Goal: Transaction & Acquisition: Purchase product/service

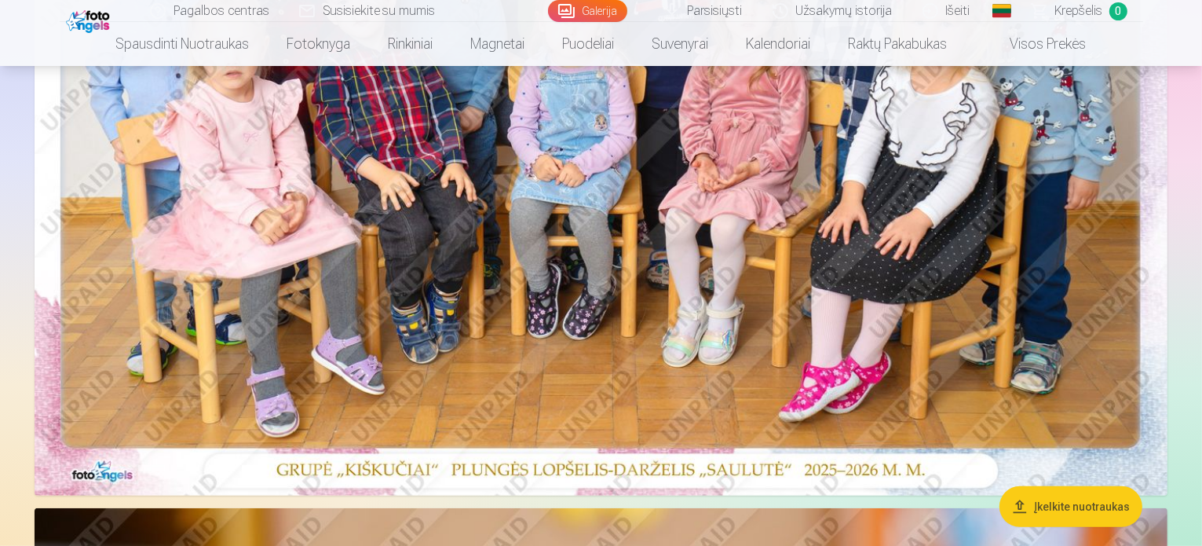
scroll to position [157, 0]
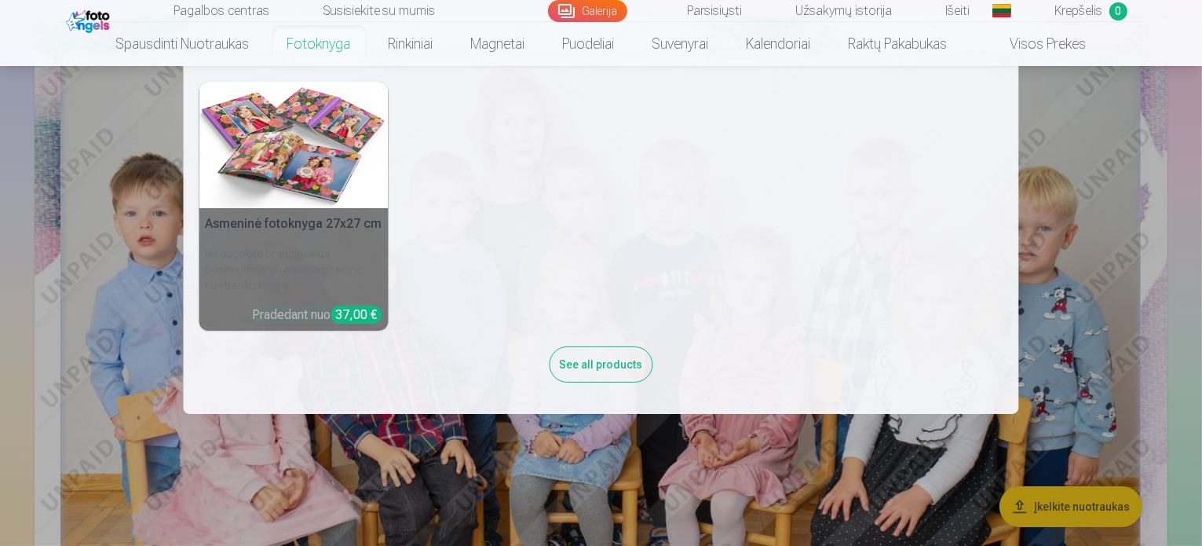
click at [317, 42] on link "Fotoknyga" at bounding box center [319, 44] width 101 height 44
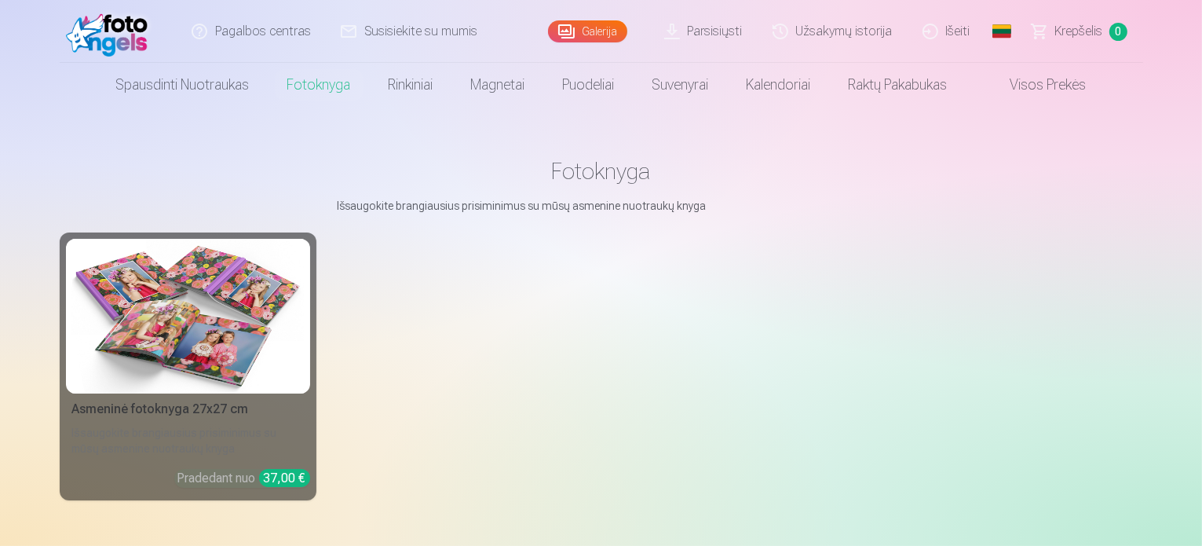
click at [220, 418] on div "Asmeninė fotoknyga 27x27 cm" at bounding box center [188, 409] width 244 height 19
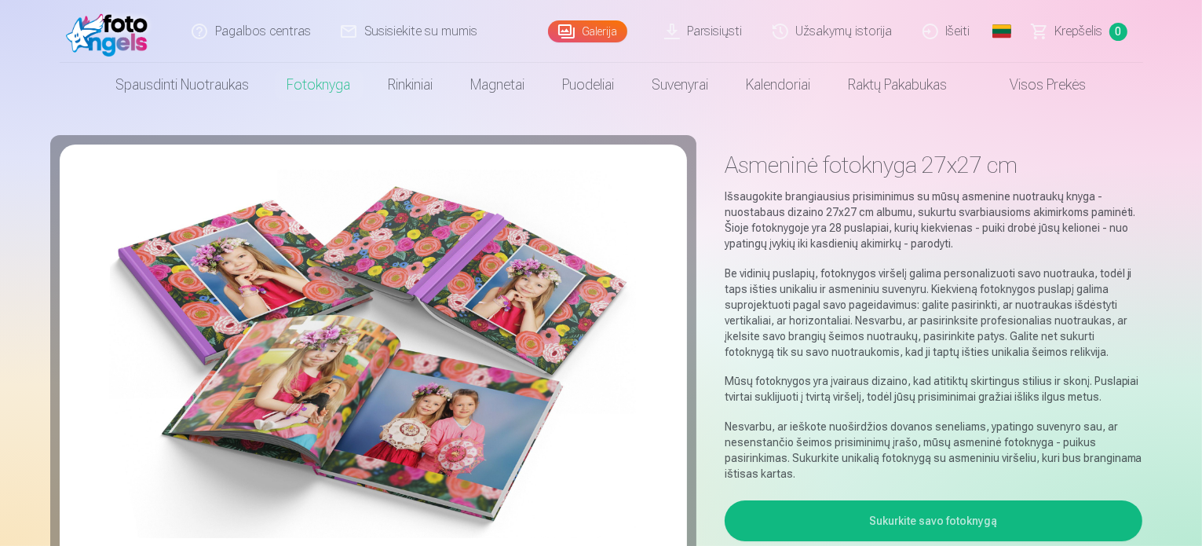
click at [1036, 506] on button "Sukurkite savo fotoknygą" at bounding box center [934, 520] width 418 height 41
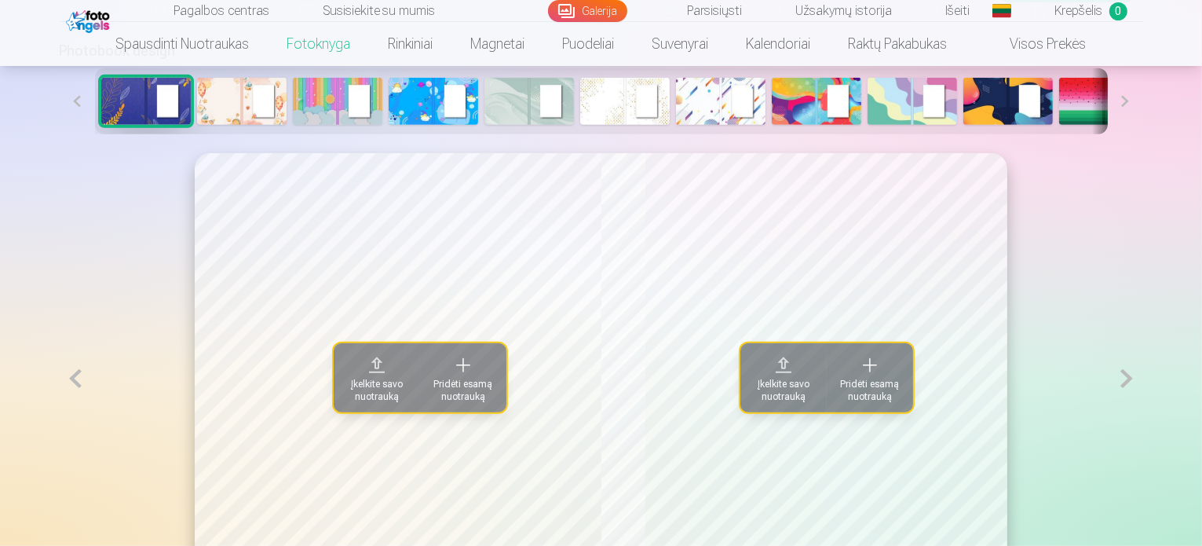
scroll to position [784, 0]
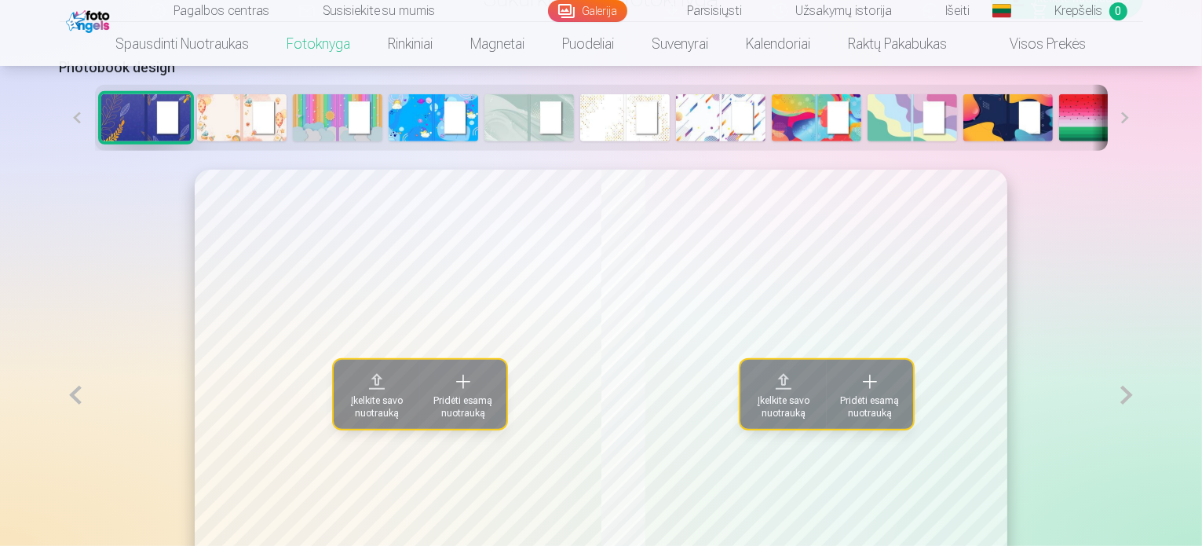
click at [197, 141] on img at bounding box center [242, 117] width 90 height 47
click at [1143, 151] on button at bounding box center [1125, 118] width 35 height 66
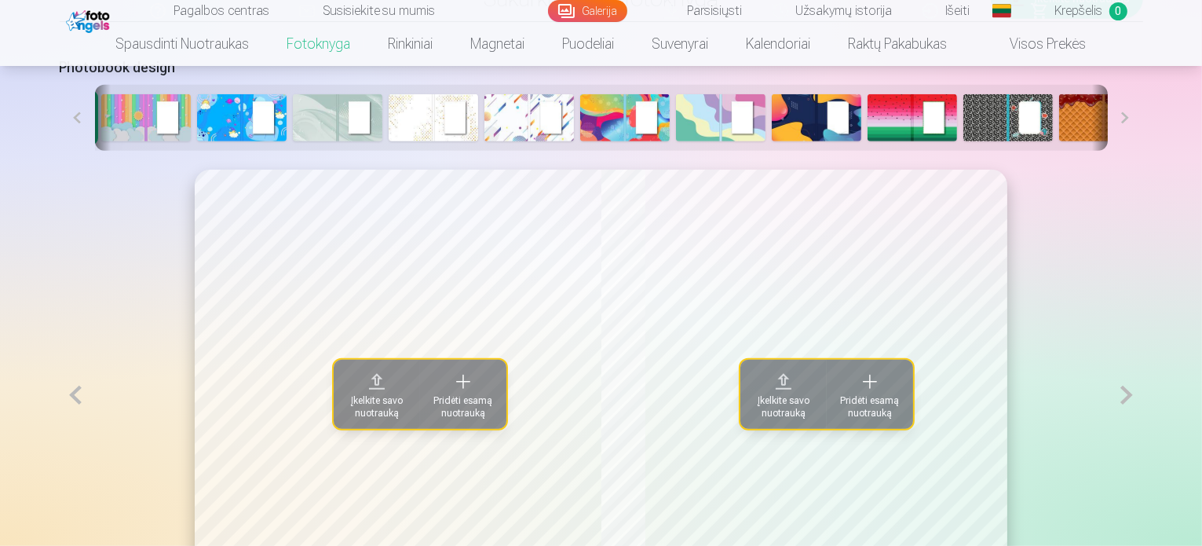
scroll to position [0, 215]
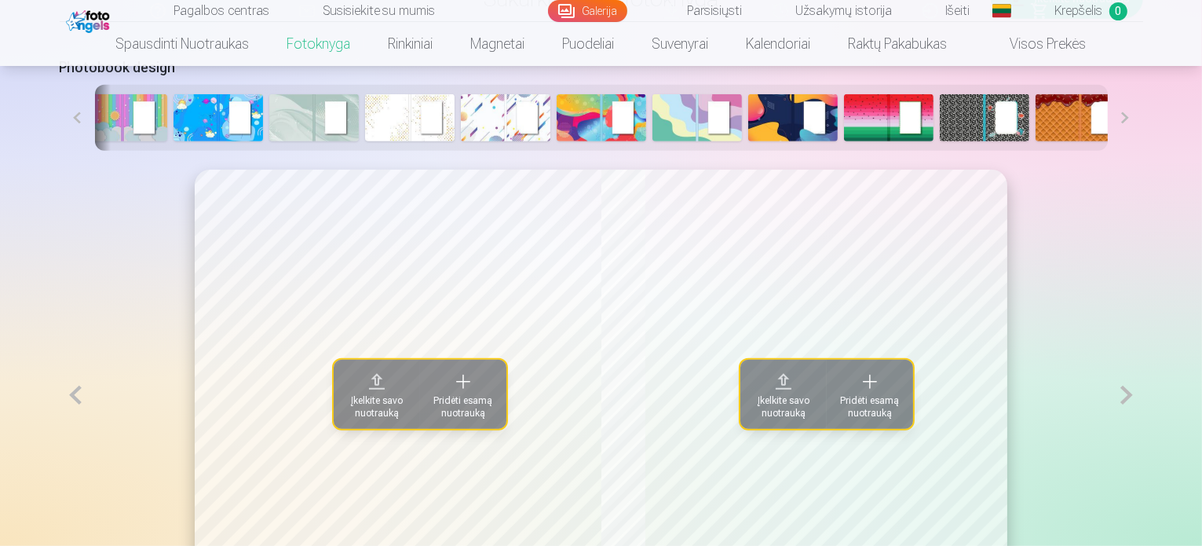
click at [1143, 151] on button at bounding box center [1125, 118] width 35 height 66
click at [374, 151] on div at bounding box center [601, 118] width 1013 height 66
click at [365, 141] on img at bounding box center [410, 117] width 90 height 47
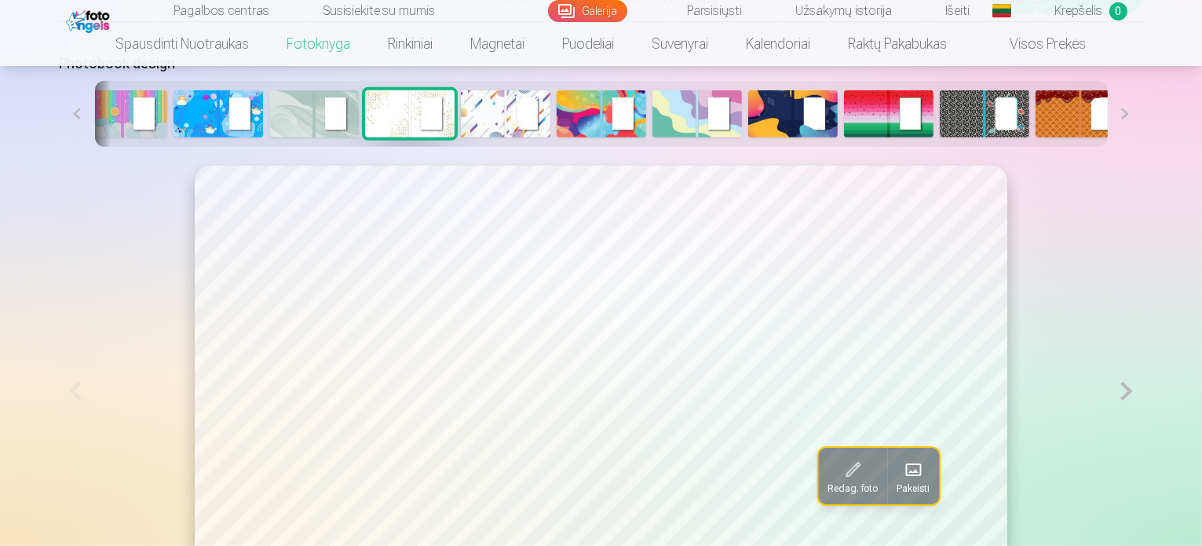
scroll to position [784, 0]
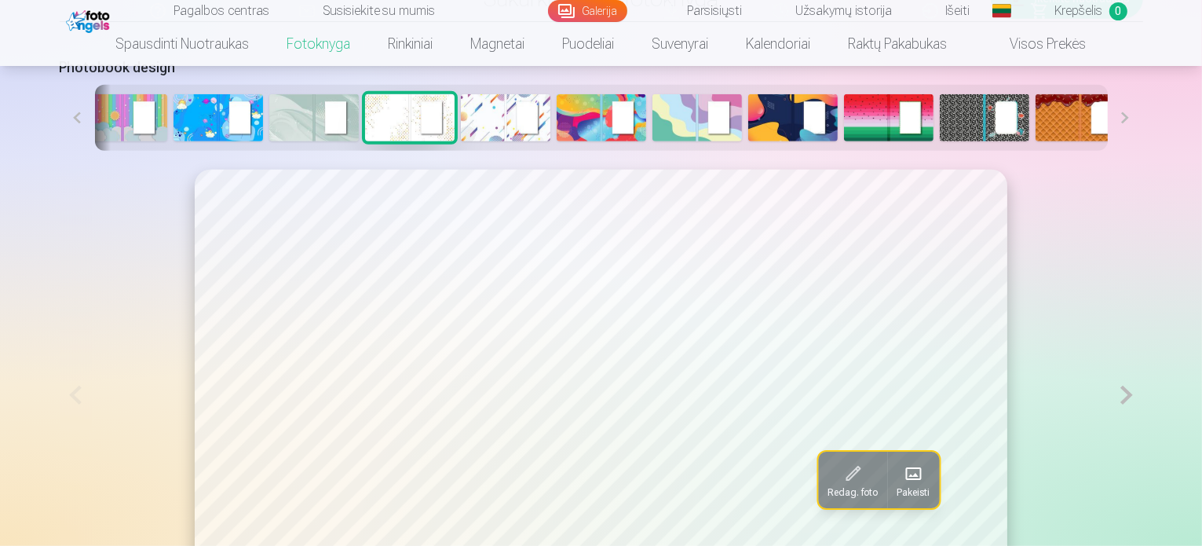
click at [269, 141] on img at bounding box center [314, 117] width 90 height 47
click at [174, 141] on img at bounding box center [219, 117] width 90 height 47
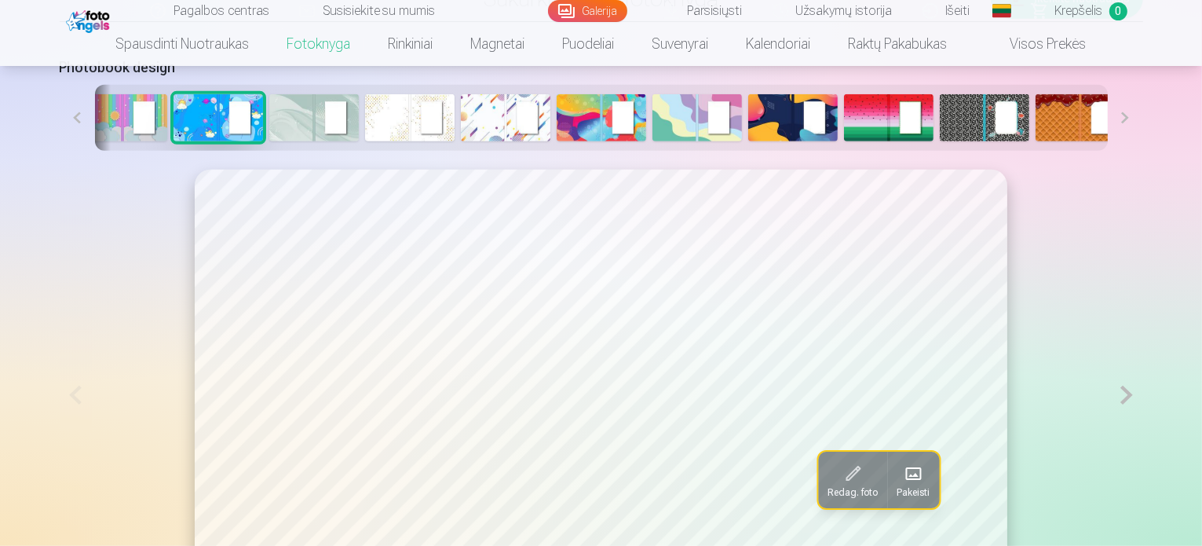
click at [78, 141] on img at bounding box center [123, 117] width 90 height 47
click at [365, 141] on img at bounding box center [410, 117] width 90 height 47
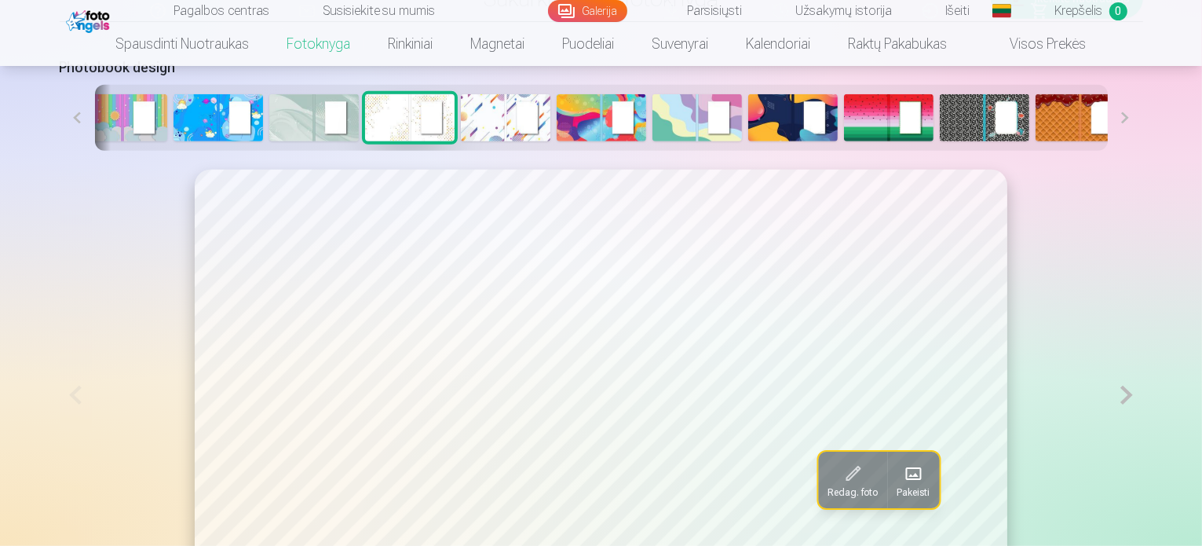
click at [461, 141] on img at bounding box center [506, 117] width 90 height 47
click at [557, 141] on img at bounding box center [602, 117] width 90 height 47
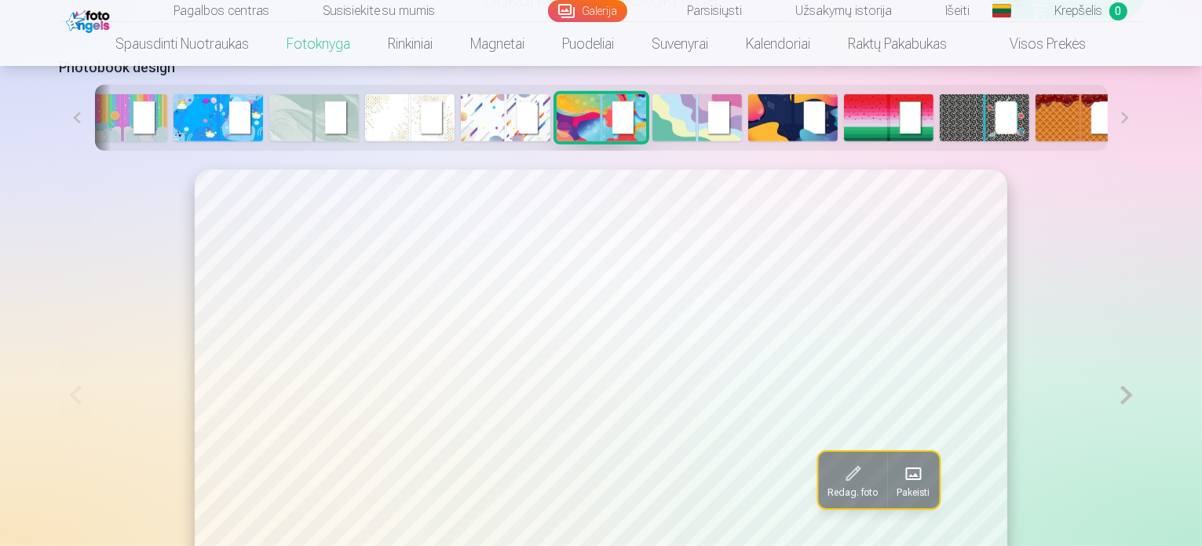
click at [652, 141] on img at bounding box center [697, 117] width 90 height 47
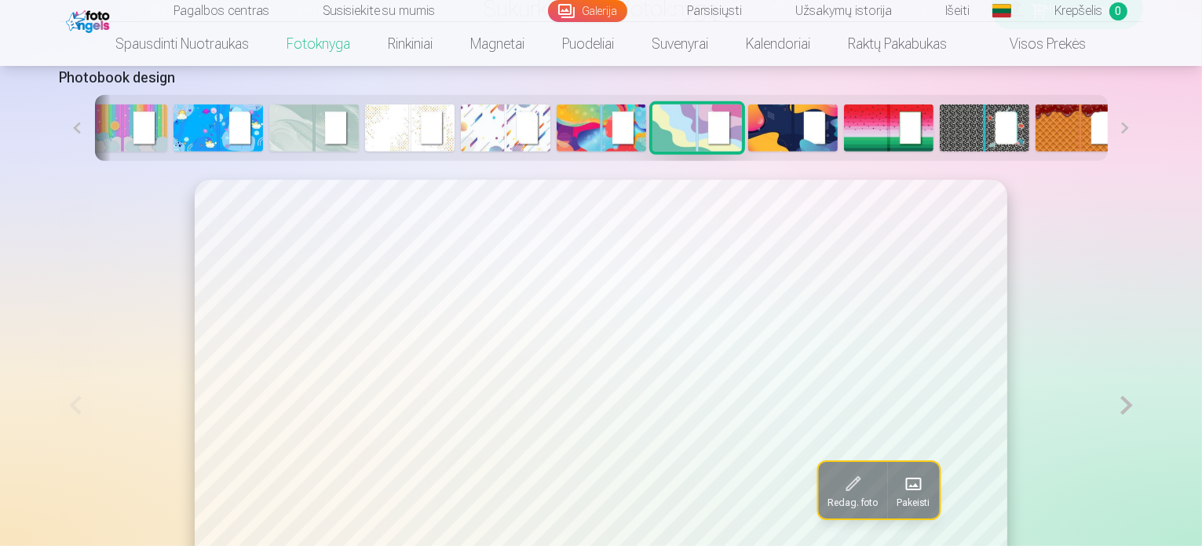
scroll to position [706, 0]
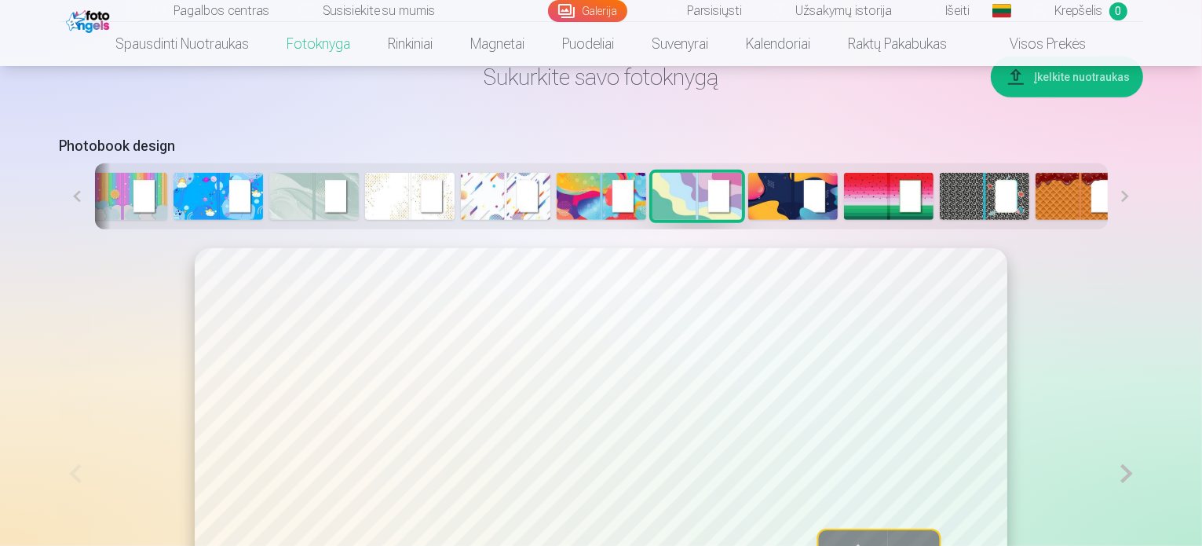
click at [748, 220] on img at bounding box center [793, 196] width 90 height 47
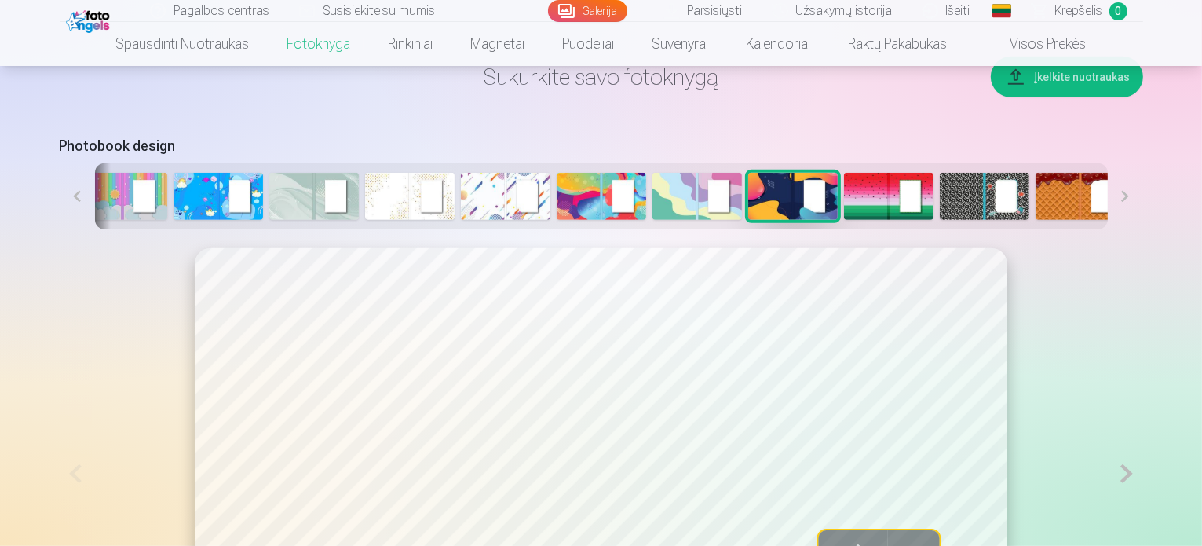
click at [844, 220] on img at bounding box center [889, 196] width 90 height 47
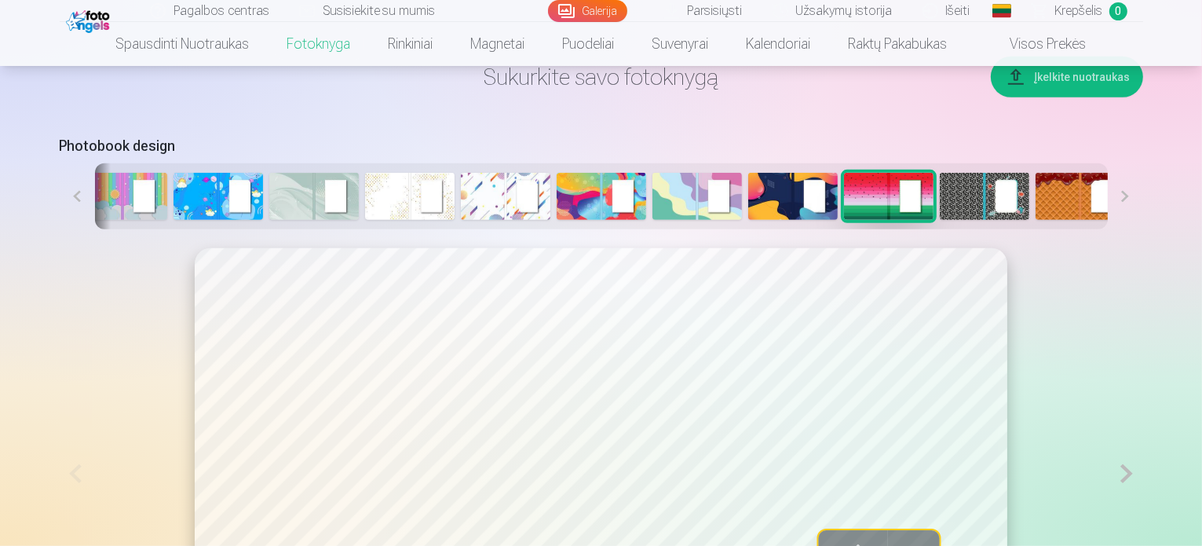
click at [940, 220] on img at bounding box center [985, 196] width 90 height 47
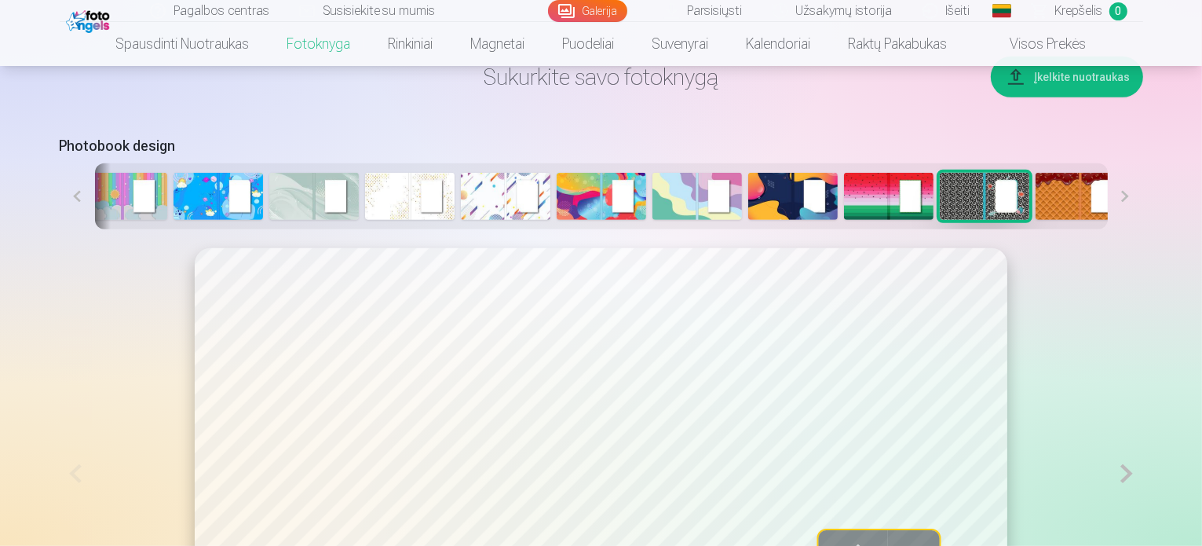
click at [1036, 220] on img at bounding box center [1081, 196] width 90 height 47
click at [1131, 220] on img at bounding box center [1176, 196] width 90 height 47
click at [1143, 229] on button at bounding box center [1125, 196] width 35 height 66
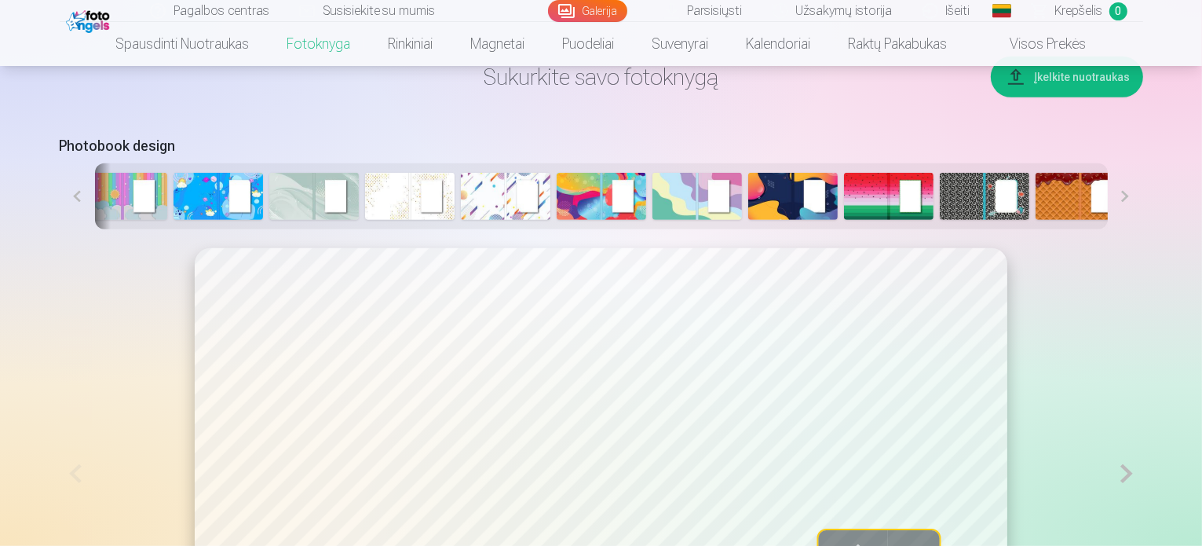
click at [1143, 229] on button at bounding box center [1125, 196] width 35 height 66
drag, startPoint x: 1187, startPoint y: 250, endPoint x: 681, endPoint y: 207, distance: 508.2
click at [1143, 229] on button at bounding box center [1125, 196] width 35 height 66
click at [60, 229] on button at bounding box center [77, 196] width 35 height 66
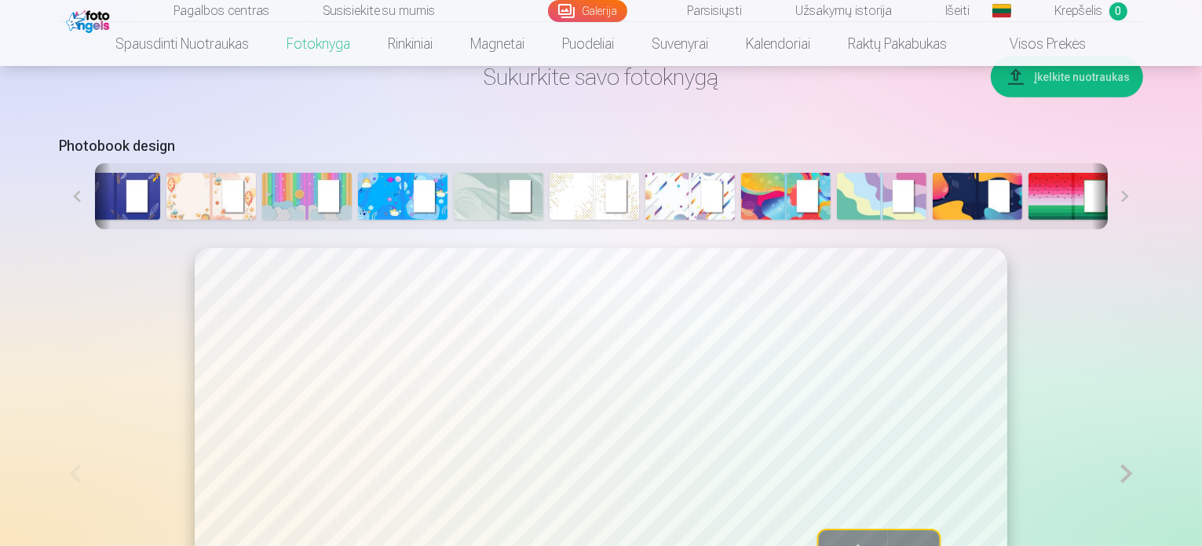
click at [60, 229] on button at bounding box center [77, 196] width 35 height 66
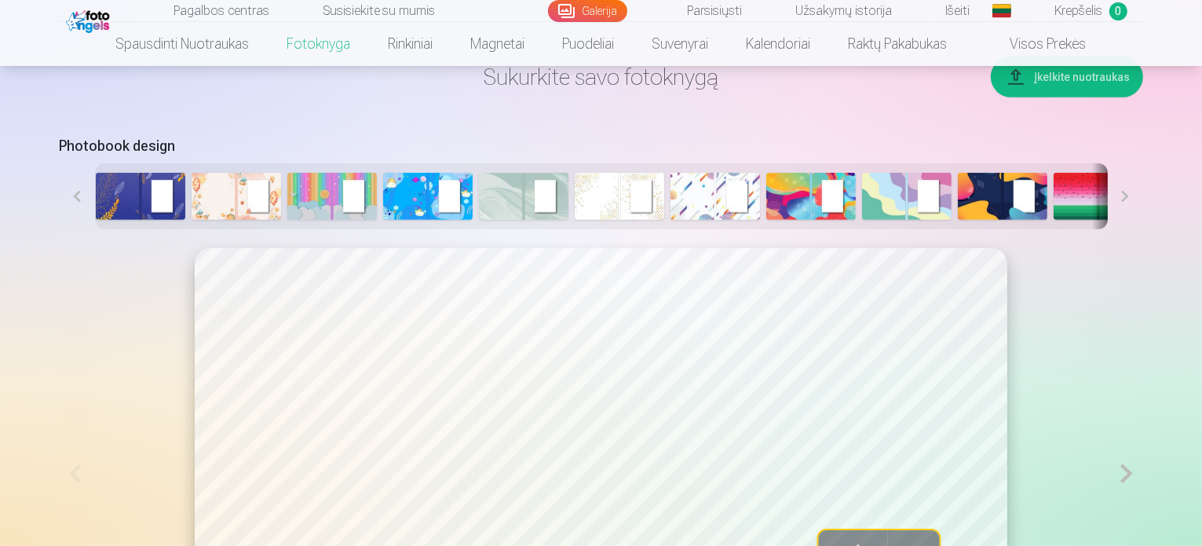
scroll to position [0, 0]
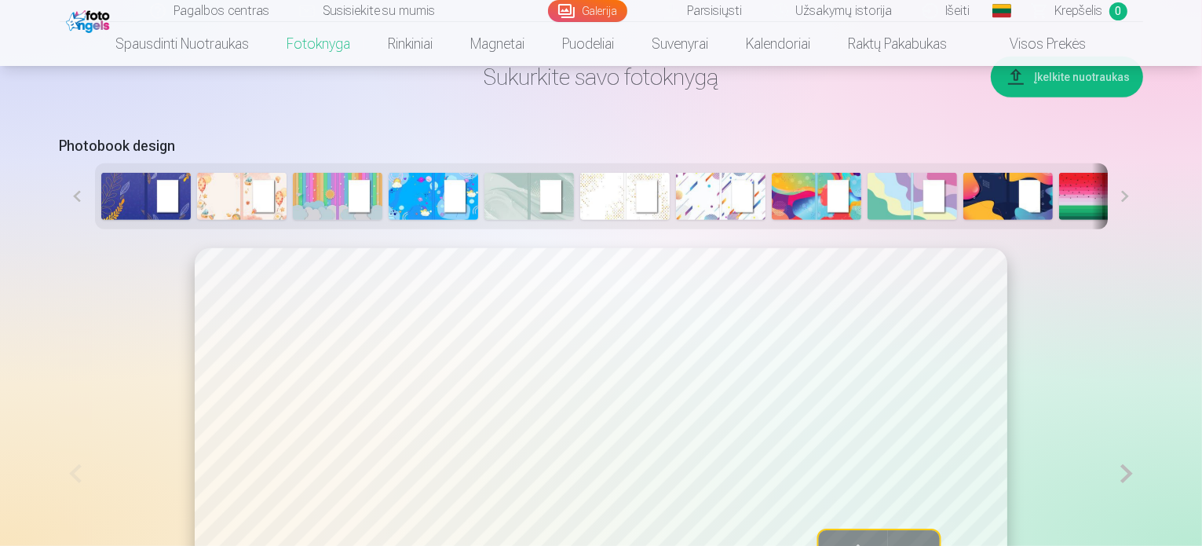
click at [60, 229] on button at bounding box center [77, 196] width 35 height 66
click at [101, 220] on img at bounding box center [146, 196] width 90 height 47
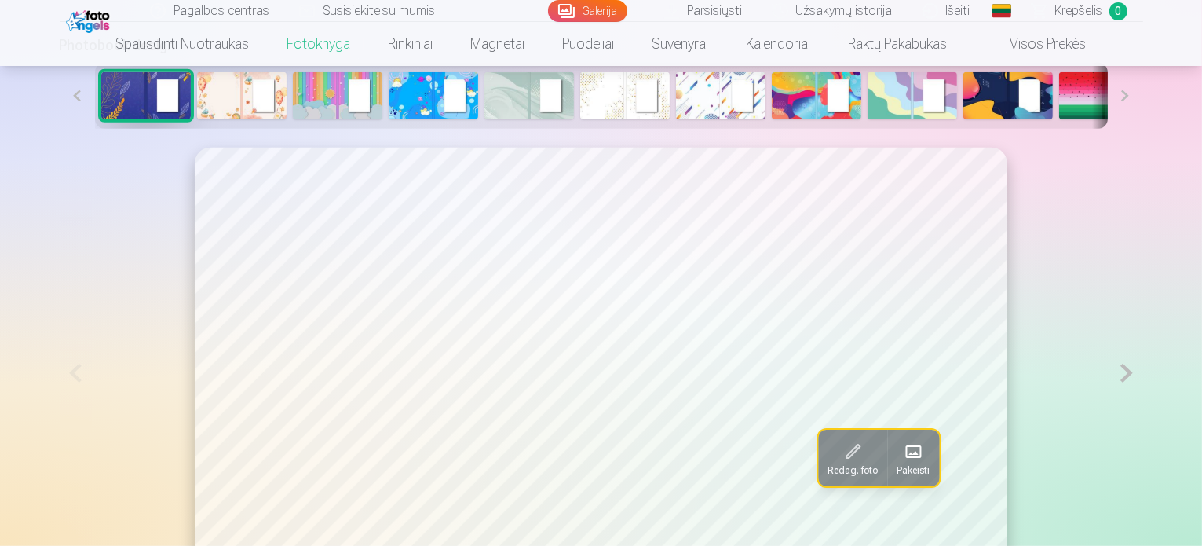
scroll to position [784, 0]
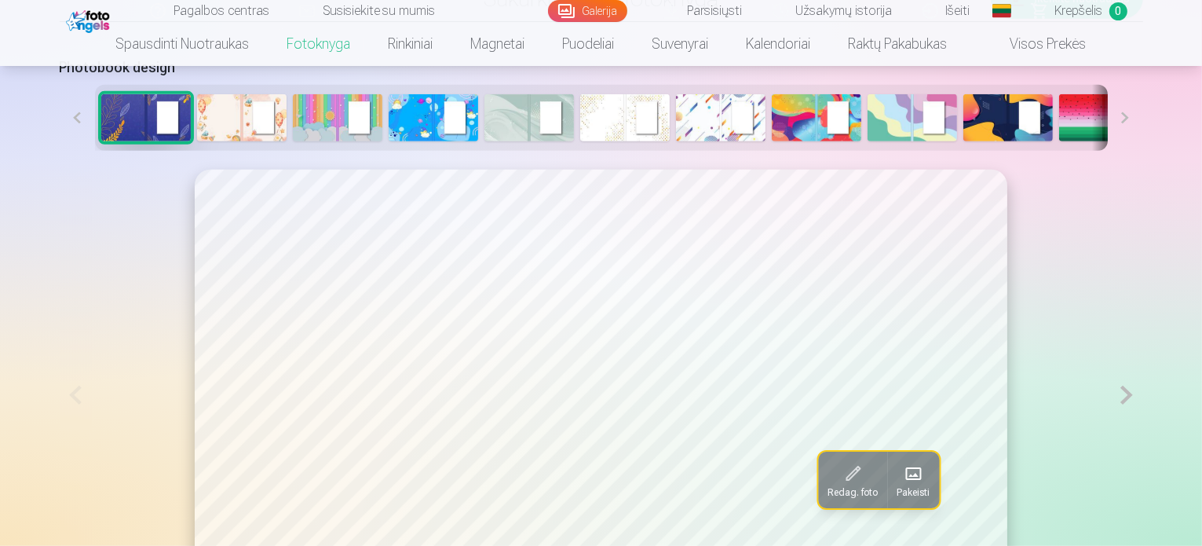
click at [184, 151] on div at bounding box center [601, 118] width 1013 height 66
click at [197, 141] on img at bounding box center [242, 117] width 90 height 47
click at [101, 141] on img at bounding box center [146, 117] width 90 height 47
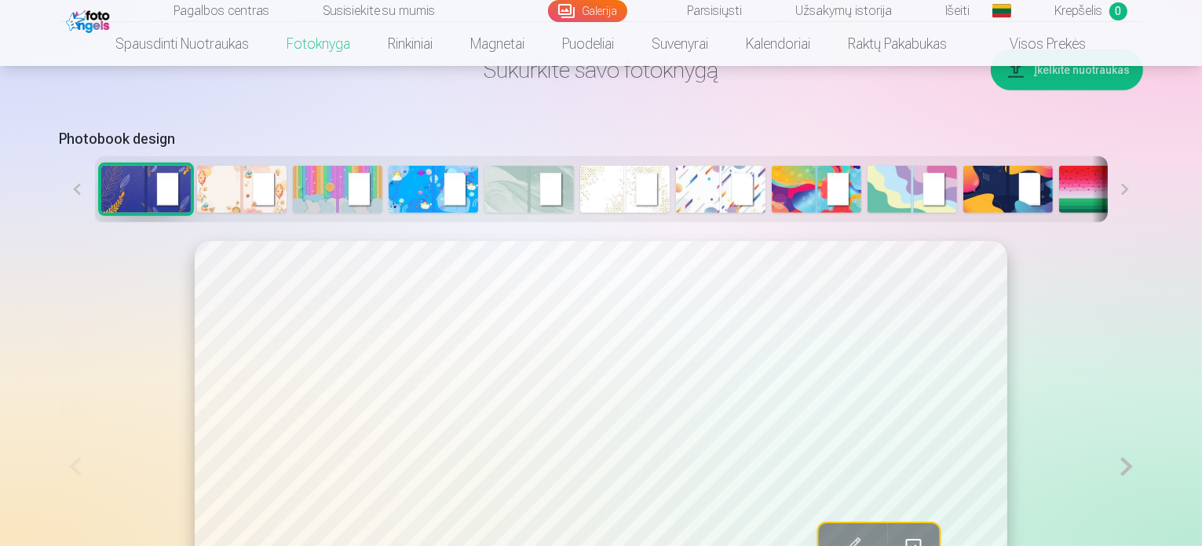
scroll to position [706, 0]
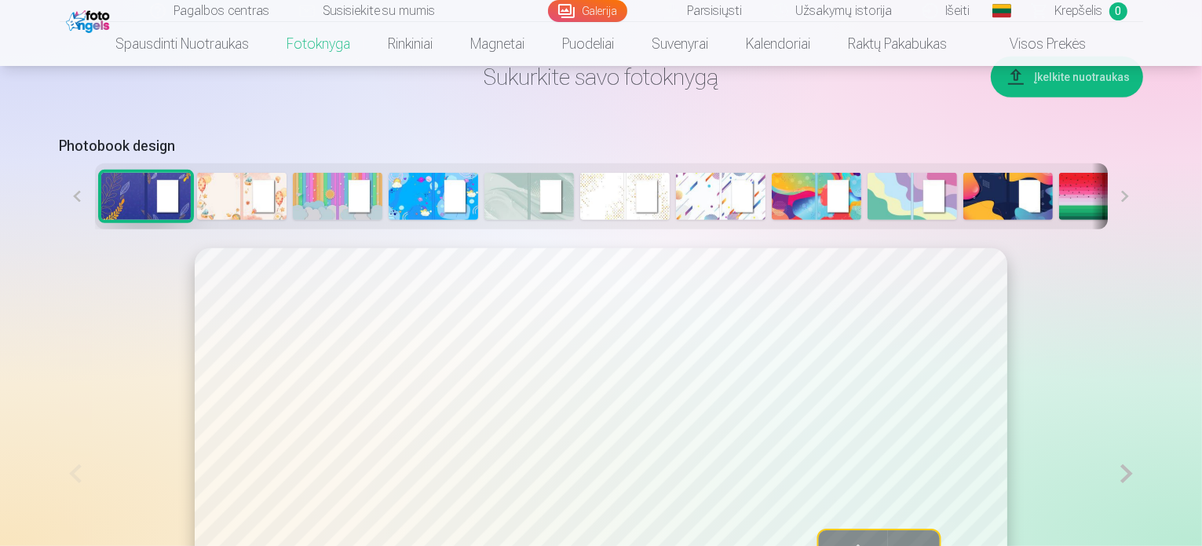
click at [197, 220] on img at bounding box center [242, 196] width 90 height 47
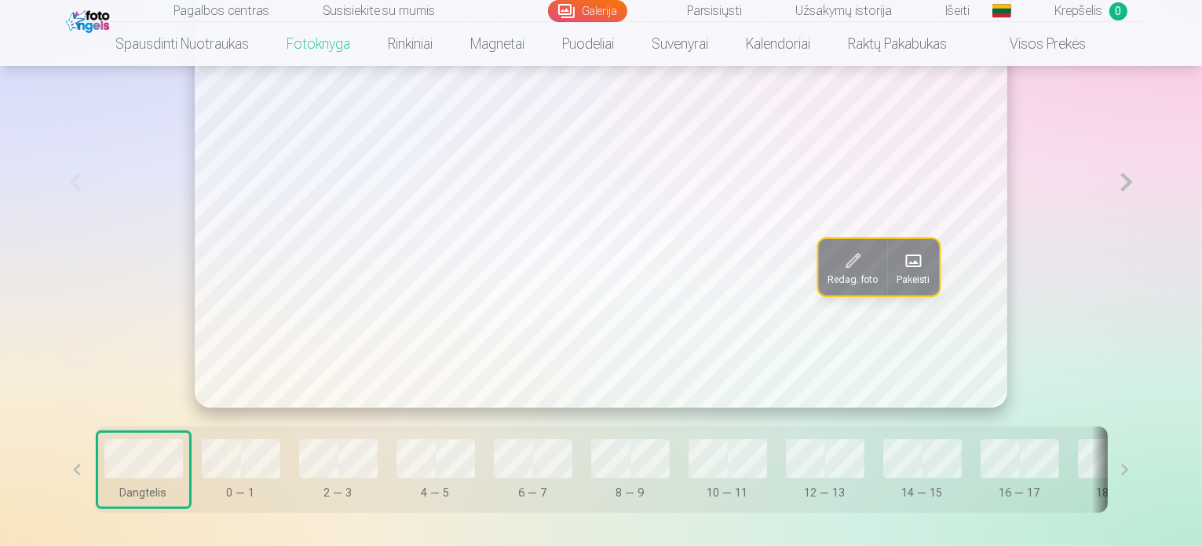
scroll to position [1020, 0]
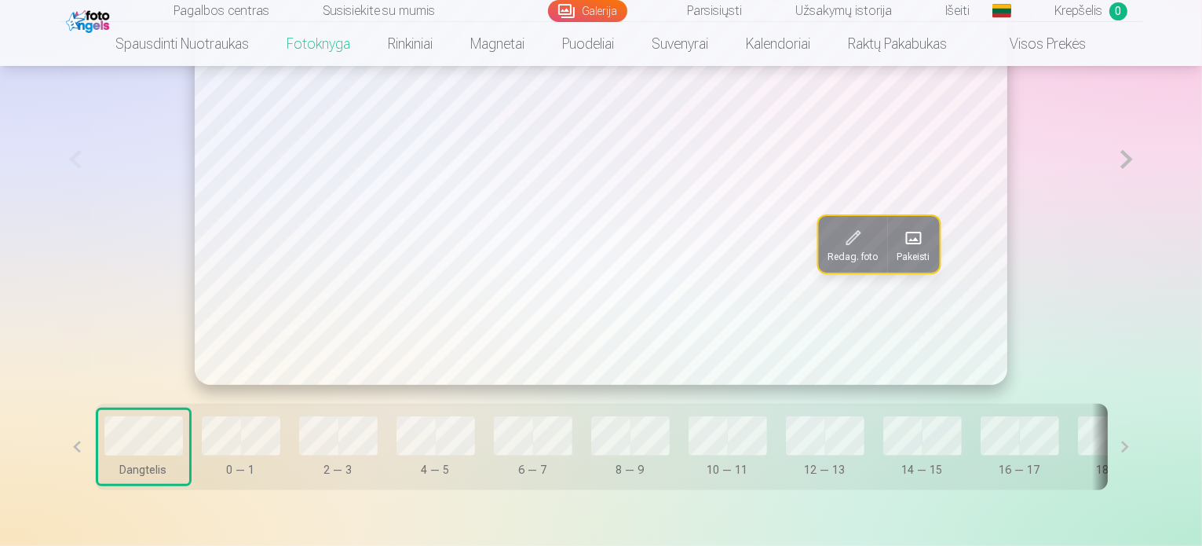
click at [226, 483] on button "0 — 1" at bounding box center [241, 447] width 91 height 74
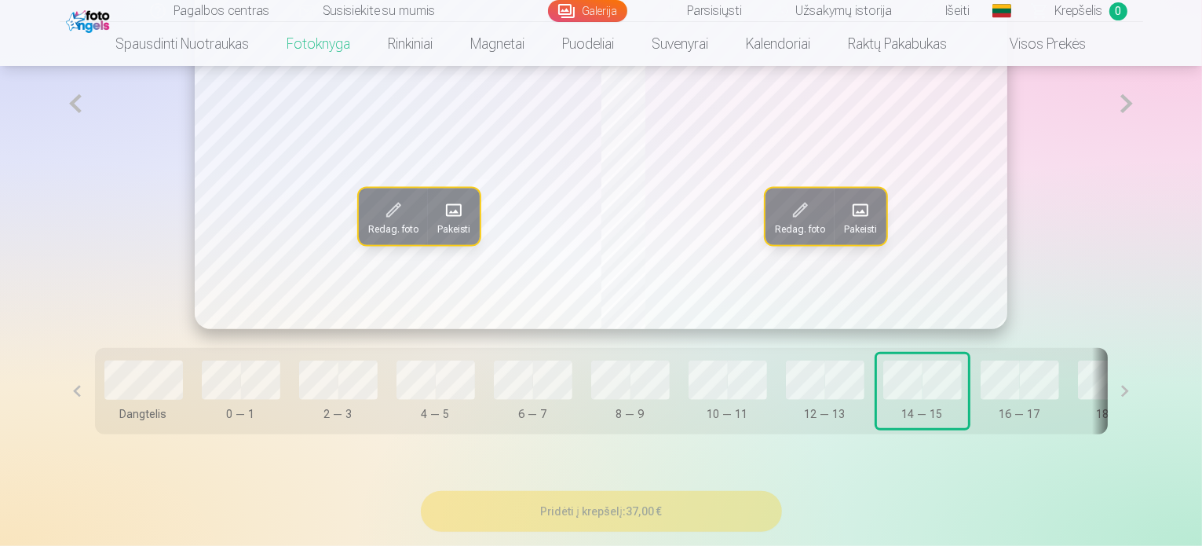
scroll to position [1098, 0]
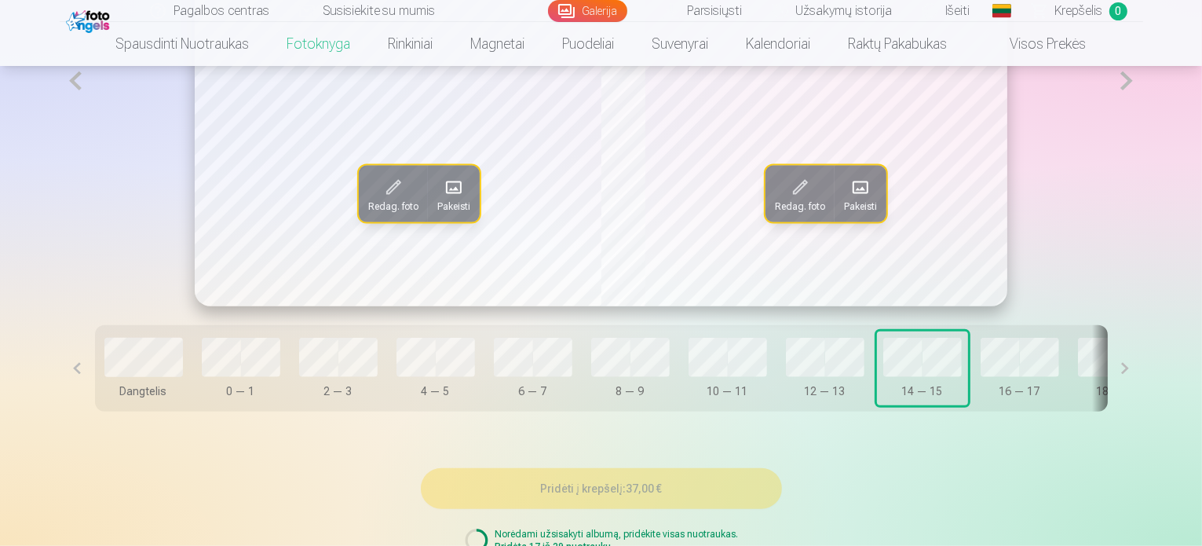
click at [974, 405] on button "16 — 17" at bounding box center [1019, 368] width 91 height 74
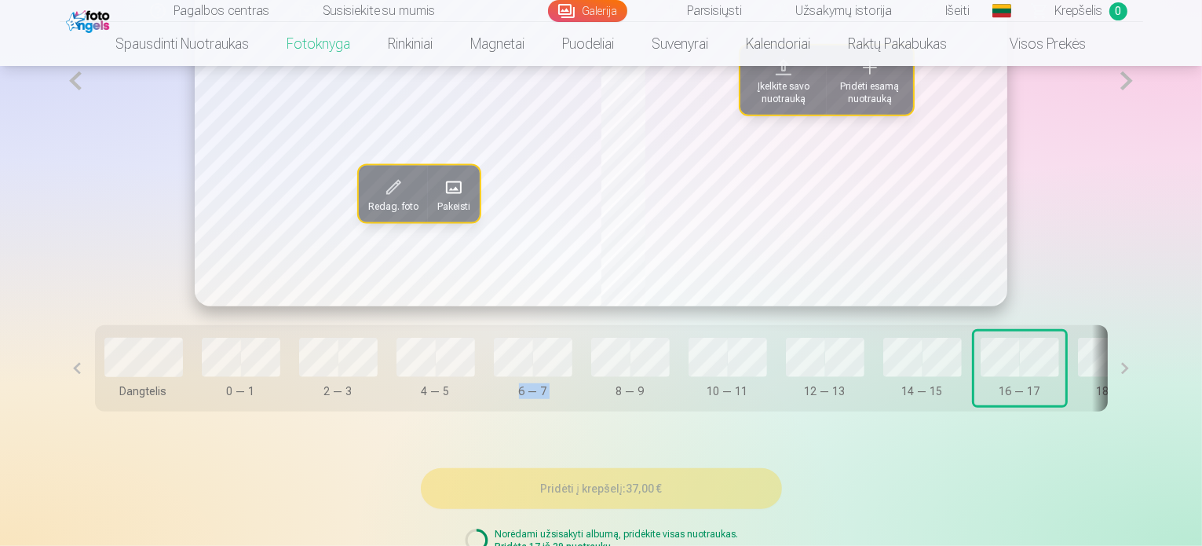
drag, startPoint x: 556, startPoint y: 461, endPoint x: 305, endPoint y: 452, distance: 250.6
click at [433, 449] on div "Redag. foto Pakeisti Įkelkite savo nuotrauką Pridėti esamą nuotrauką Dangtelis …" at bounding box center [602, 143] width 1084 height 612
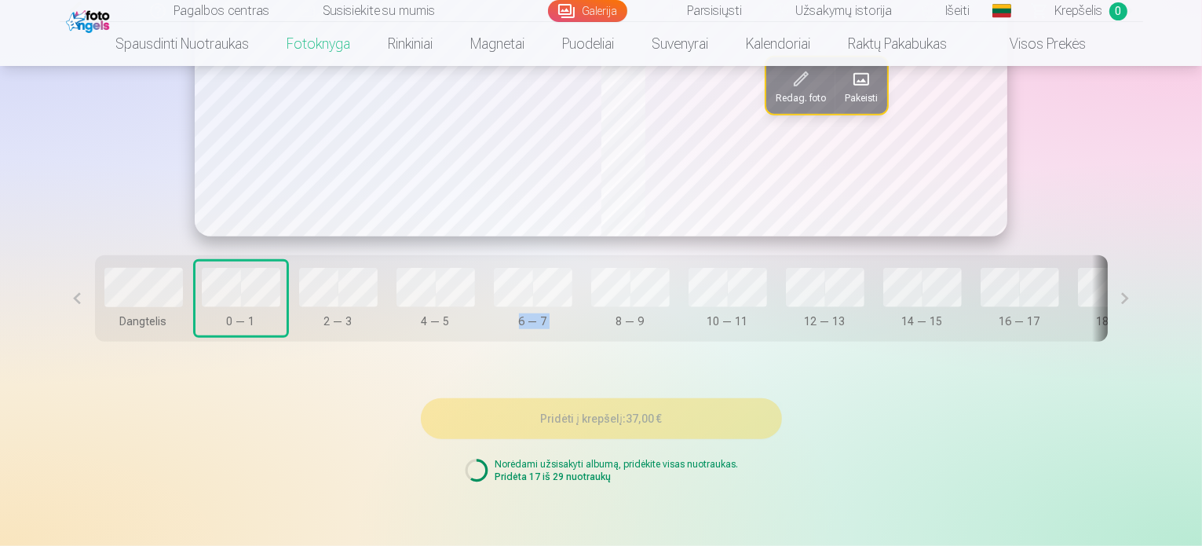
scroll to position [1177, 0]
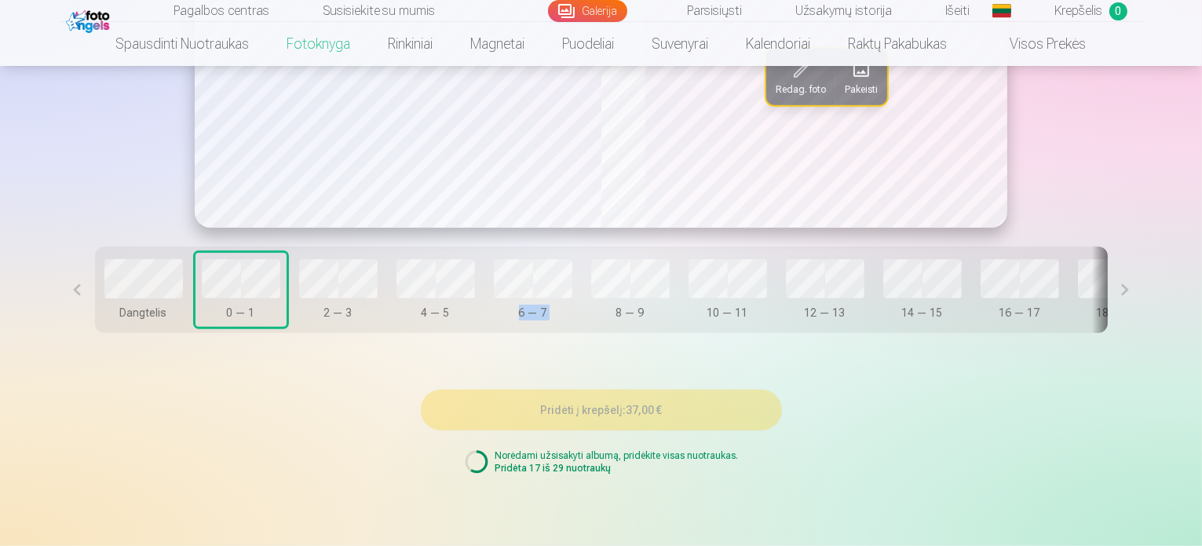
click at [408, 320] on div "4 — 5" at bounding box center [436, 313] width 79 height 16
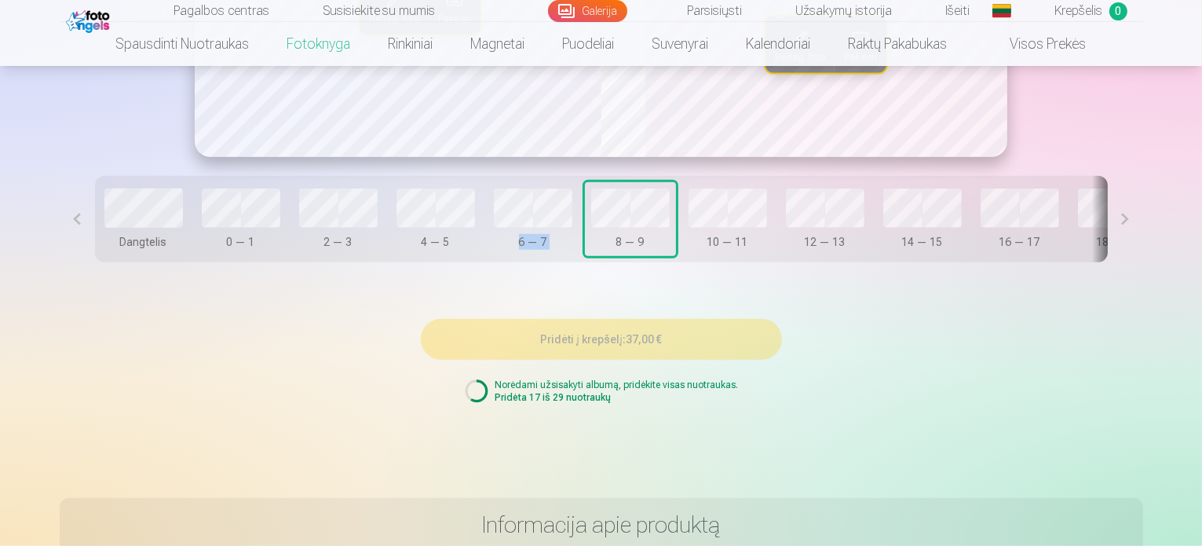
scroll to position [1255, 0]
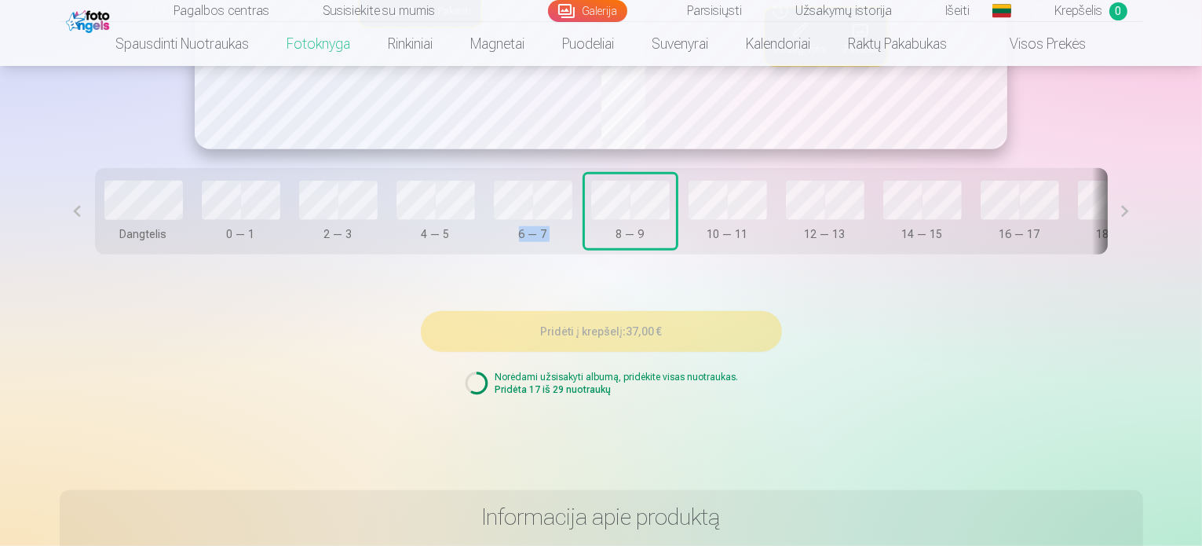
click at [682, 248] on button "10 — 11" at bounding box center [727, 211] width 91 height 74
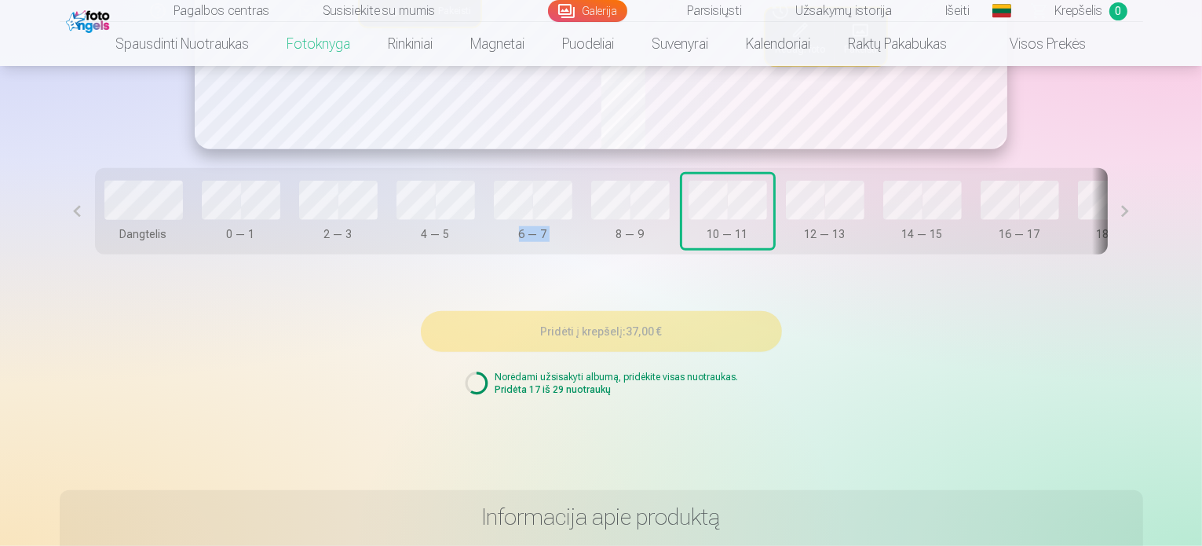
click at [780, 248] on button "12 — 13" at bounding box center [825, 211] width 91 height 74
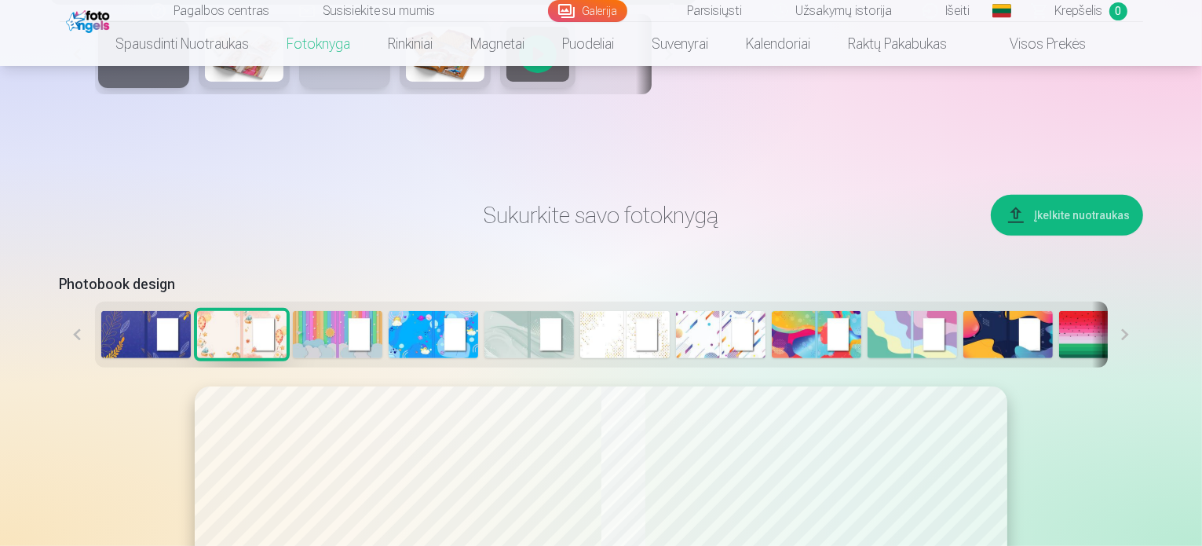
scroll to position [549, 0]
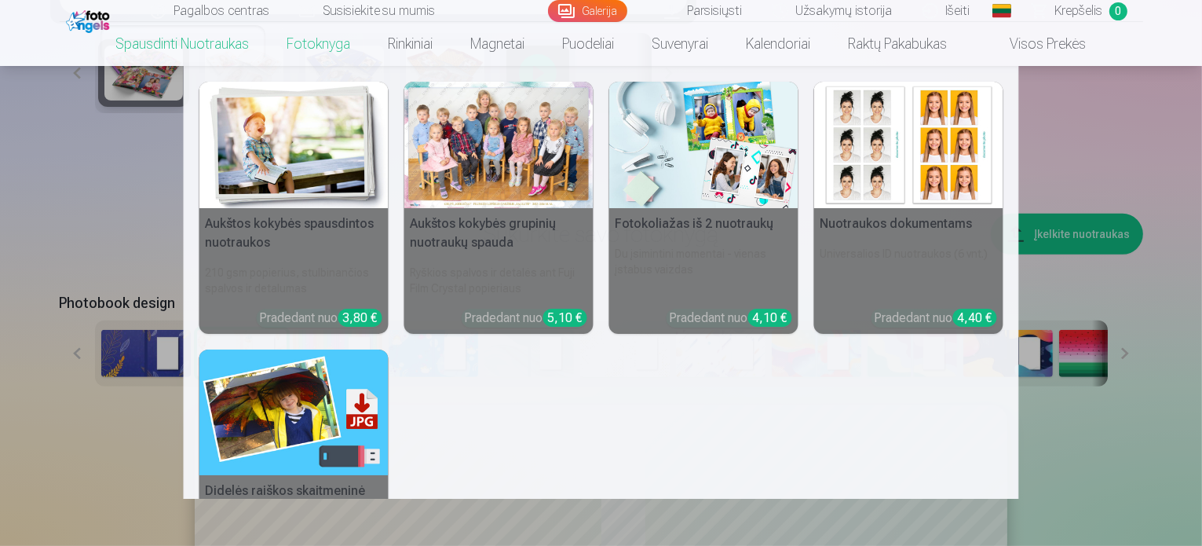
click at [232, 44] on link "Spausdinti nuotraukas" at bounding box center [182, 44] width 171 height 44
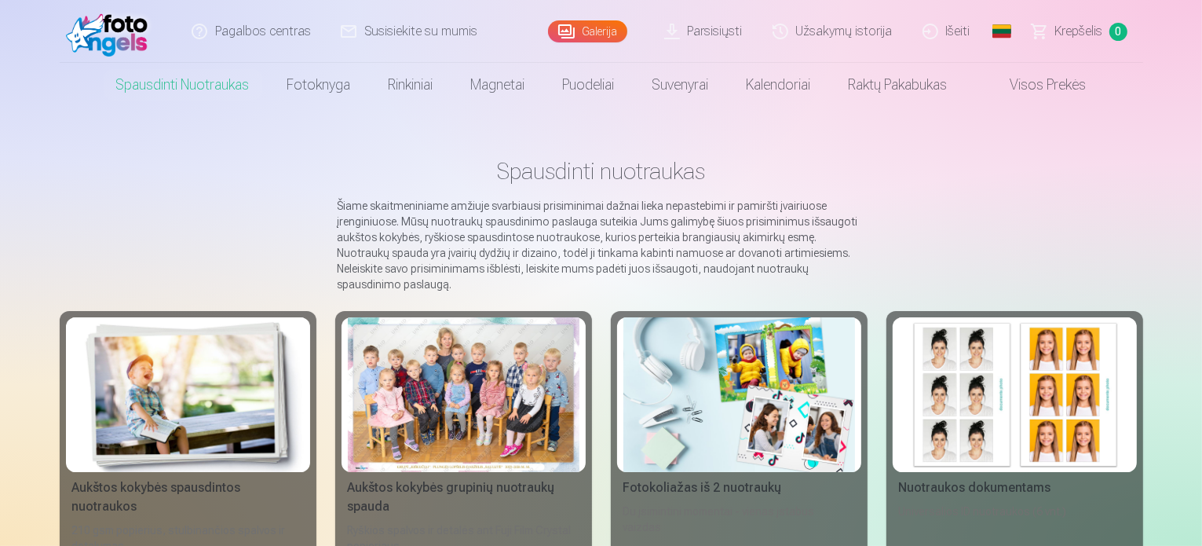
click at [594, 31] on link "Galerija" at bounding box center [587, 31] width 79 height 22
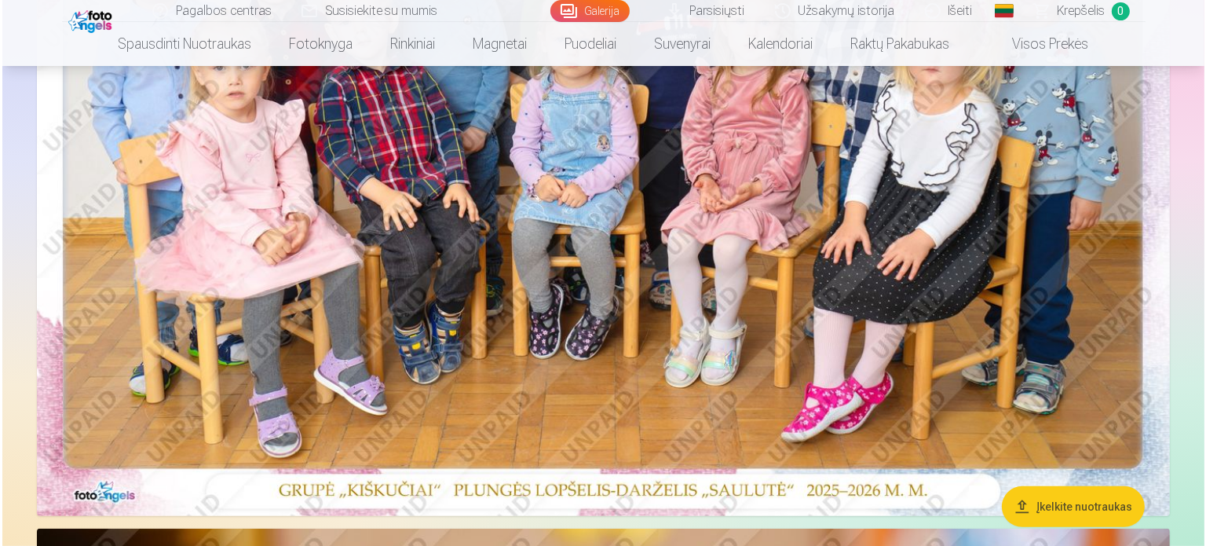
scroll to position [628, 0]
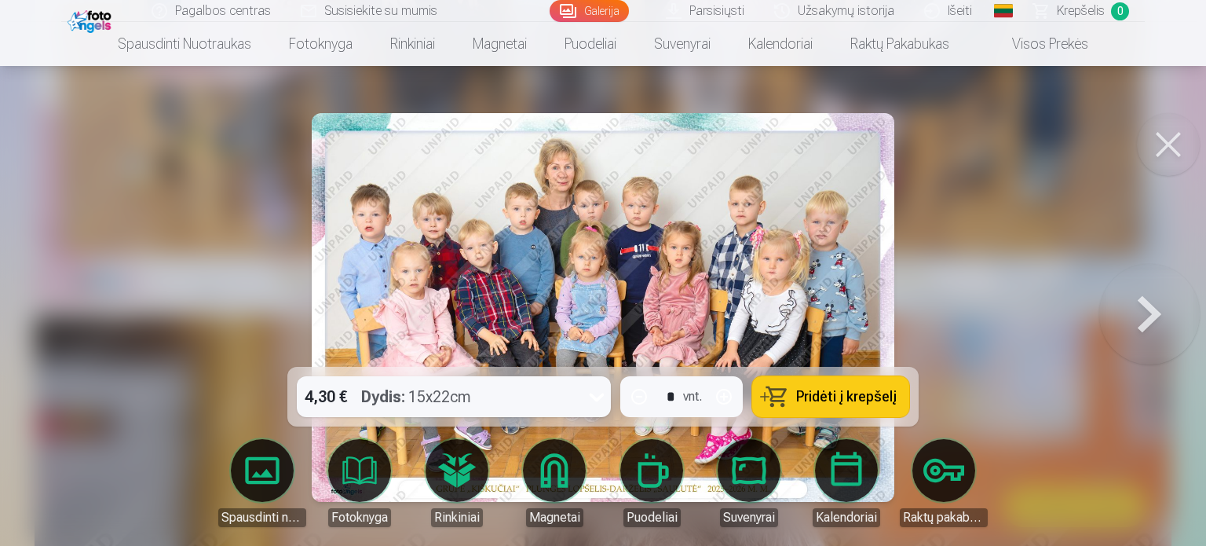
click at [576, 394] on div "4,30 € Dydis : 15x22cm" at bounding box center [439, 396] width 284 height 41
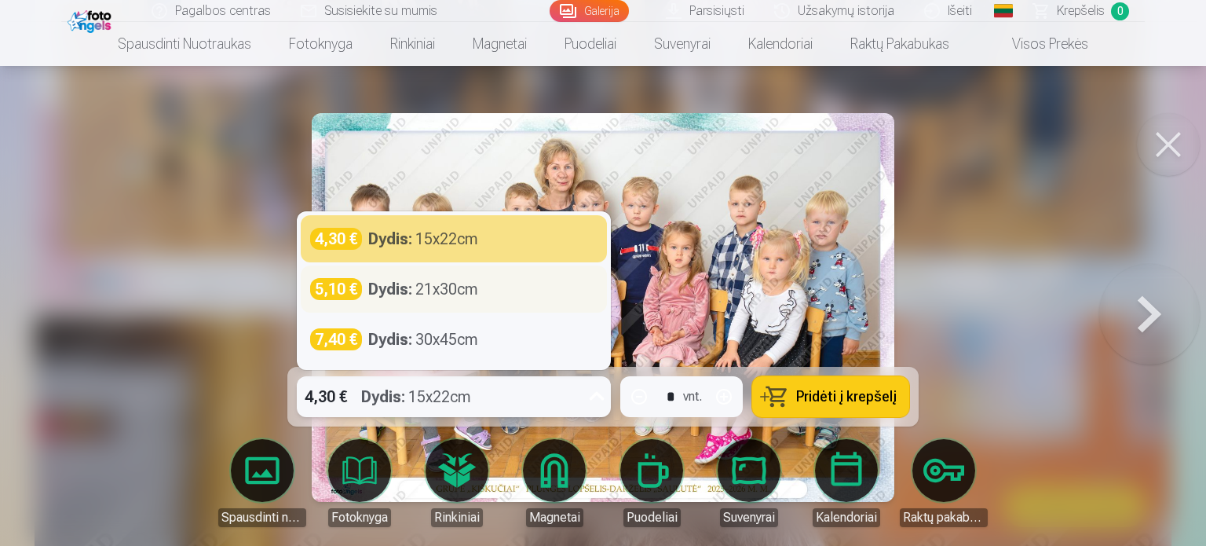
click at [540, 278] on div "5,10 € Dydis : 21x30cm" at bounding box center [453, 289] width 287 height 22
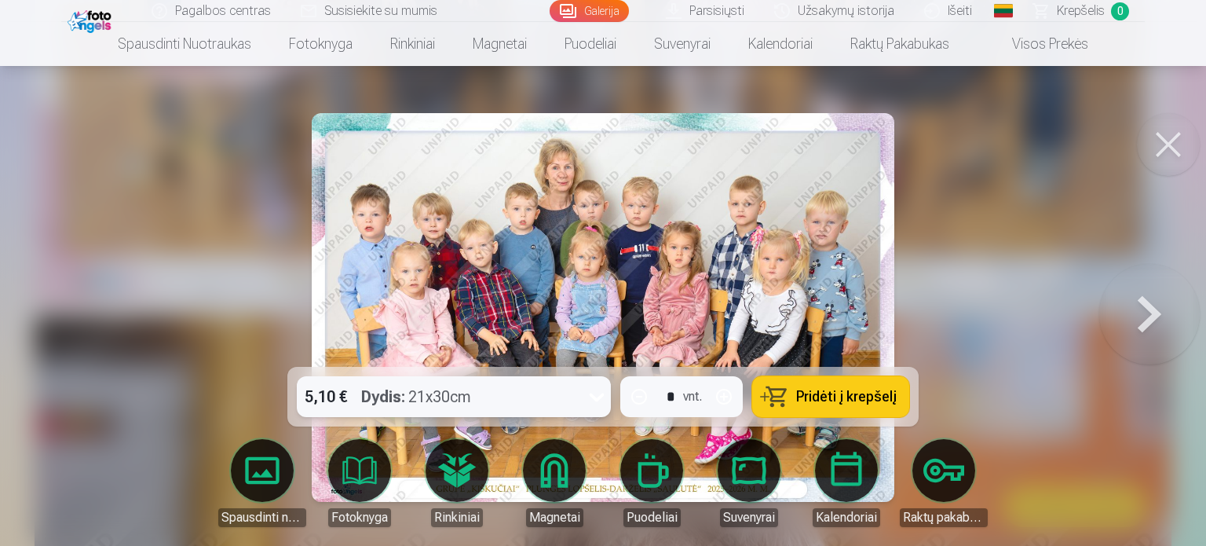
click at [471, 389] on div "Dydis : 21x30cm" at bounding box center [416, 396] width 110 height 41
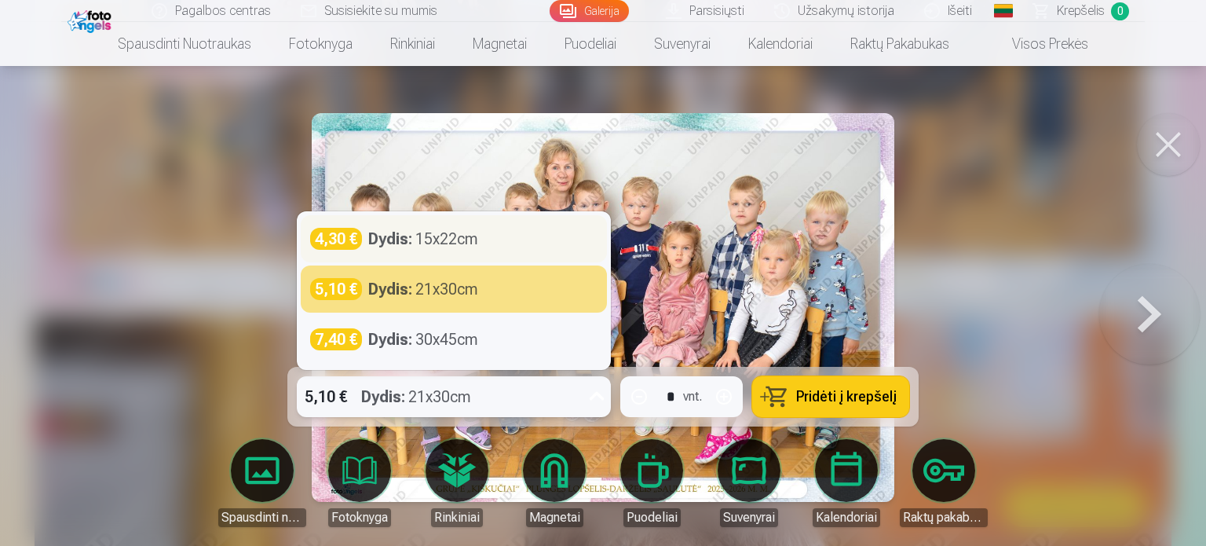
click at [549, 250] on div "4,30 € Dydis : 15x22cm" at bounding box center [453, 239] width 287 height 22
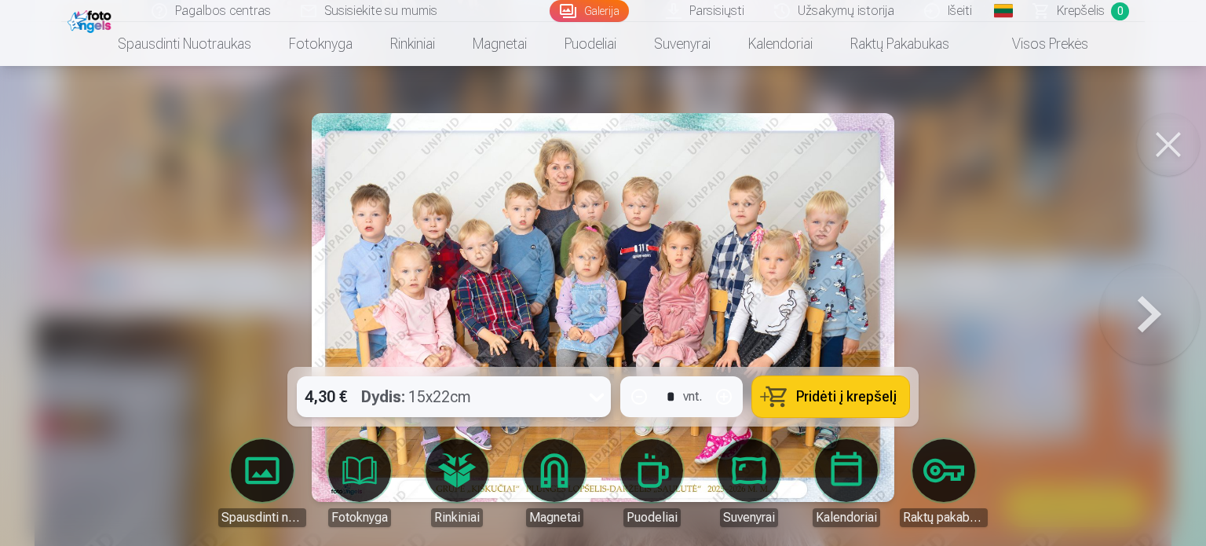
click at [844, 404] on span "Pridėti į krepšelį" at bounding box center [846, 396] width 101 height 14
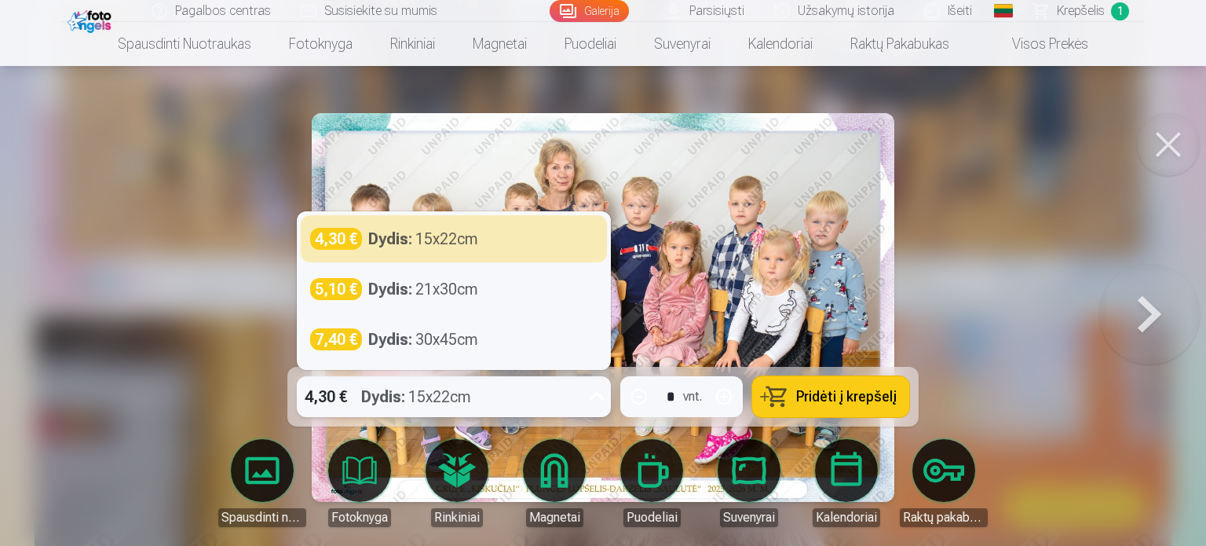
click at [475, 389] on div "4,30 € Dydis : 15x22cm" at bounding box center [439, 396] width 284 height 41
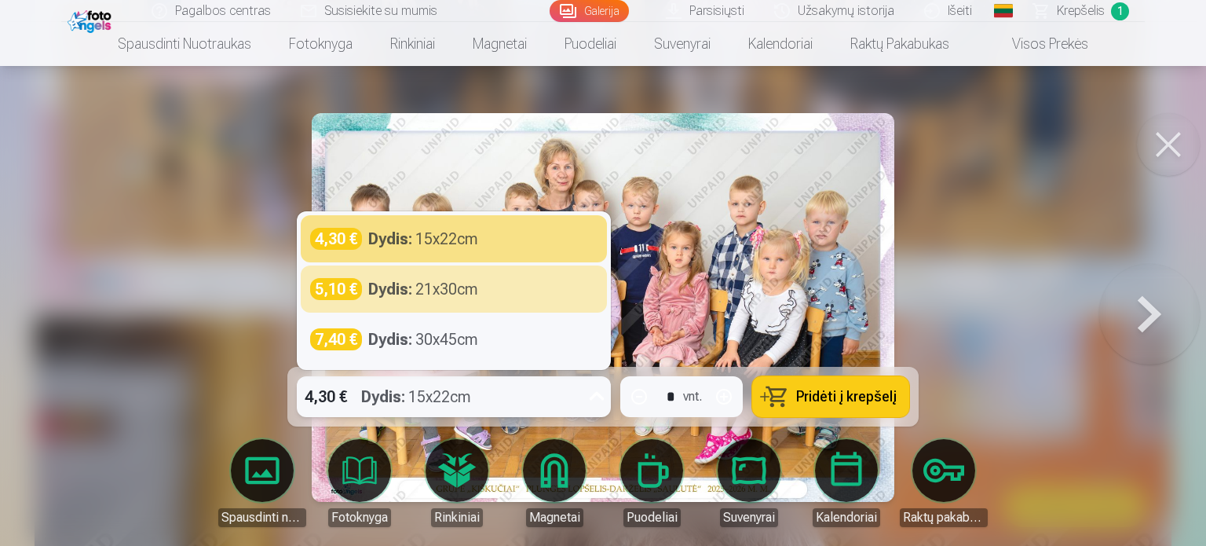
click at [534, 288] on div "5,10 € Dydis : 21x30cm" at bounding box center [453, 289] width 287 height 22
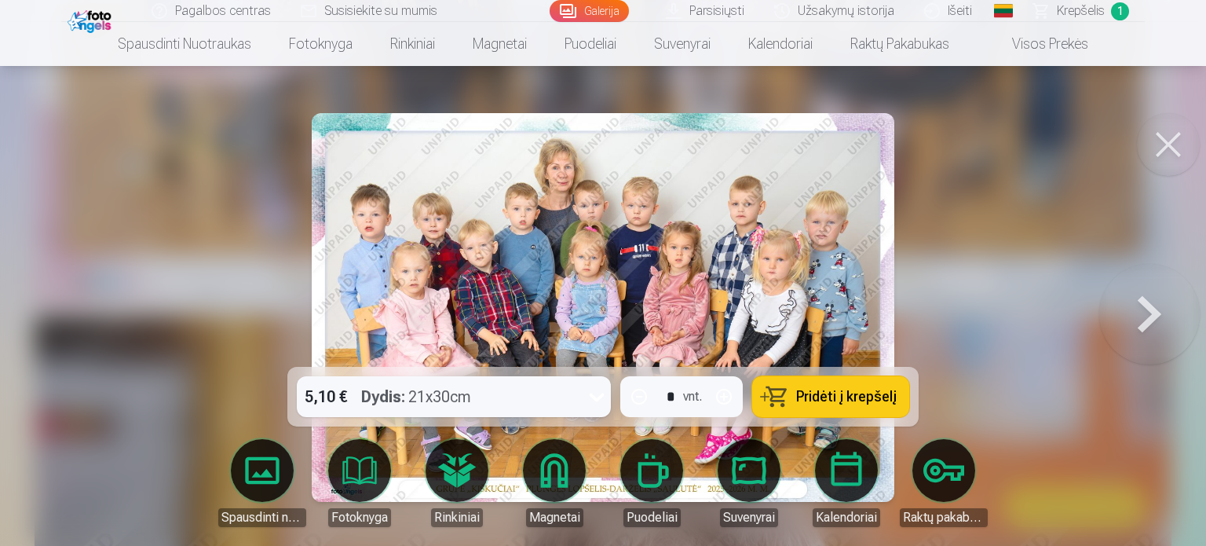
click at [841, 404] on span "Pridėti į krepšelį" at bounding box center [846, 396] width 101 height 14
click at [1099, 15] on span "Krepšelis" at bounding box center [1081, 11] width 48 height 19
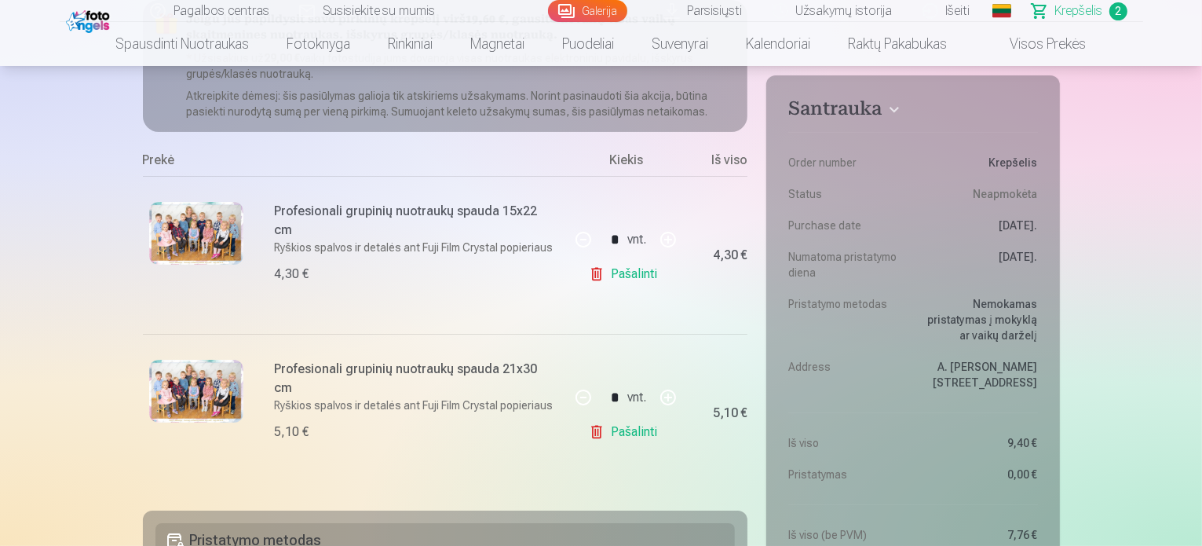
scroll to position [236, 0]
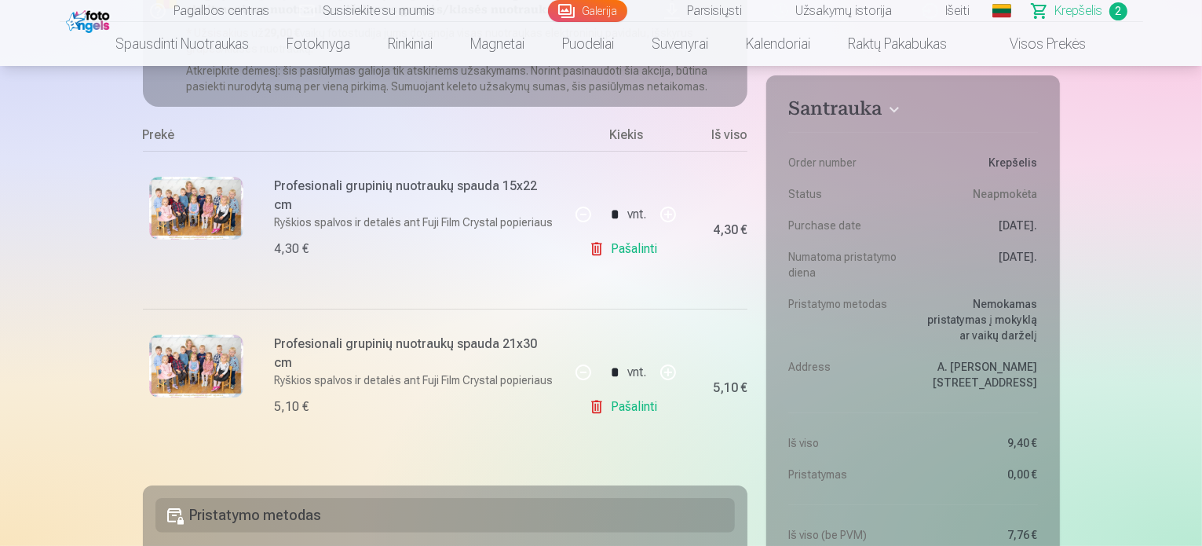
click at [596, 247] on link "Pašalinti" at bounding box center [626, 248] width 75 height 31
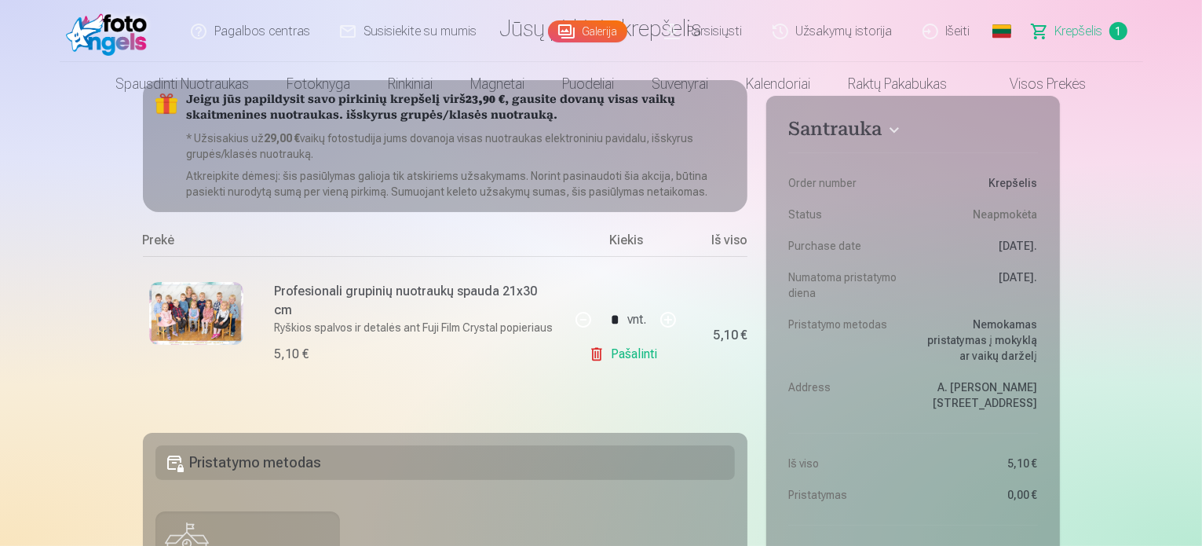
scroll to position [0, 0]
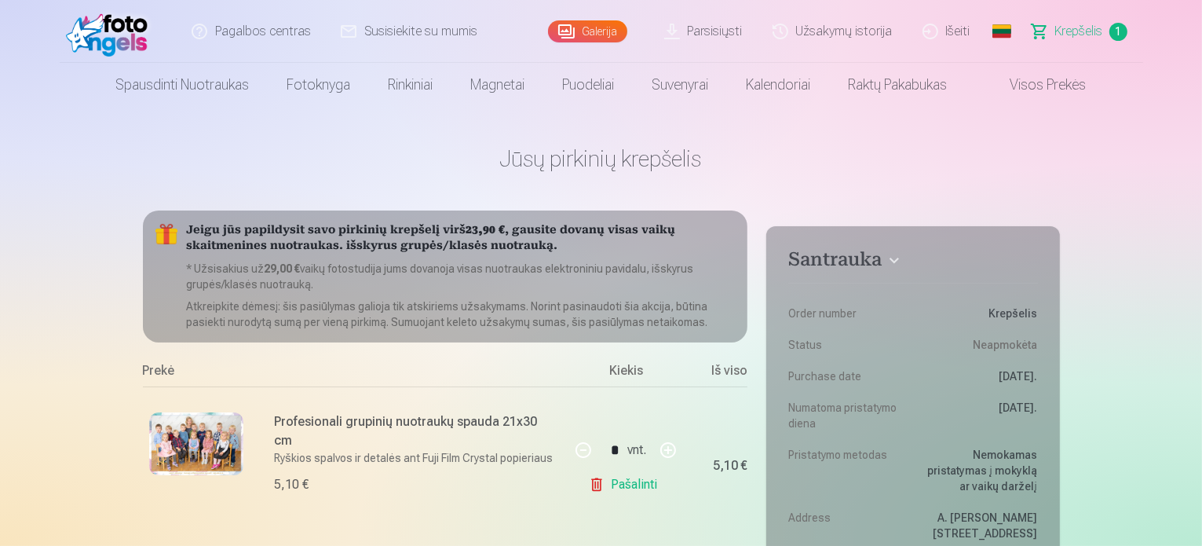
click at [579, 40] on link "Galerija" at bounding box center [587, 31] width 79 height 22
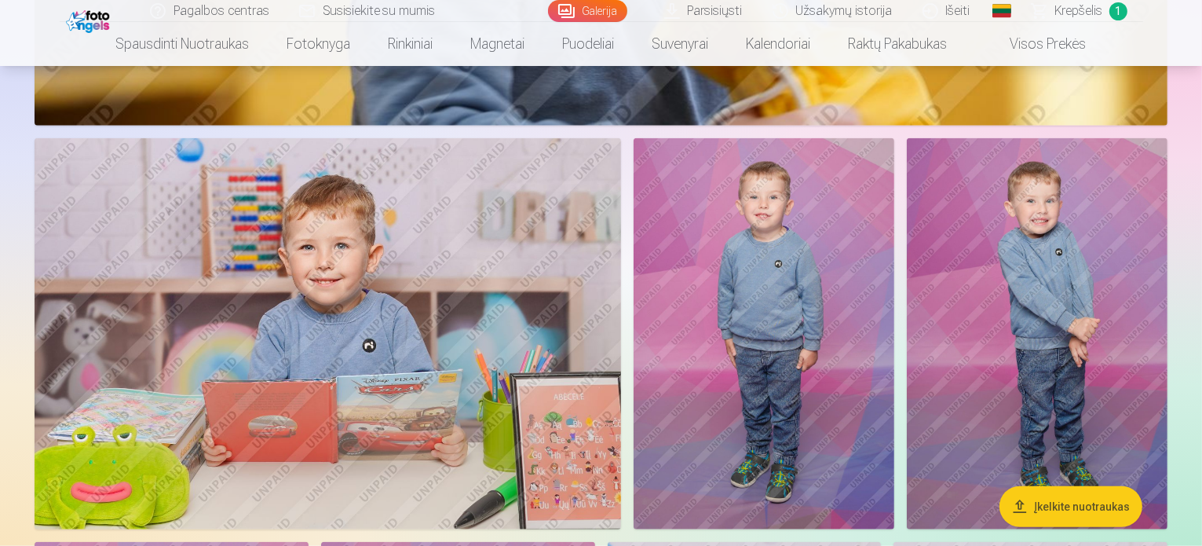
click at [407, 327] on img at bounding box center [328, 333] width 587 height 391
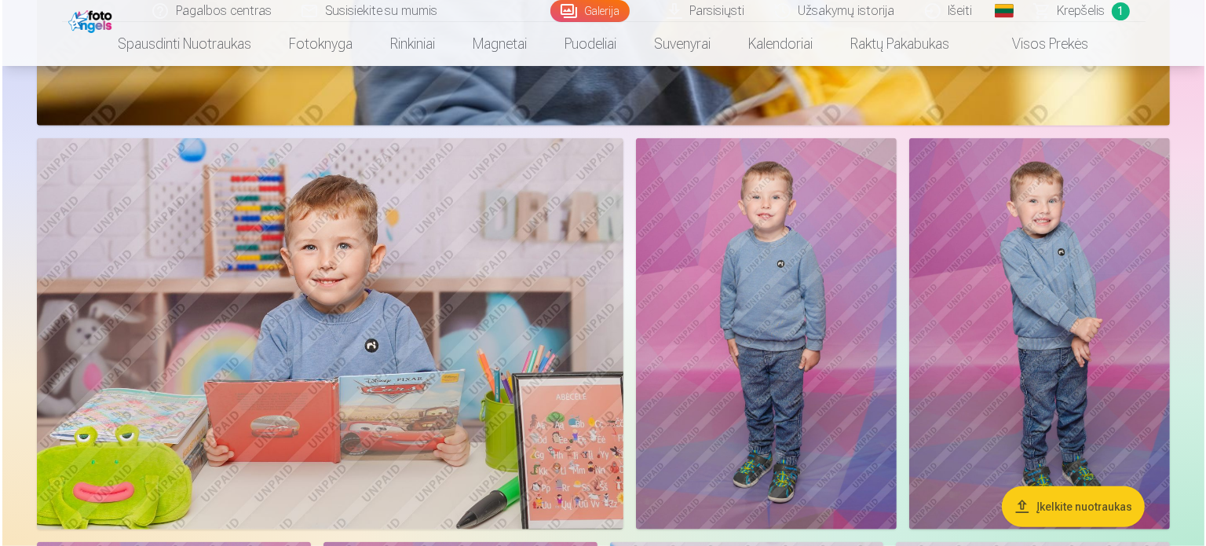
scroll to position [1573, 0]
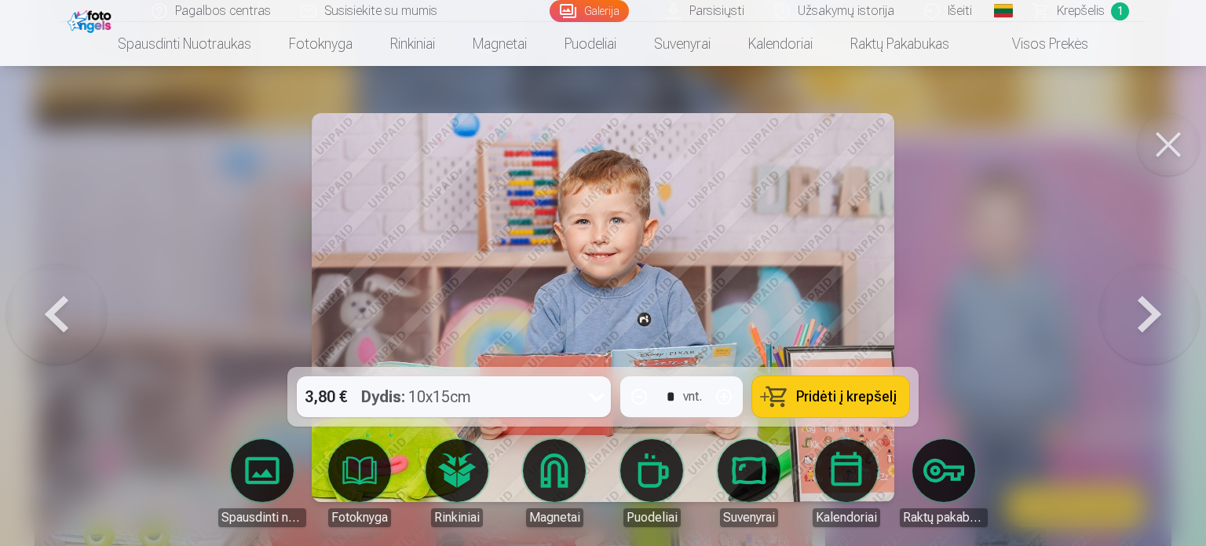
click at [468, 387] on div "Dydis : 10x15cm" at bounding box center [416, 396] width 110 height 41
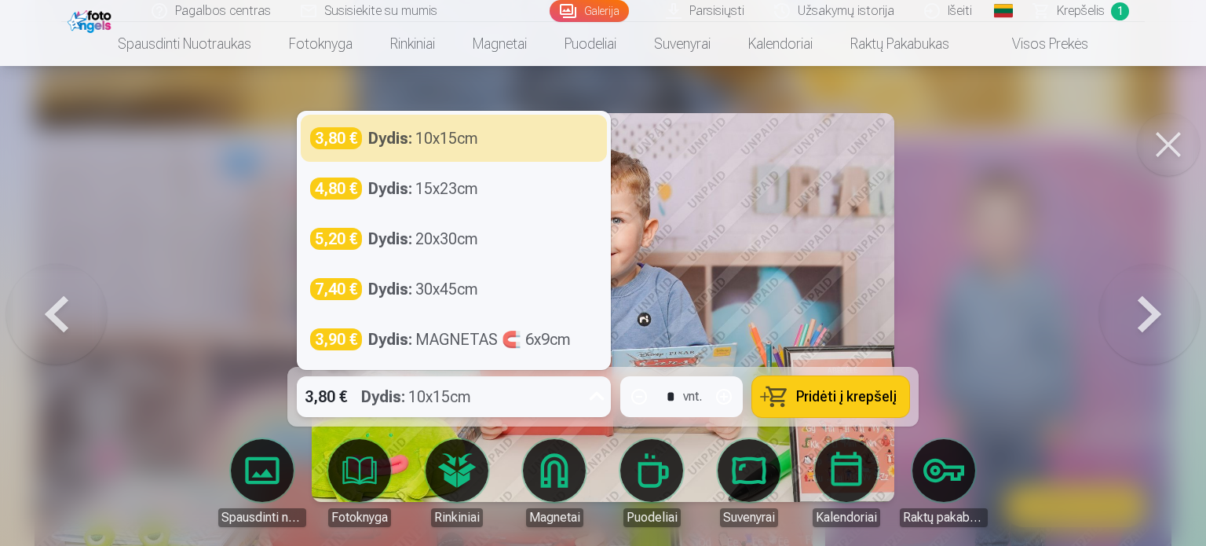
click at [464, 399] on div "Dydis : 10x15cm" at bounding box center [416, 396] width 110 height 41
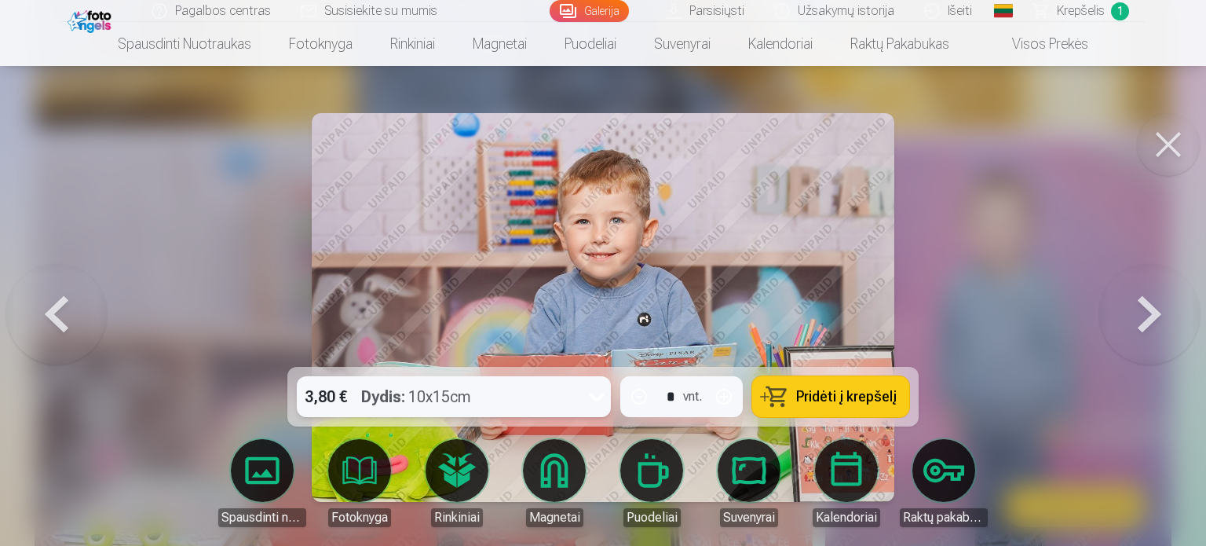
click at [837, 381] on button "Pridėti į krepšelį" at bounding box center [830, 396] width 157 height 41
click at [1171, 302] on button at bounding box center [1149, 307] width 101 height 87
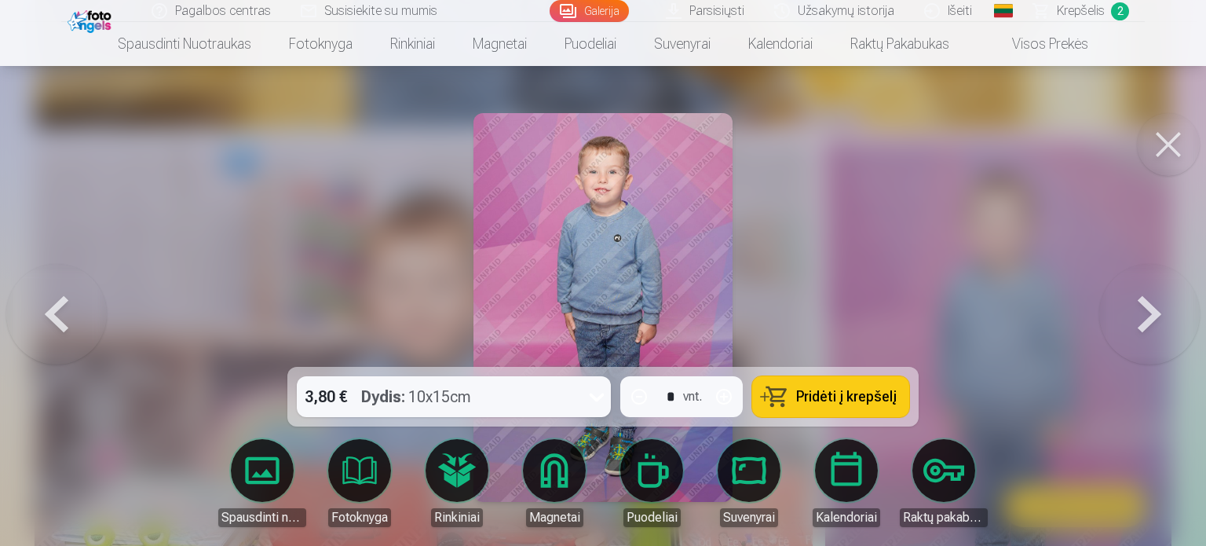
click at [1143, 309] on button at bounding box center [1149, 307] width 101 height 87
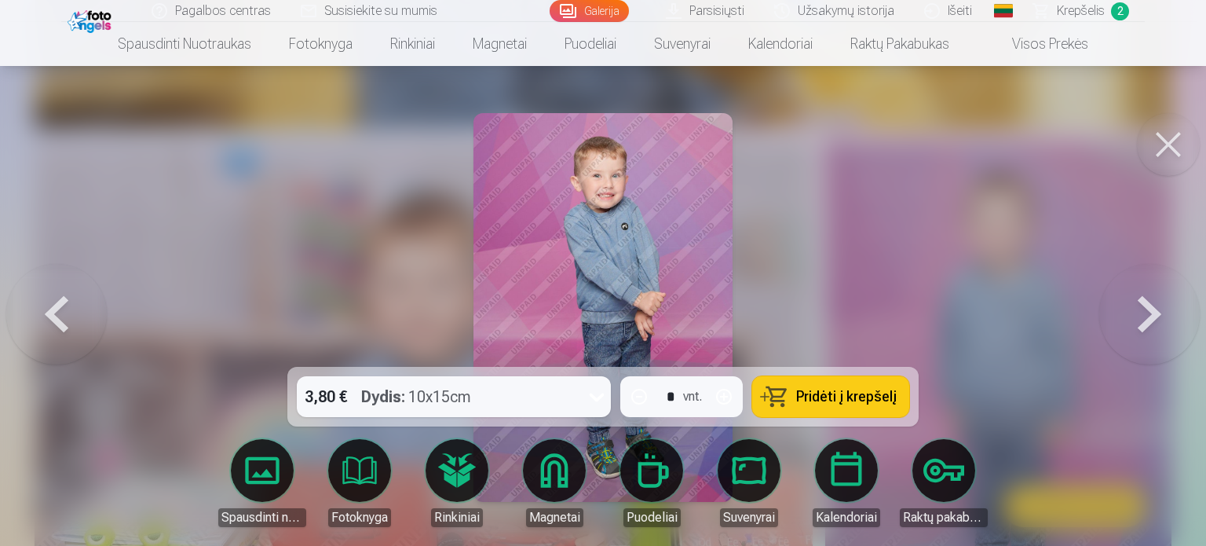
click at [1143, 309] on button at bounding box center [1149, 307] width 101 height 87
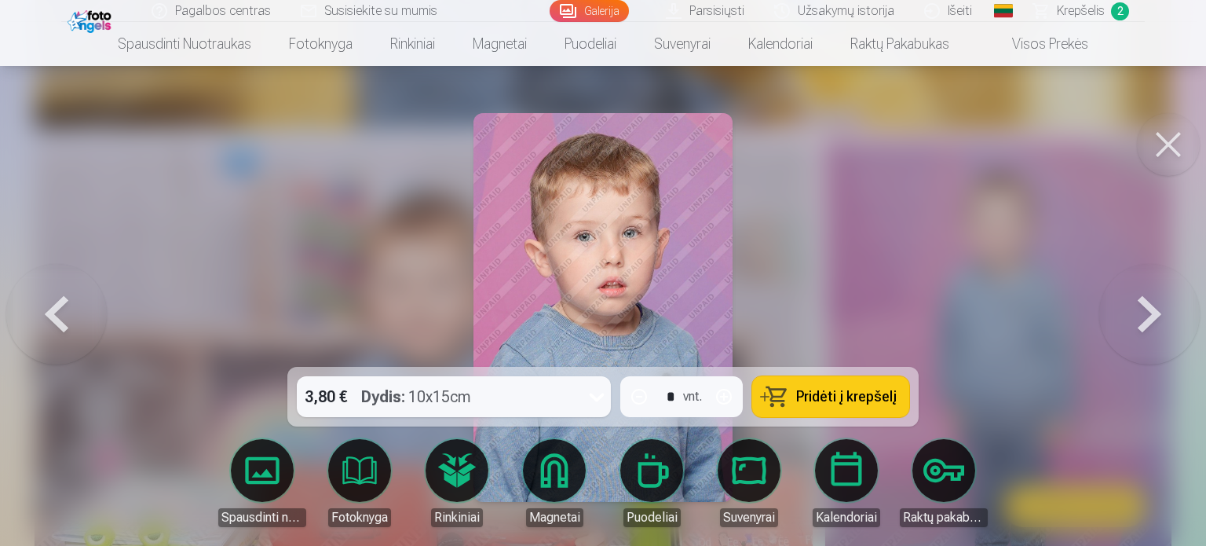
click at [1149, 314] on button at bounding box center [1149, 307] width 101 height 87
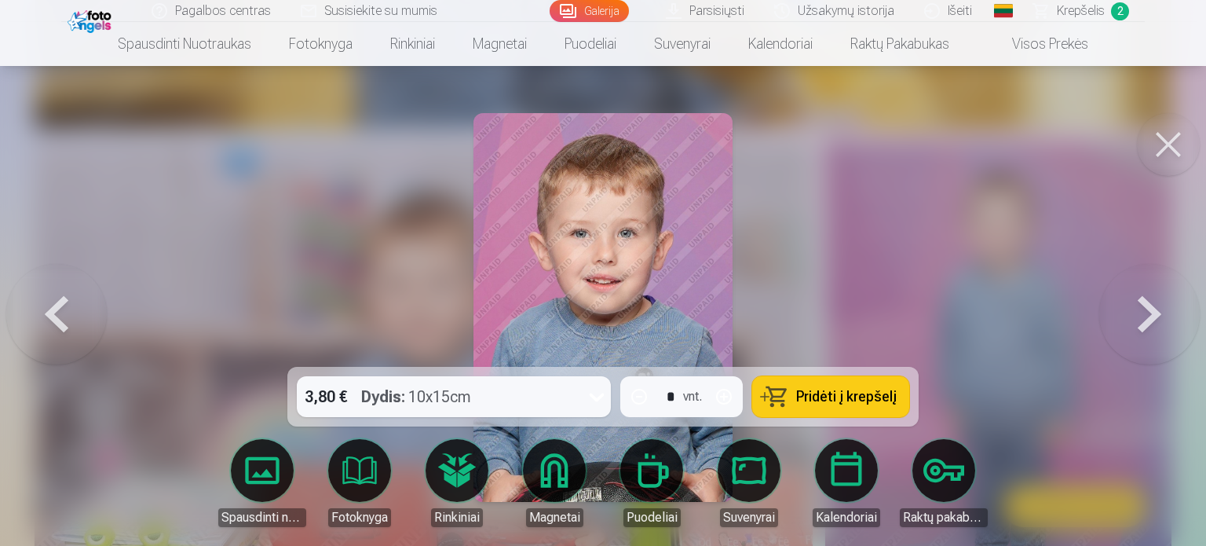
click at [535, 393] on div "3,80 € Dydis : 10x15cm" at bounding box center [439, 396] width 284 height 41
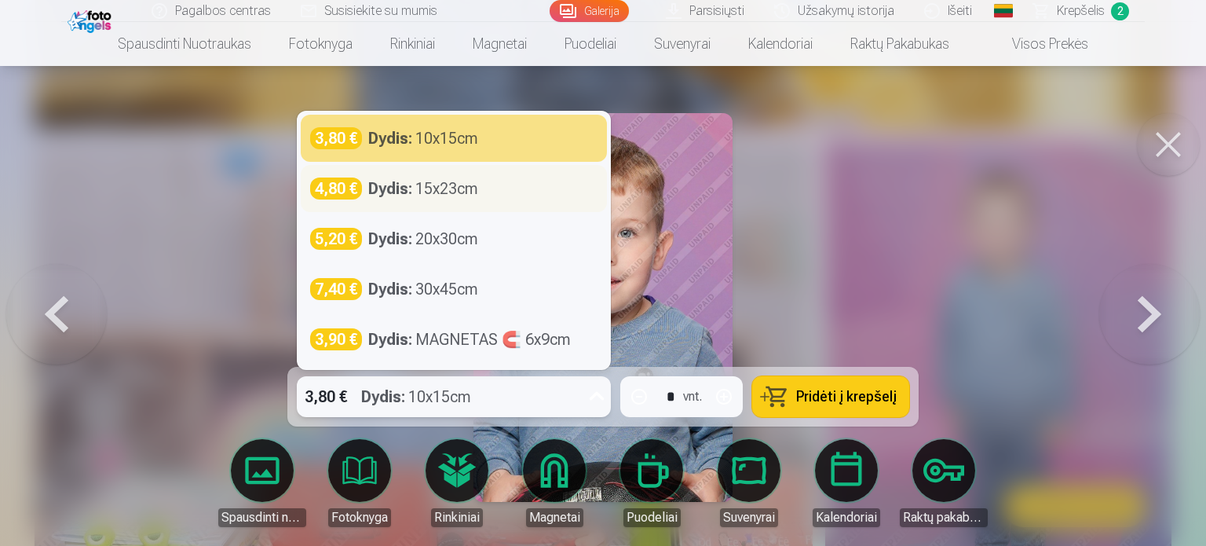
click at [474, 191] on div "Dydis : 15x23cm" at bounding box center [423, 188] width 110 height 22
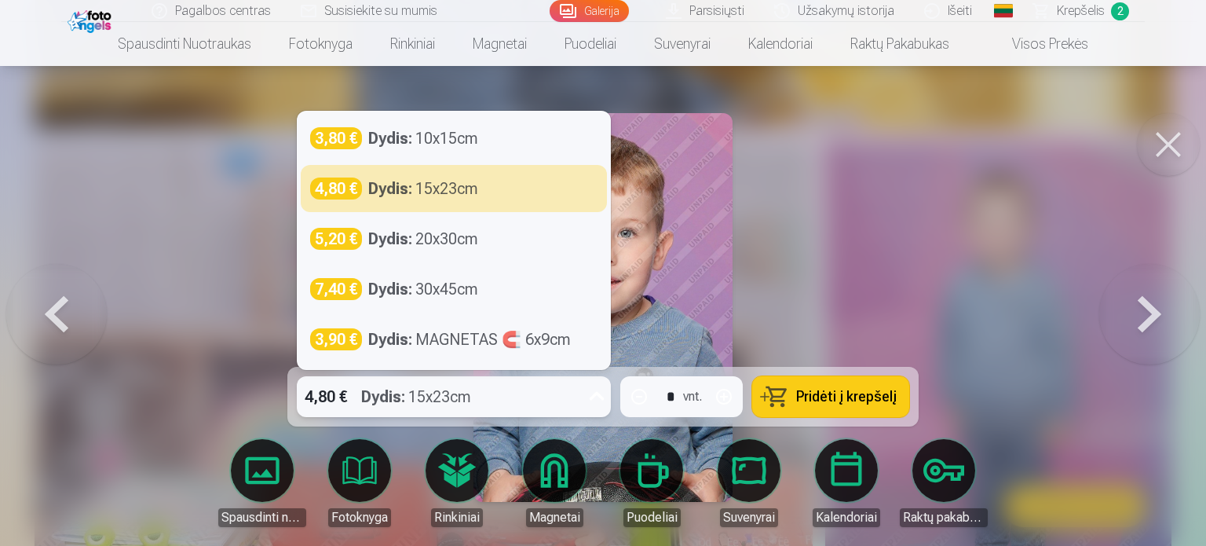
click at [509, 400] on div "4,80 € Dydis : 15x23cm" at bounding box center [439, 396] width 284 height 41
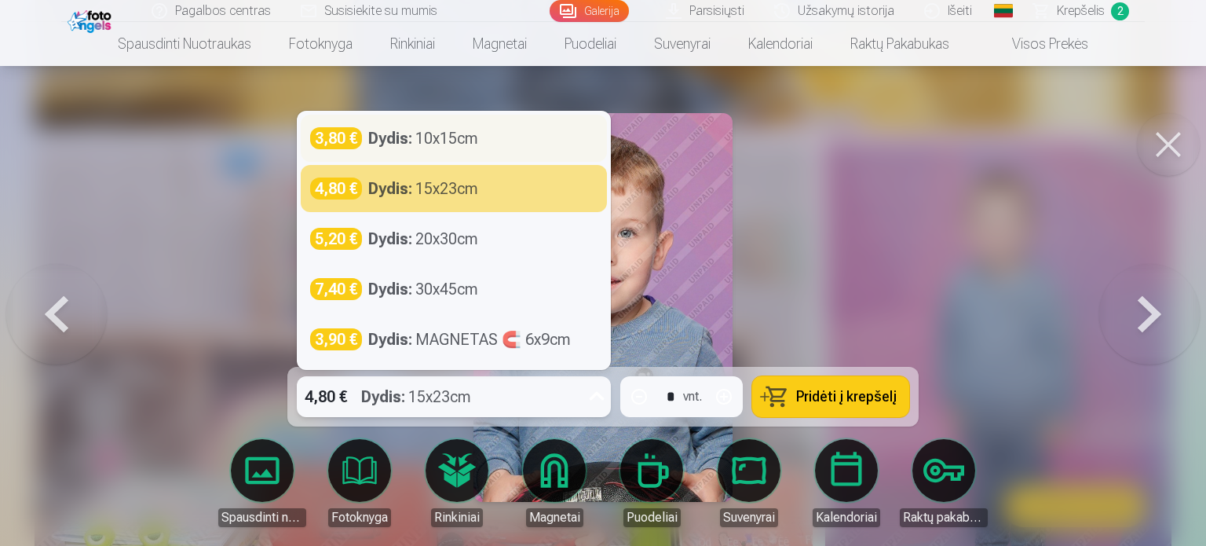
click at [507, 141] on div "3,80 € Dydis : 10x15cm" at bounding box center [453, 138] width 287 height 22
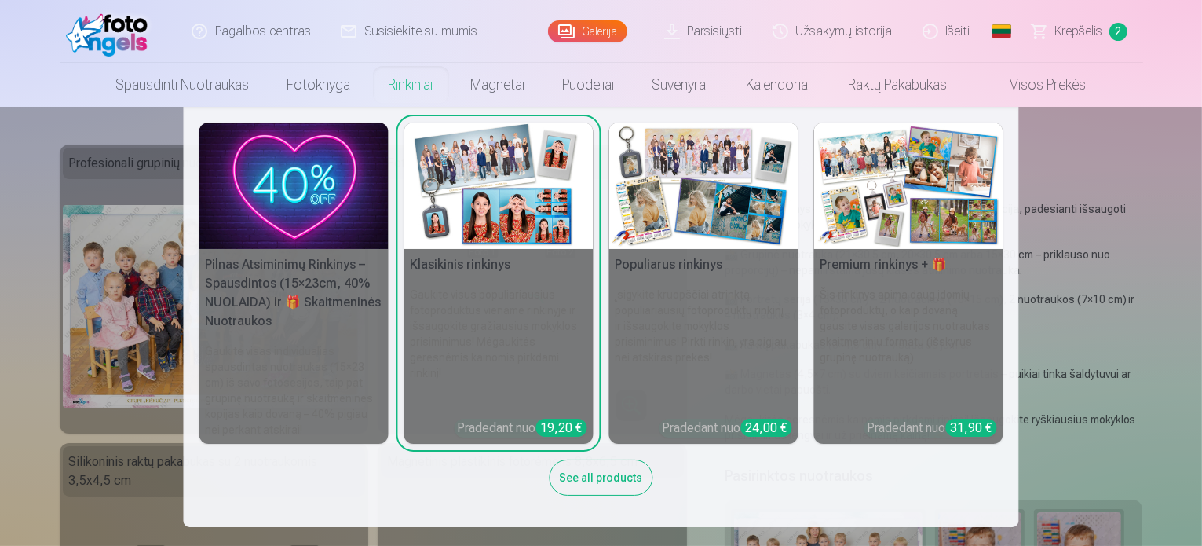
click at [120, 130] on nav "Pilnas Atsiminimų Rinkinys – Spausdintos (15×23cm, 40% NUOLAIDA) ir 🎁 Skaitmeni…" at bounding box center [601, 317] width 1202 height 420
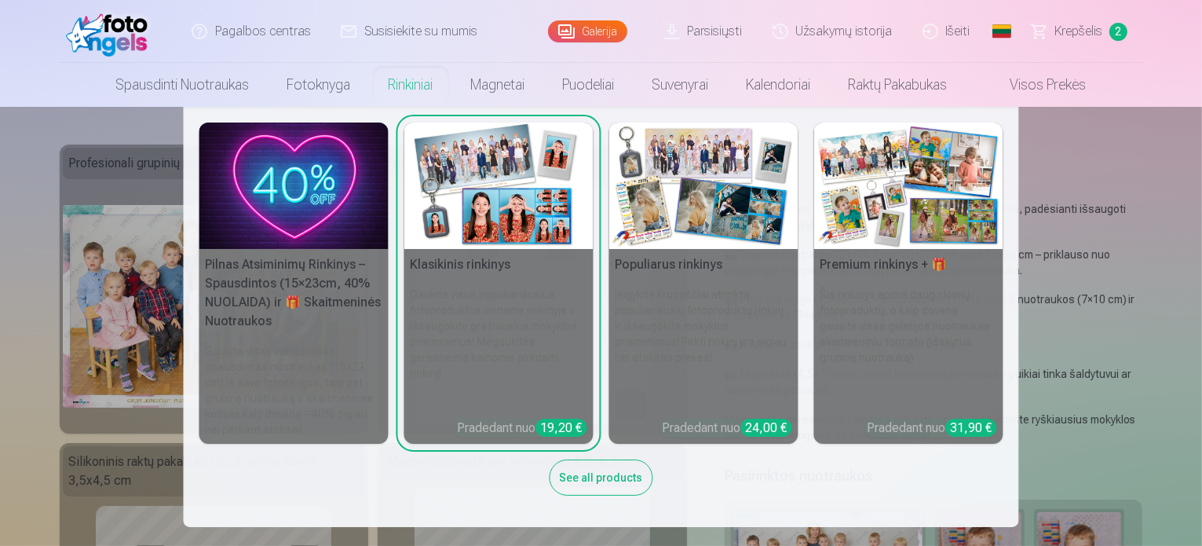
click at [716, 264] on h5 "Populiarus rinkinys" at bounding box center [703, 264] width 189 height 31
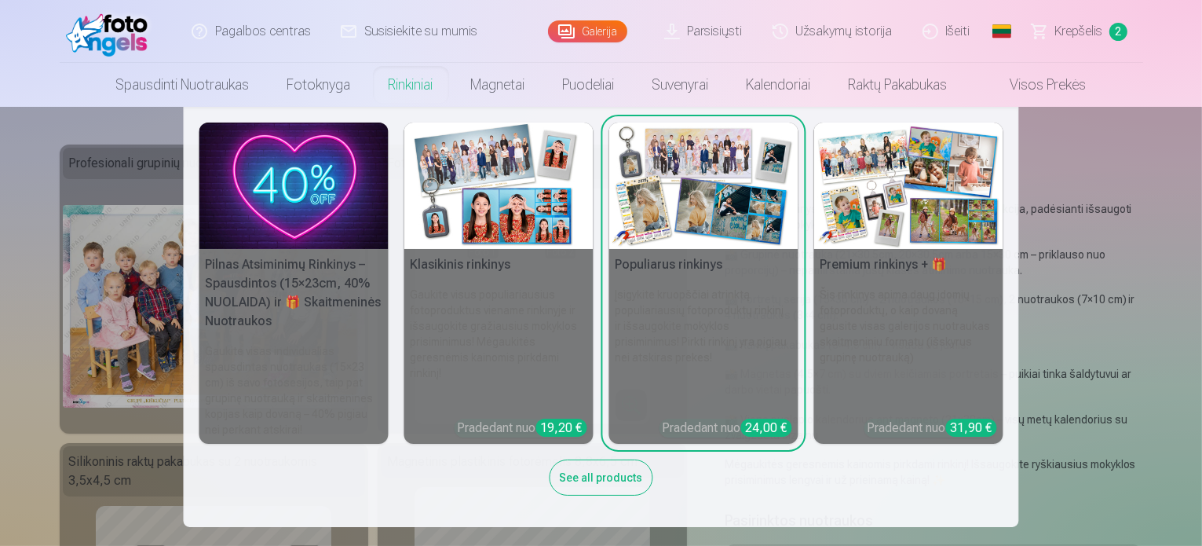
click at [945, 220] on img at bounding box center [908, 185] width 189 height 126
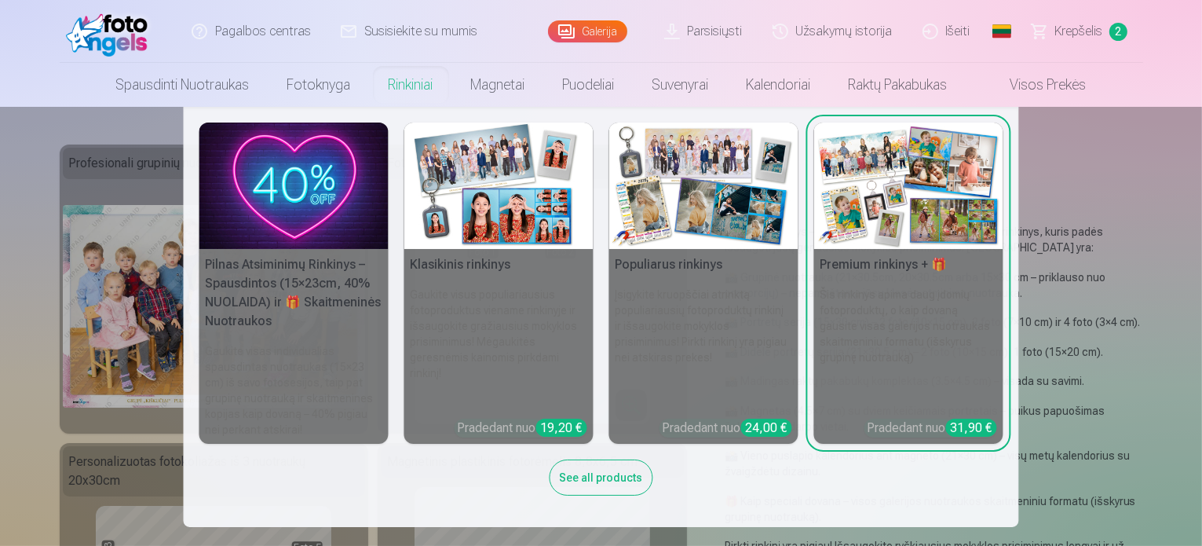
click at [252, 291] on h5 "Pilnas Atsiminimų Rinkinys – Spausdintos (15×23cm, 40% NUOLAIDA) ir 🎁 Skaitmeni…" at bounding box center [293, 293] width 189 height 88
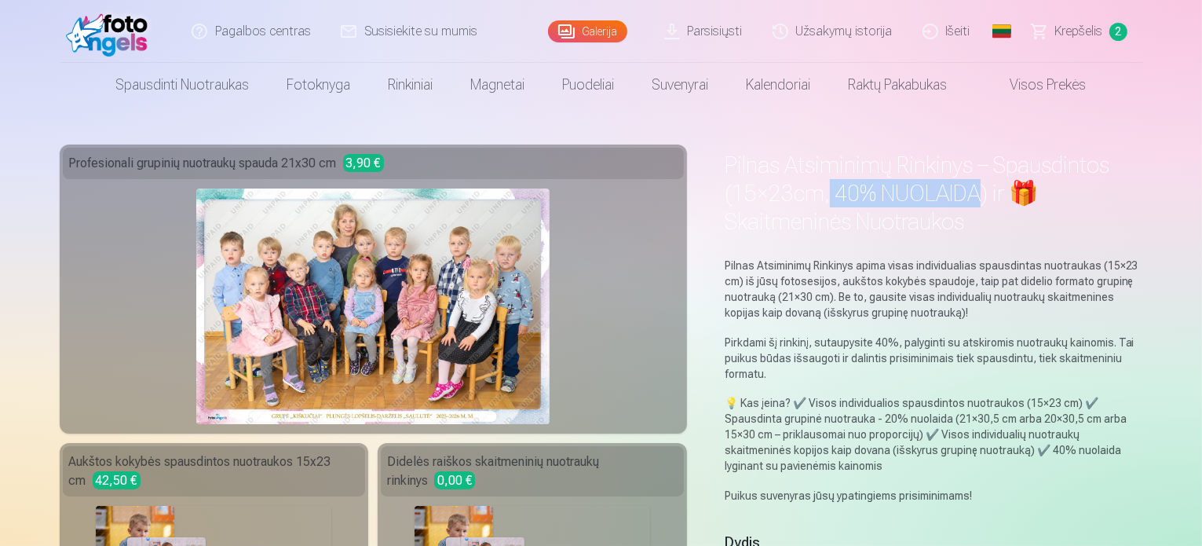
drag, startPoint x: 838, startPoint y: 188, endPoint x: 988, endPoint y: 191, distance: 150.0
click at [988, 191] on h1 "Pilnas Atsiminimų Rinkinys – Spausdintos (15×23cm, 40% NUOLAIDA) ir 🎁 Skaitmeni…" at bounding box center [934, 193] width 418 height 85
click at [988, 188] on h1 "Pilnas Atsiminimų Rinkinys – Spausdintos (15×23cm, 40% NUOLAIDA) ir 🎁 Skaitmeni…" at bounding box center [934, 193] width 418 height 85
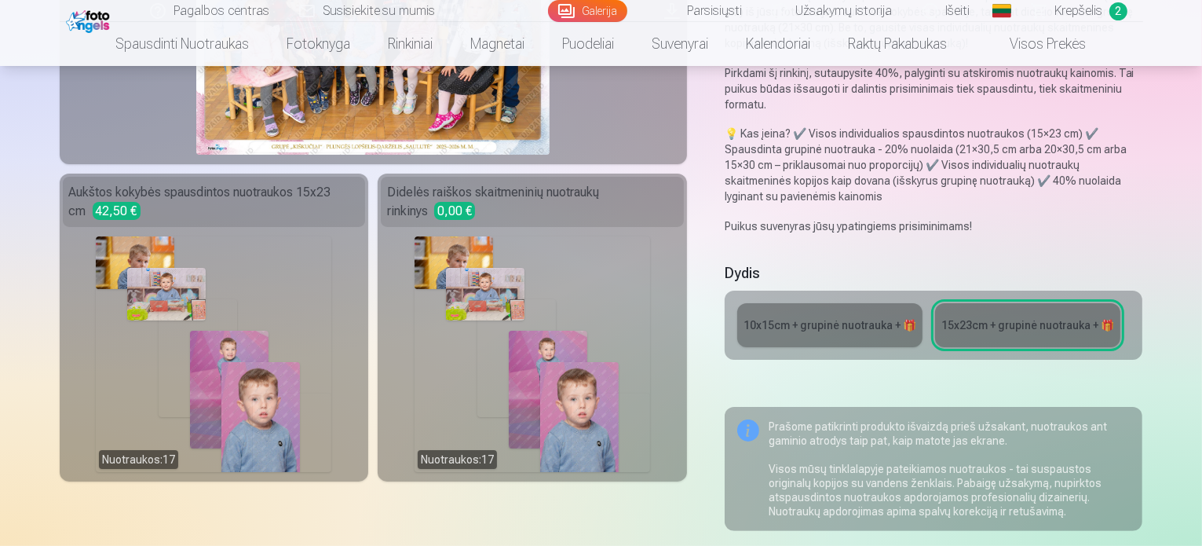
scroll to position [314, 0]
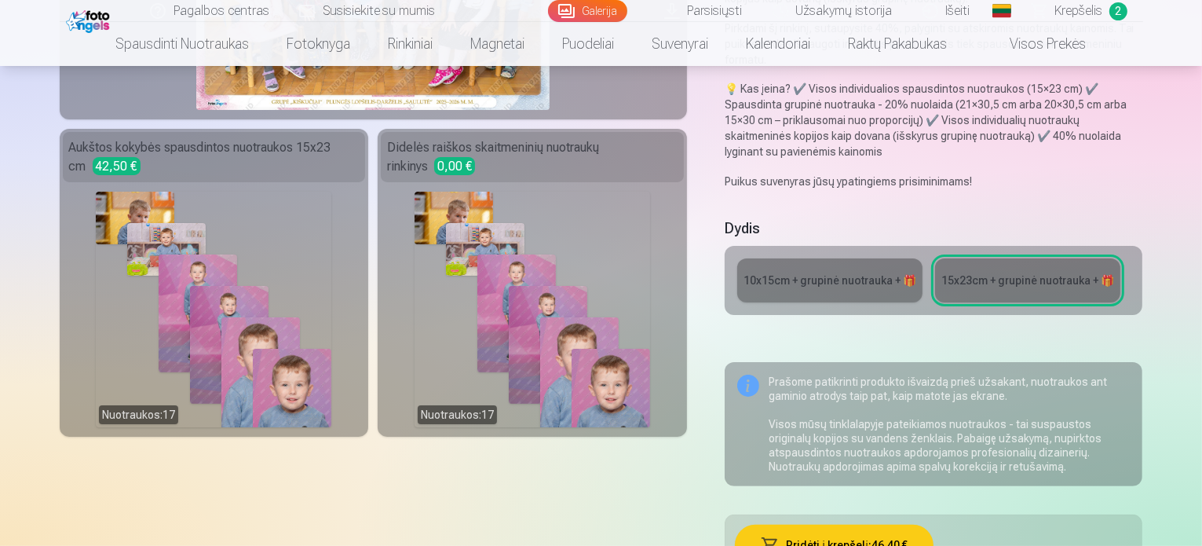
click at [886, 259] on link "10x15сm + grupinė nuotrauka + 🎁" at bounding box center [829, 280] width 185 height 44
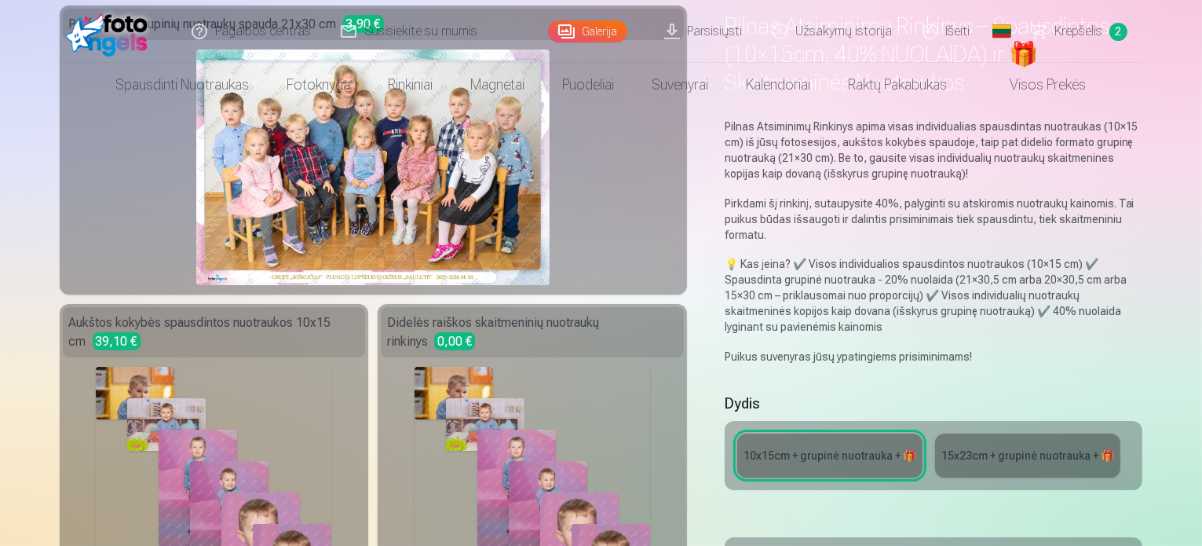
scroll to position [393, 0]
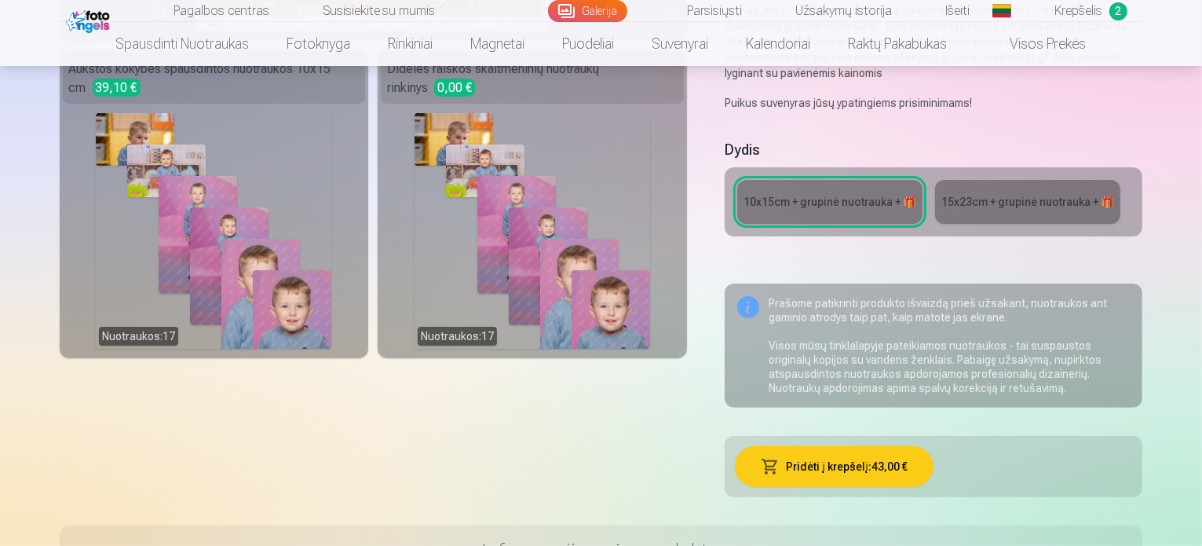
click at [1030, 183] on link "15x23сm + grupinė nuotrauka + 🎁" at bounding box center [1027, 202] width 185 height 44
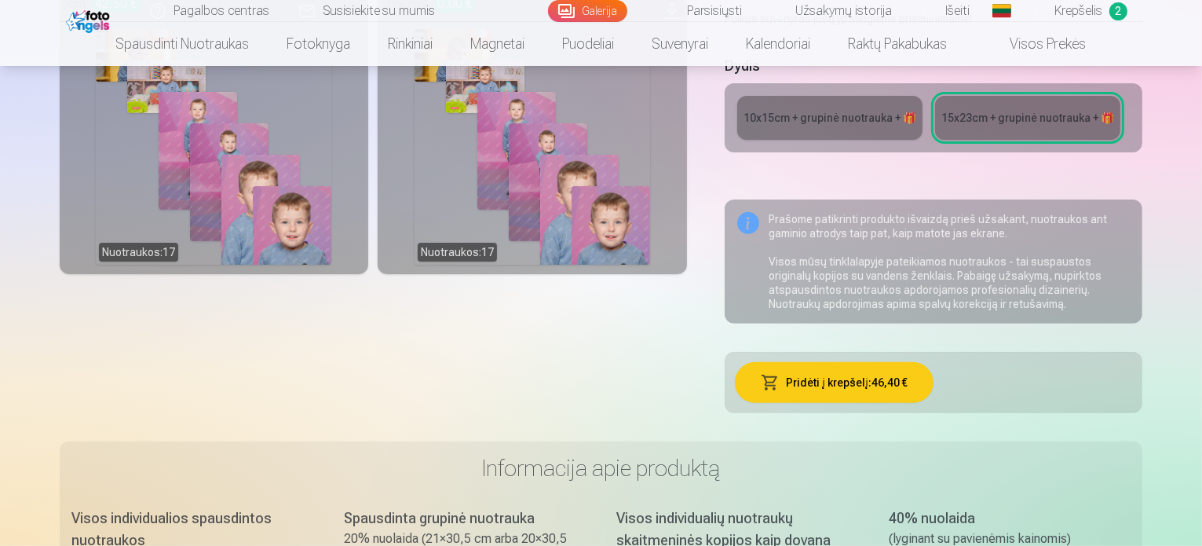
scroll to position [471, 0]
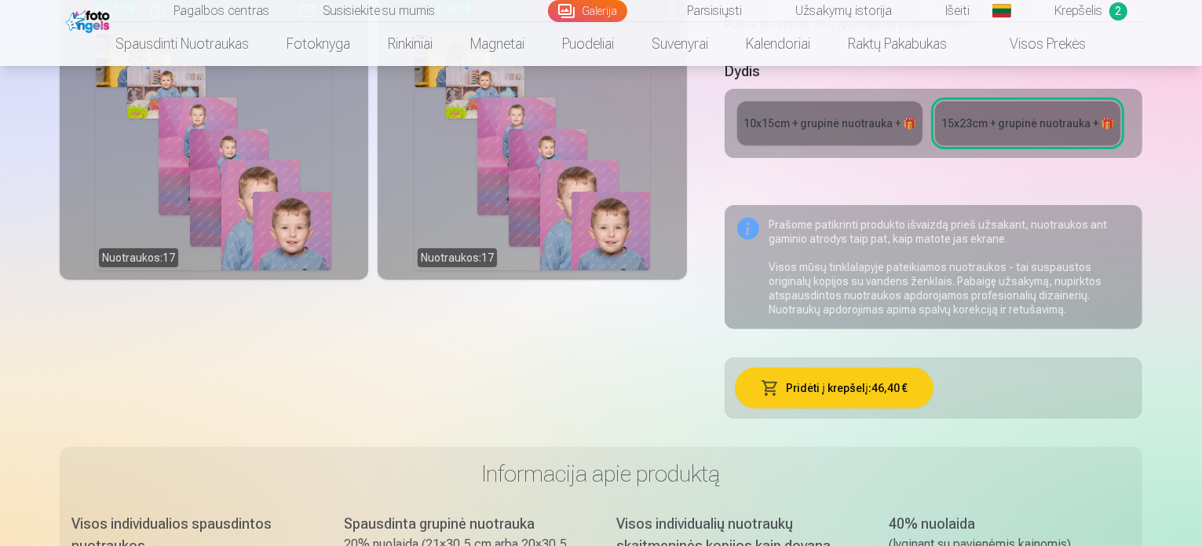
click at [1084, 12] on span "Krepšelis" at bounding box center [1079, 11] width 48 height 19
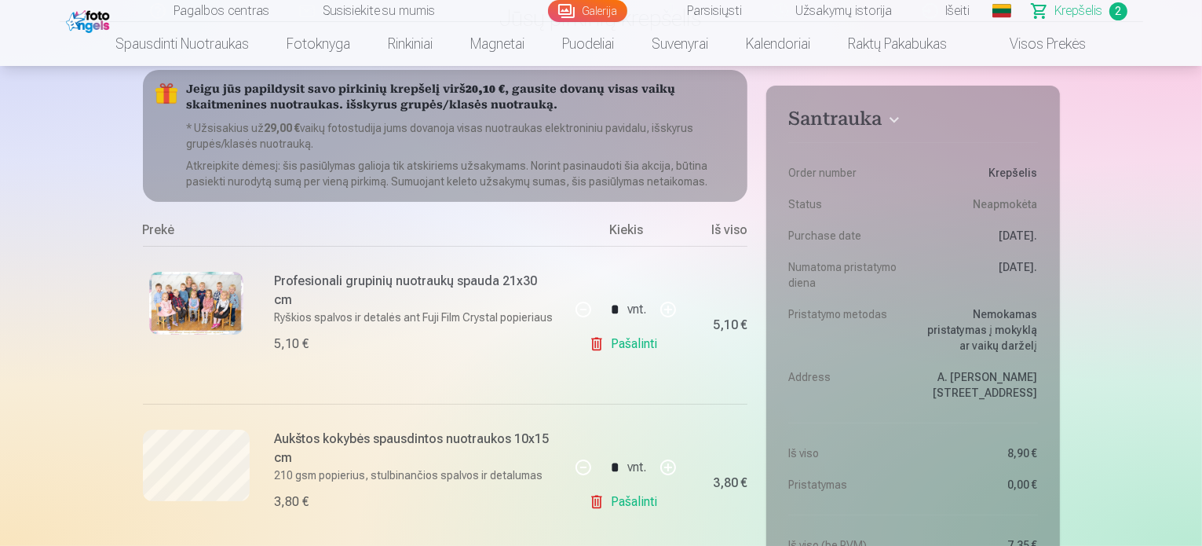
scroll to position [236, 0]
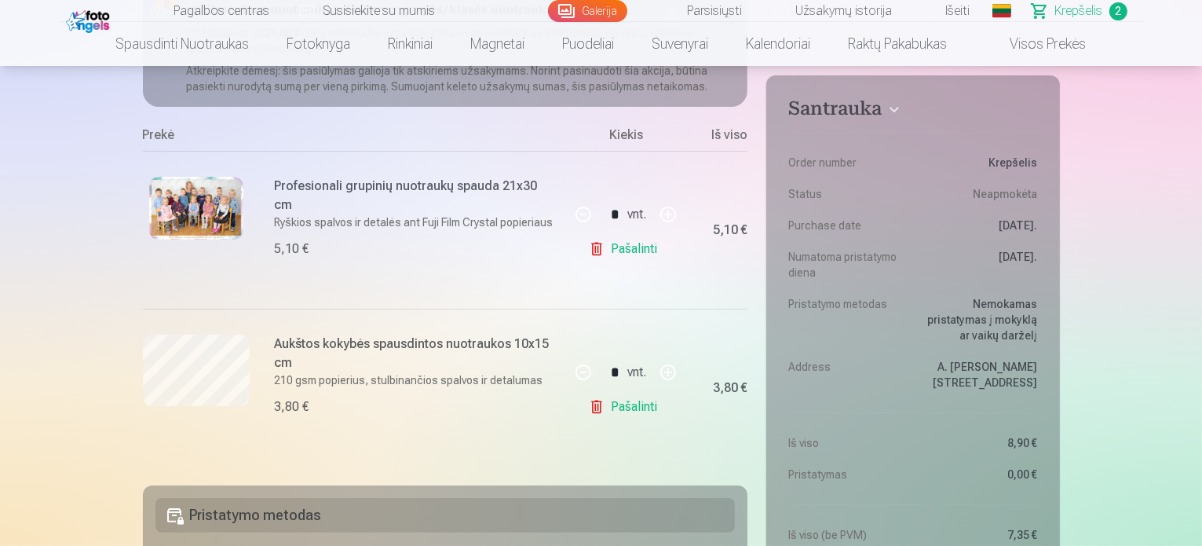
click at [627, 246] on link "Pašalinti" at bounding box center [626, 248] width 75 height 31
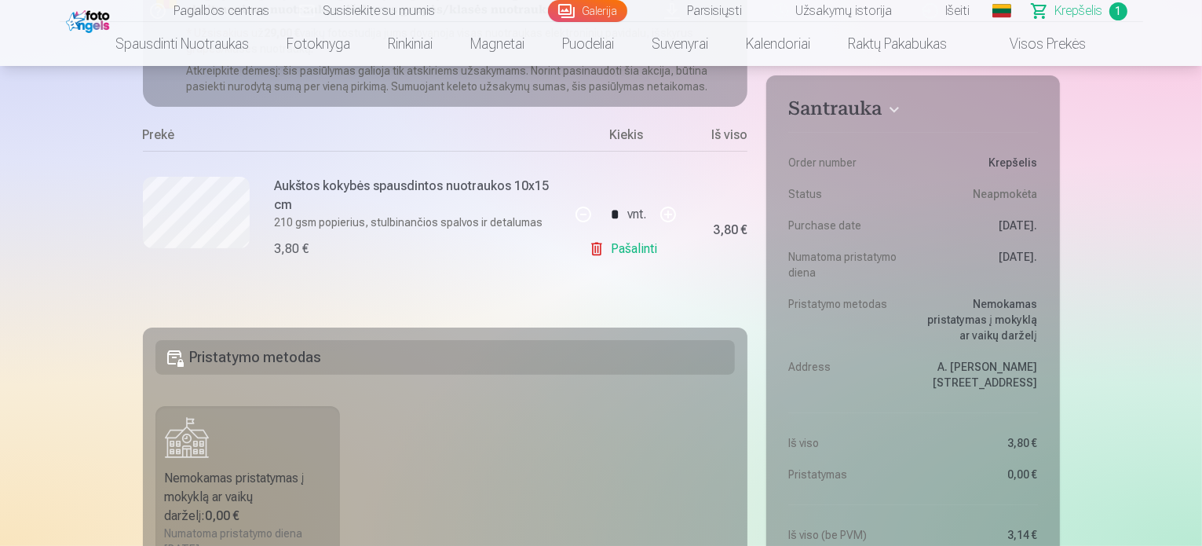
click at [638, 239] on link "Pašalinti" at bounding box center [626, 248] width 75 height 31
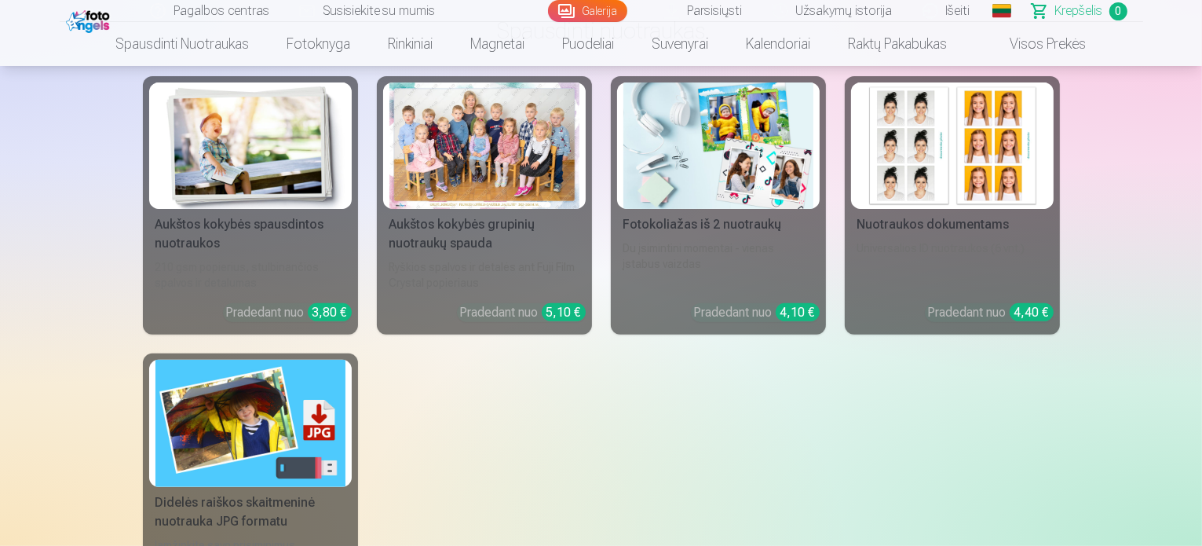
scroll to position [79, 0]
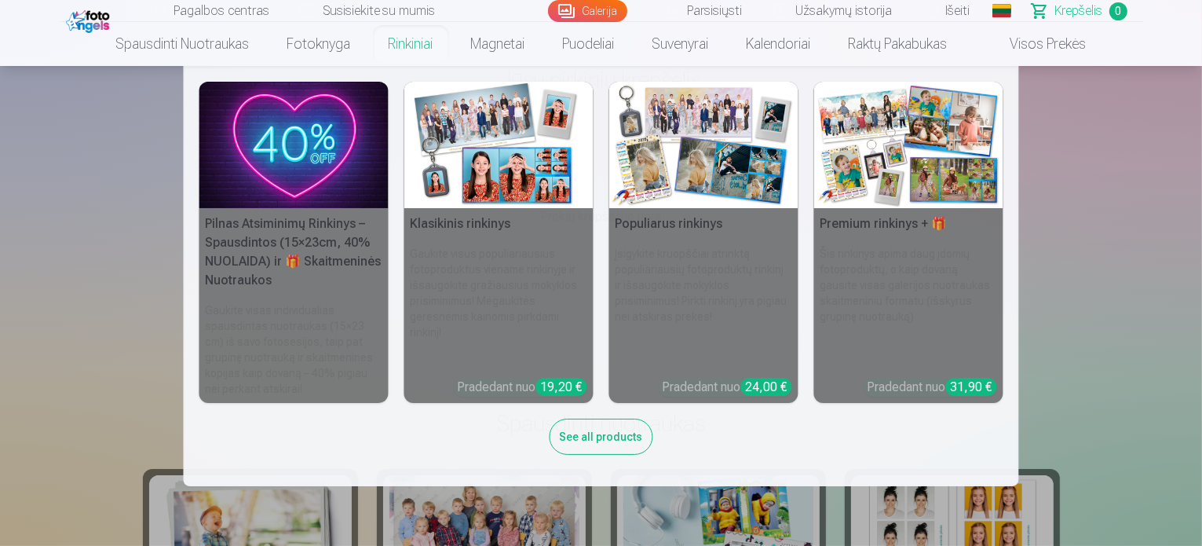
click at [418, 44] on link "Rinkiniai" at bounding box center [411, 44] width 82 height 44
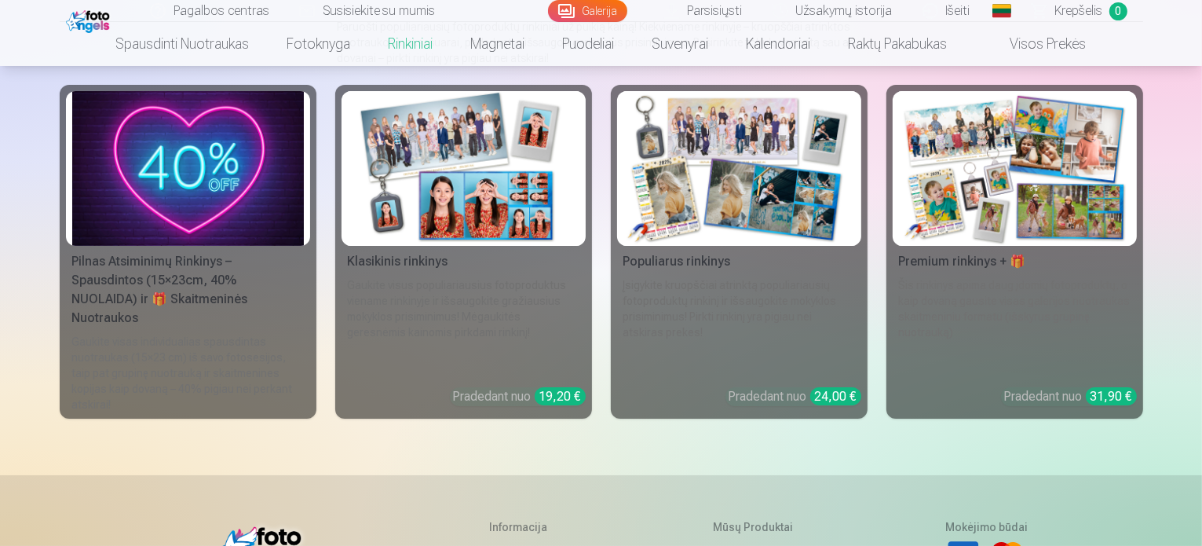
scroll to position [157, 0]
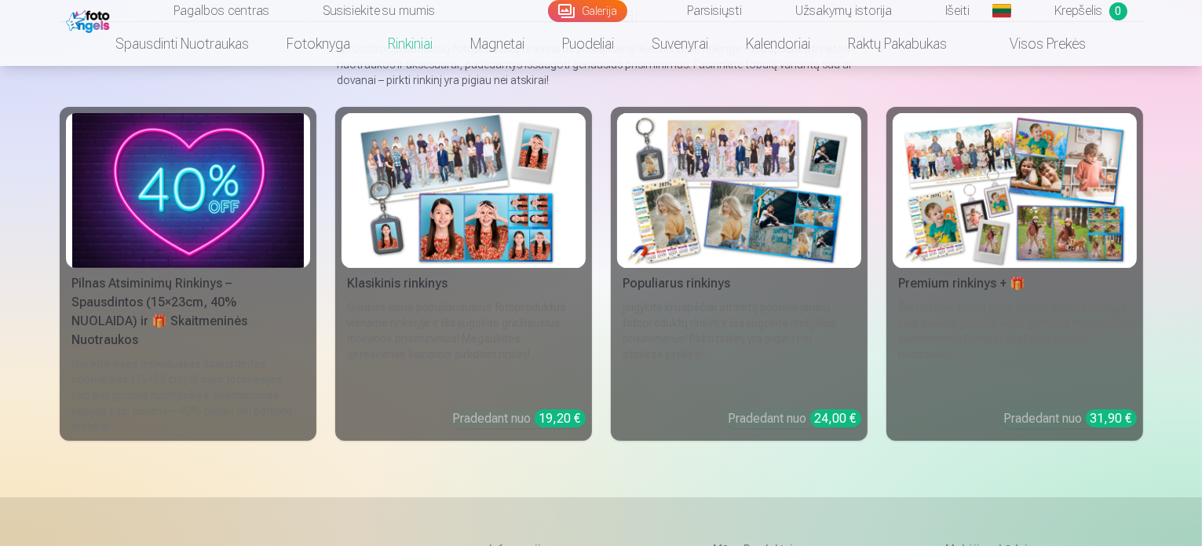
click at [165, 234] on img at bounding box center [188, 190] width 232 height 155
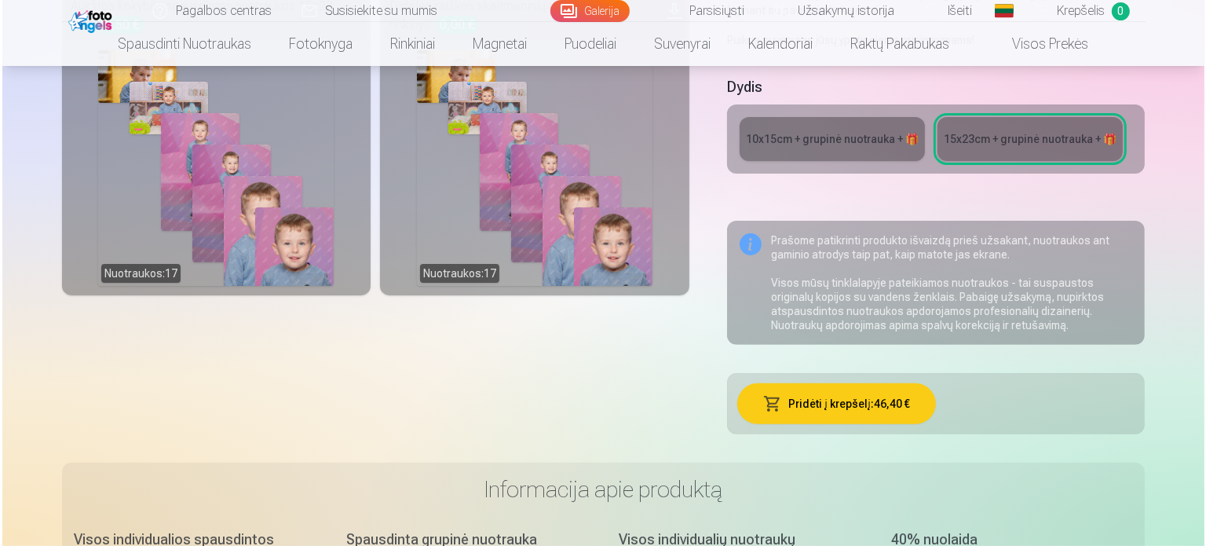
scroll to position [471, 0]
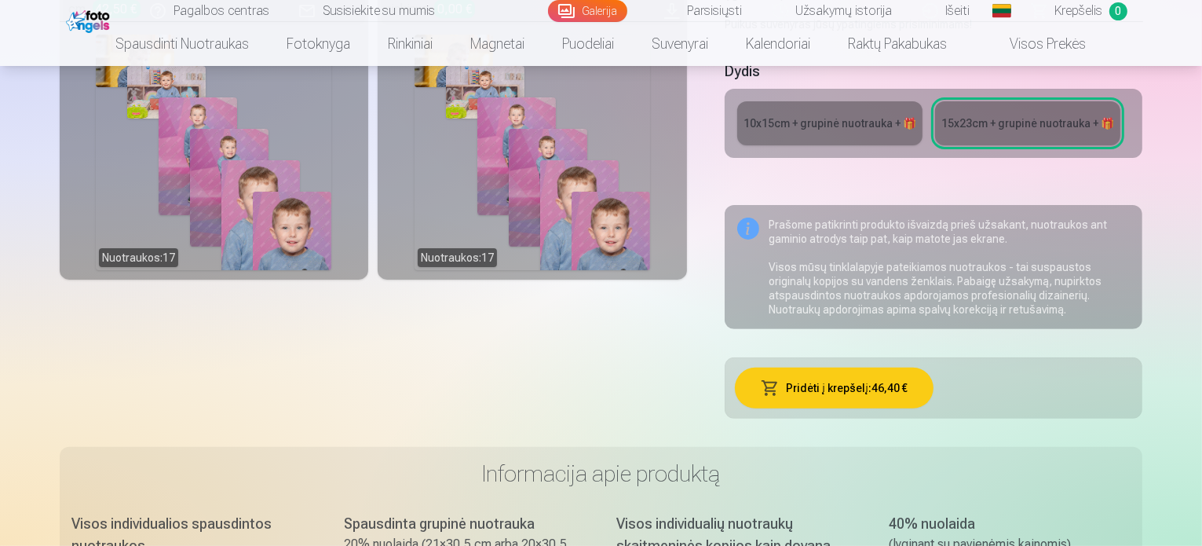
click at [871, 367] on button "Pridėti į krepšelį : 46,40 €" at bounding box center [834, 387] width 199 height 41
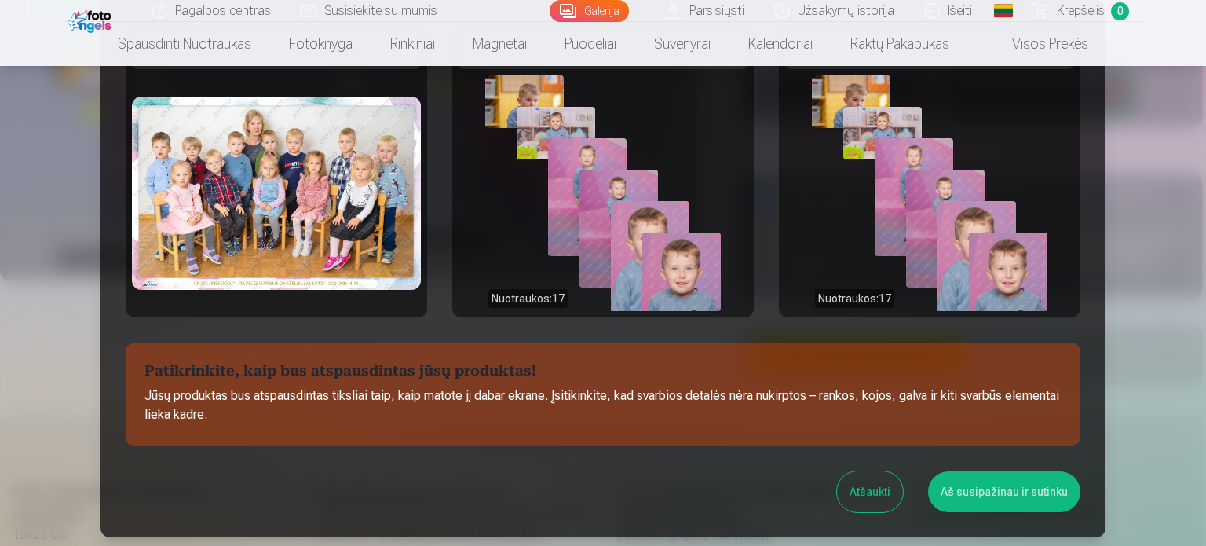
scroll to position [0, 0]
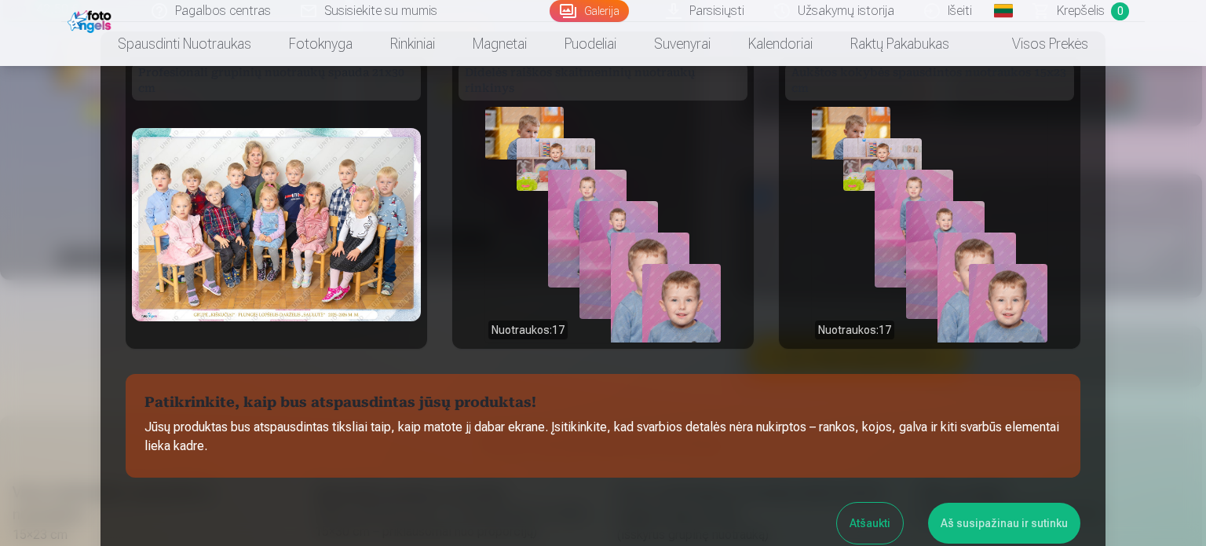
click at [513, 128] on div "Nuotraukos : 17" at bounding box center [603, 225] width 236 height 236
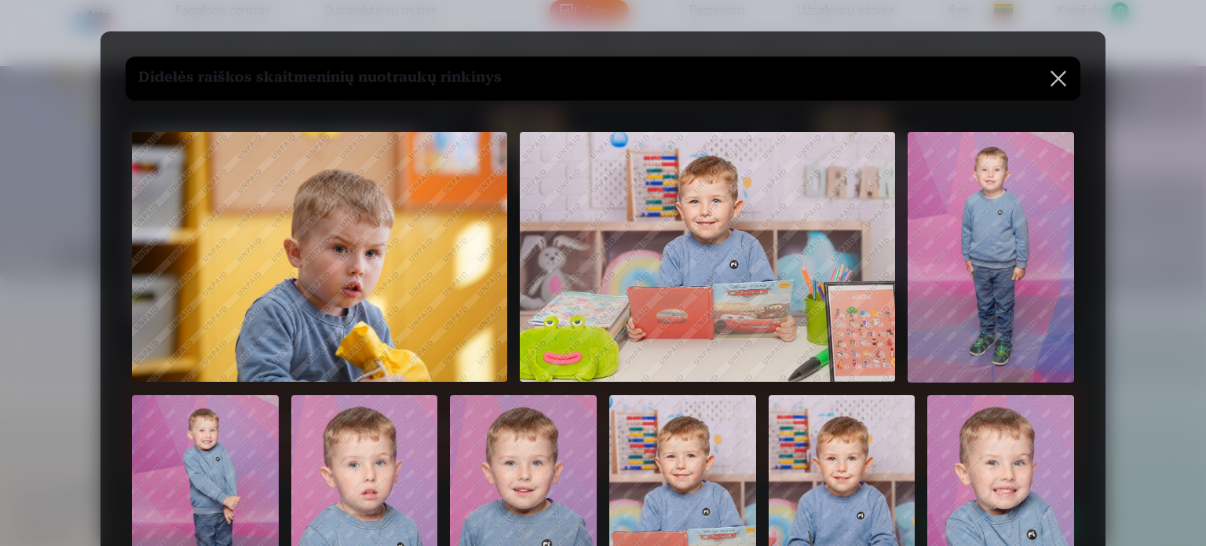
click at [1058, 72] on button at bounding box center [1058, 79] width 44 height 44
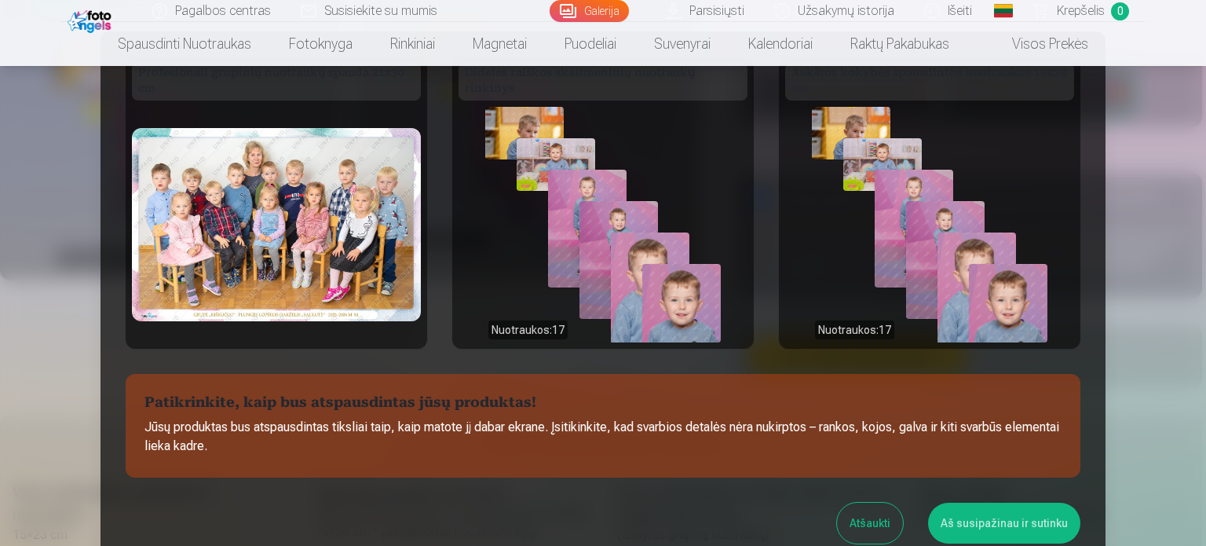
click at [897, 159] on div "Nuotraukos : 17" at bounding box center [930, 225] width 236 height 236
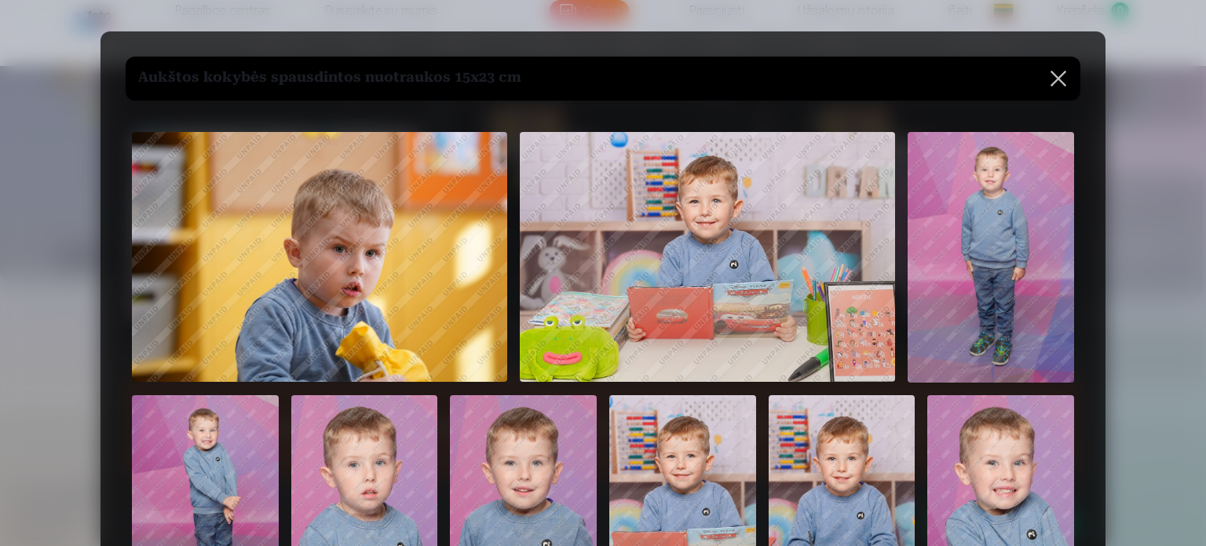
click at [1055, 73] on button at bounding box center [1058, 79] width 44 height 44
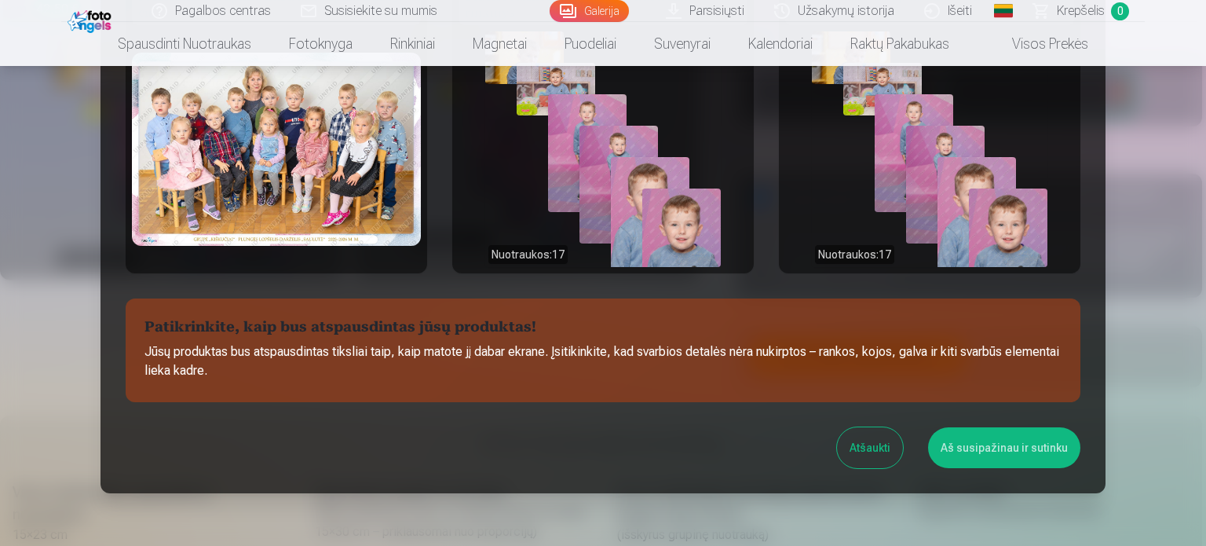
scroll to position [79, 0]
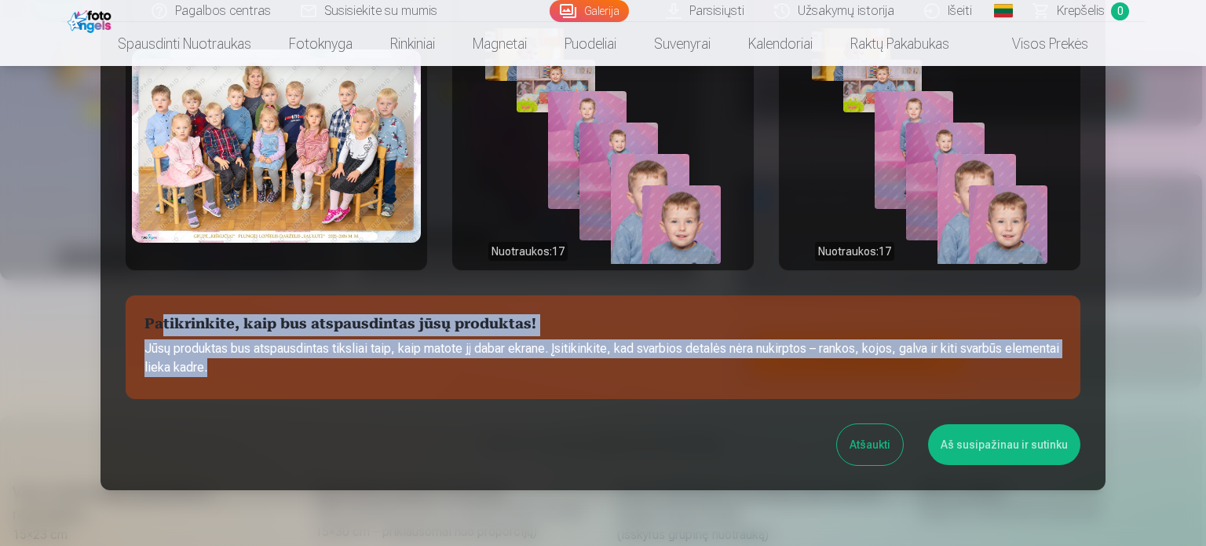
drag, startPoint x: 159, startPoint y: 334, endPoint x: 527, endPoint y: 367, distance: 369.7
click at [531, 366] on section "Patikrinkite, kaip bus atspausdintas jūsų produktas! Jūsų produktas bus atspaus…" at bounding box center [603, 347] width 955 height 104
click at [518, 363] on p "Jūsų produktas bus atspausdintas tiksliai taip, kaip matote jį dabar ekrane. Įs…" at bounding box center [602, 358] width 917 height 38
click at [616, 357] on p "Jūsų produktas bus atspausdintas tiksliai taip, kaip matote jį dabar ekrane. Įs…" at bounding box center [602, 358] width 917 height 38
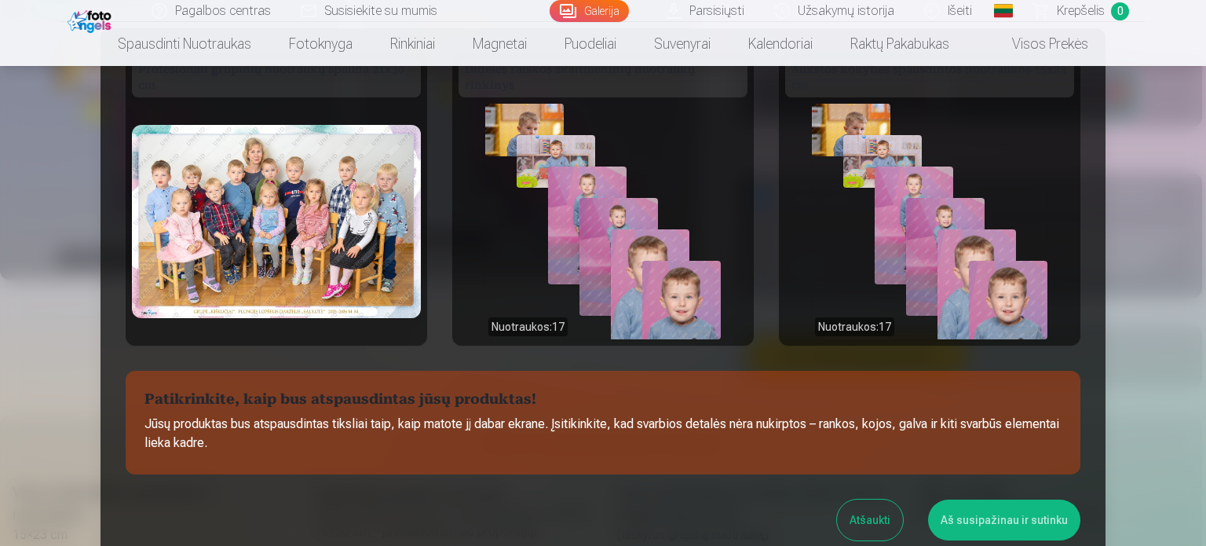
scroll to position [0, 0]
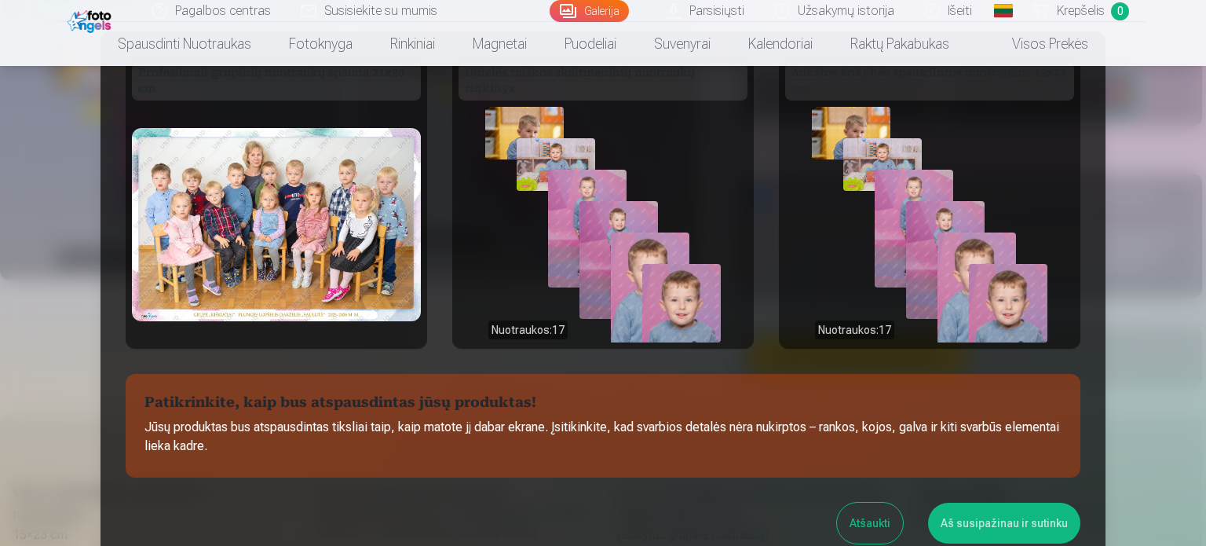
click at [1001, 515] on button "Aš susipažinau ir sutinku" at bounding box center [1004, 523] width 152 height 41
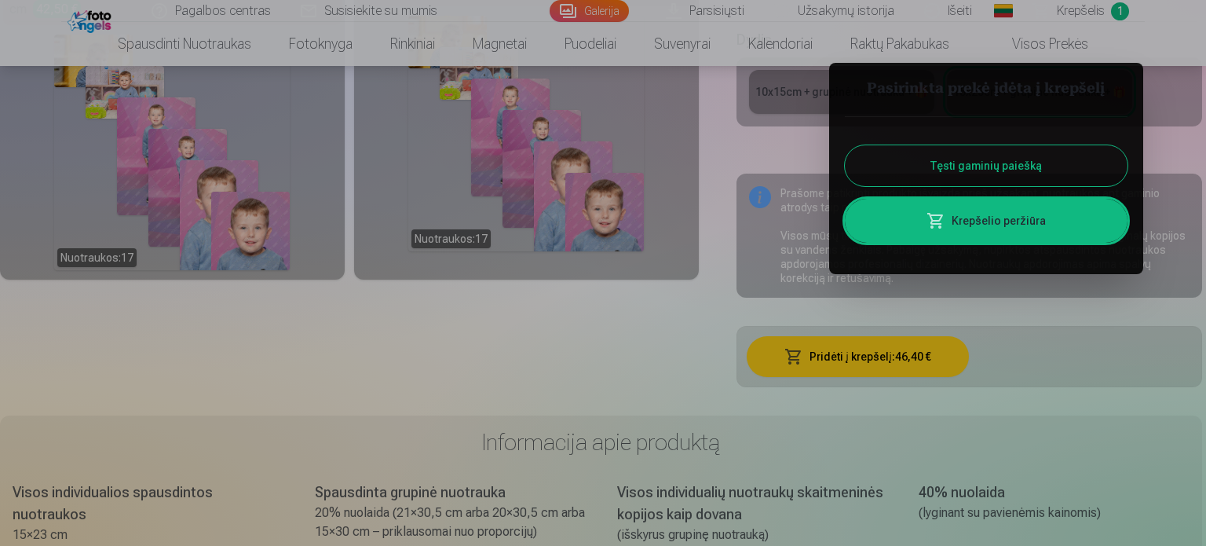
click at [1043, 214] on link "Krepšelio peržiūra" at bounding box center [986, 221] width 283 height 44
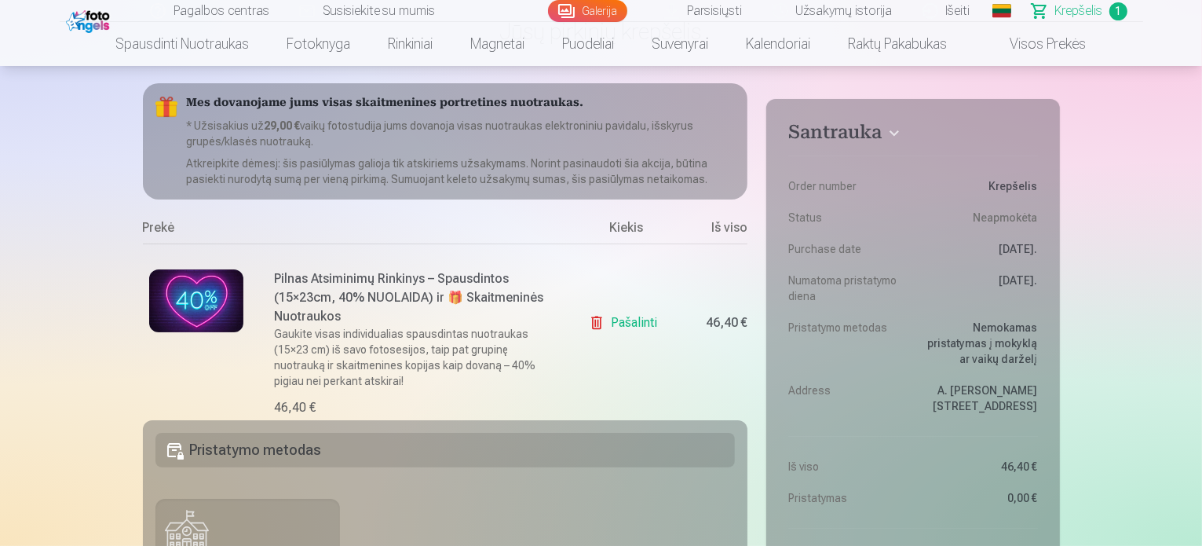
scroll to position [79, 0]
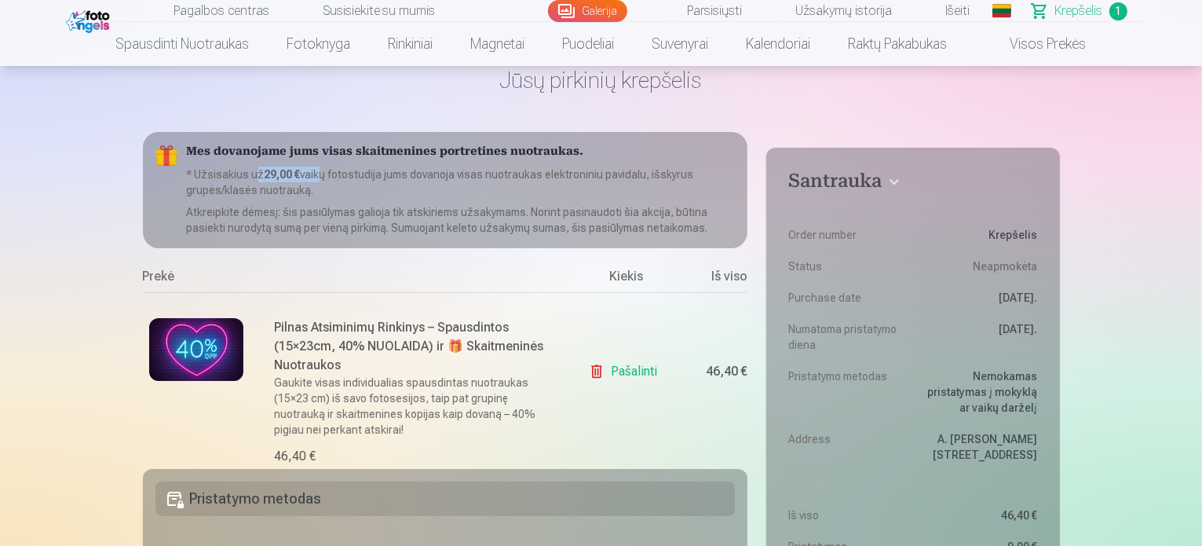
drag, startPoint x: 254, startPoint y: 174, endPoint x: 318, endPoint y: 173, distance: 63.6
click at [318, 173] on p "* Užsisakius už 29,00 € vaikų fotostudija jums dovanoja visas nuotraukas elektr…" at bounding box center [461, 181] width 549 height 31
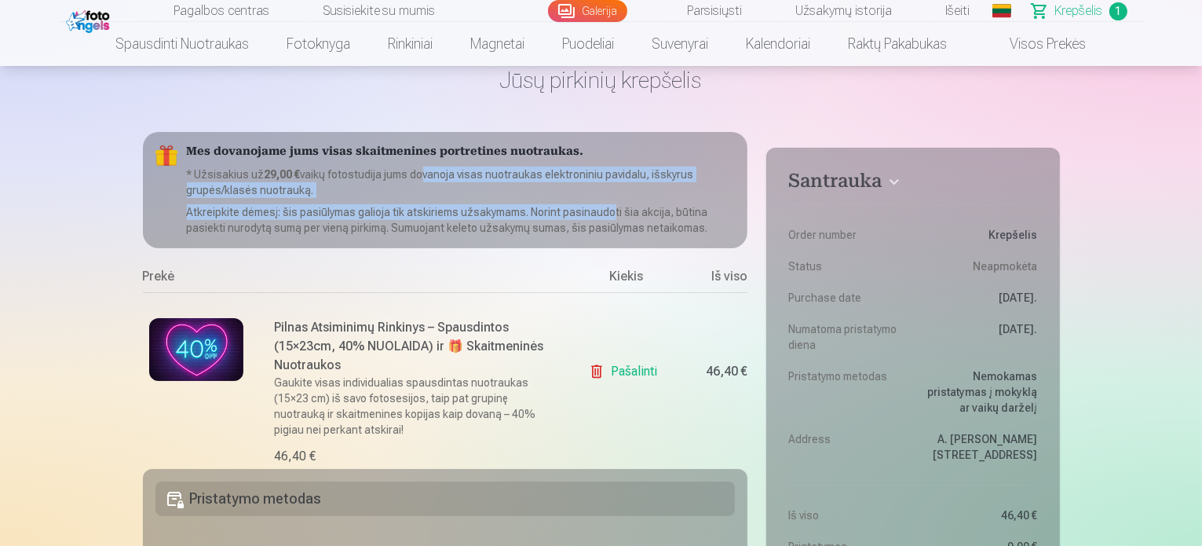
drag, startPoint x: 484, startPoint y: 182, endPoint x: 610, endPoint y: 210, distance: 129.4
click at [610, 210] on div "Mes dovanojame jums visas skaitmenines portretines nuotraukas. * Užsisakius už …" at bounding box center [445, 190] width 605 height 116
click at [610, 207] on p "Atkreipkite dėmesį: šis pasiūlymas galioja tik atskiriems užsakymams. Norint pa…" at bounding box center [461, 219] width 549 height 31
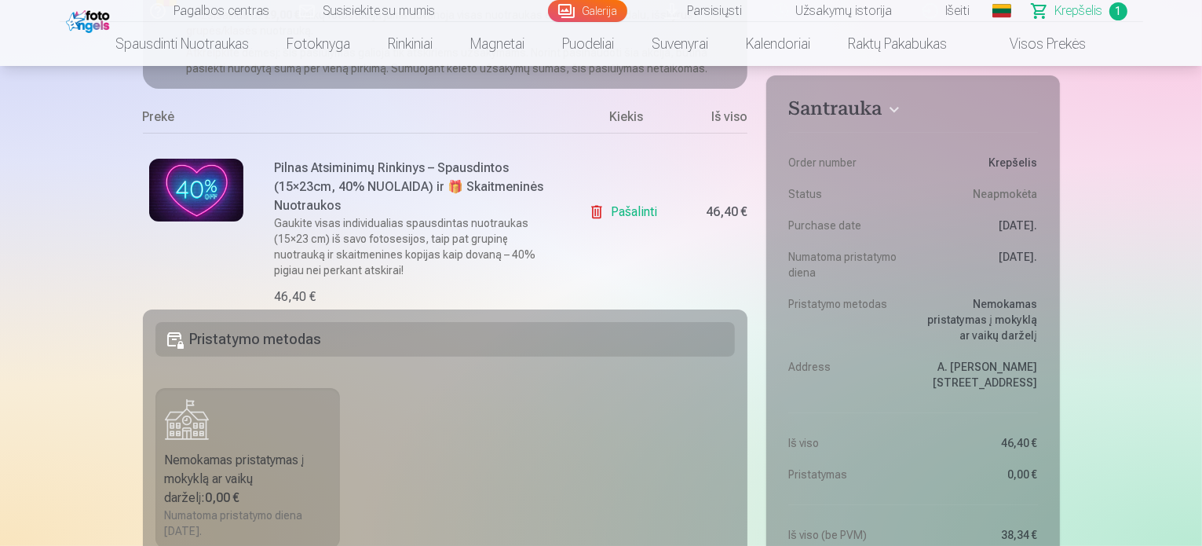
scroll to position [236, 0]
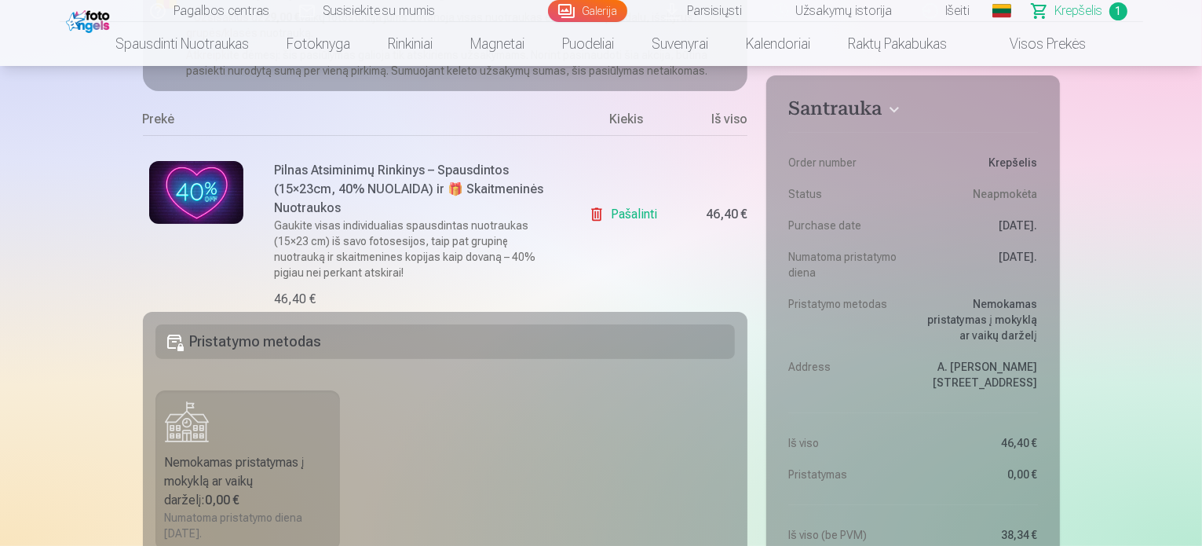
drag, startPoint x: 1150, startPoint y: 253, endPoint x: 1147, endPoint y: 245, distance: 8.5
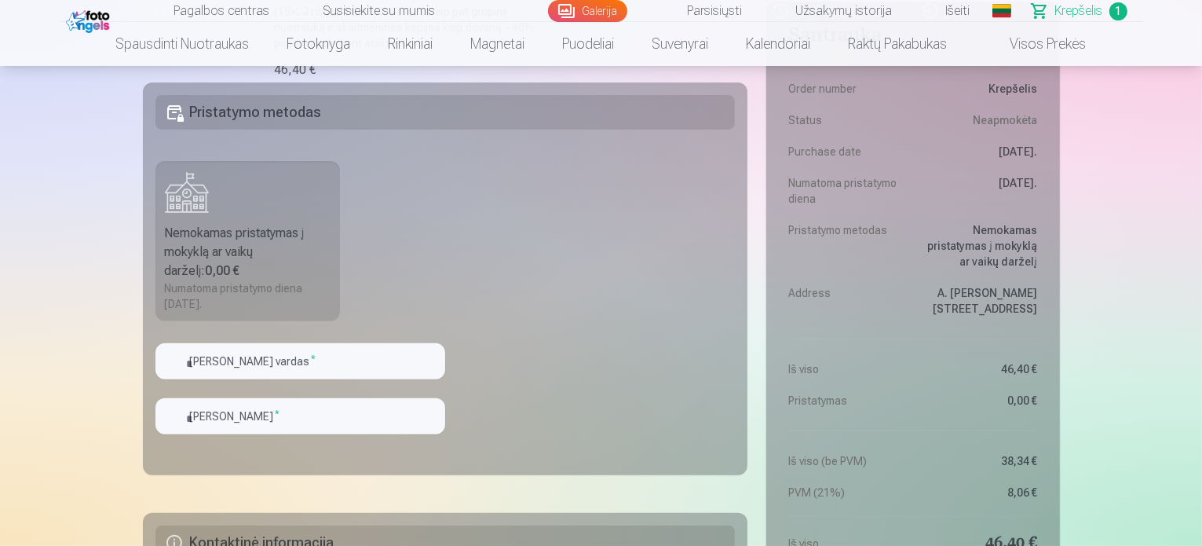
scroll to position [471, 0]
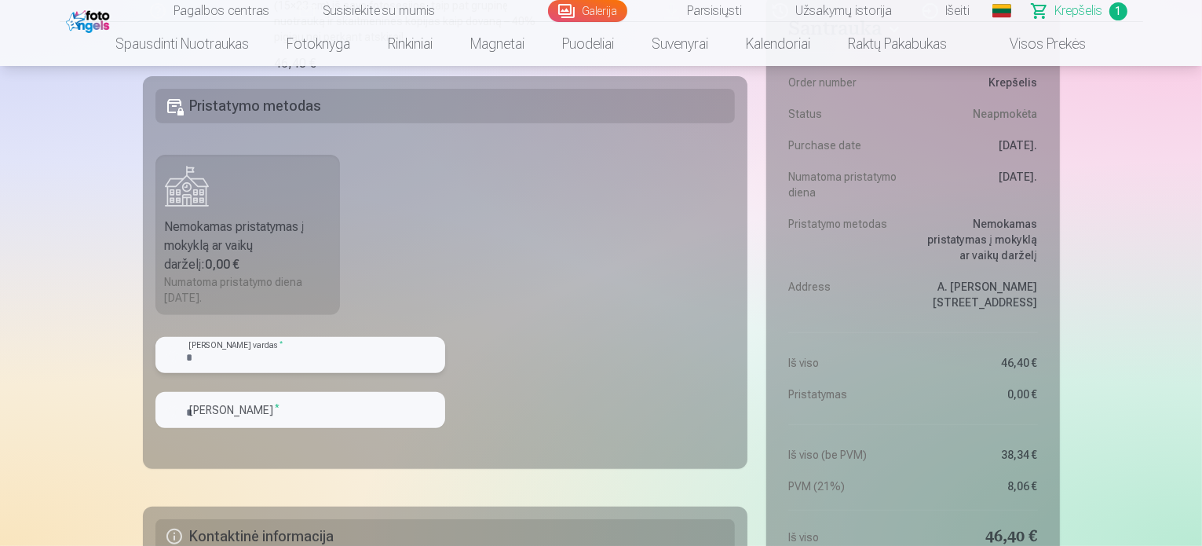
click at [272, 354] on input "text" at bounding box center [300, 355] width 290 height 36
type input "******"
type input "********"
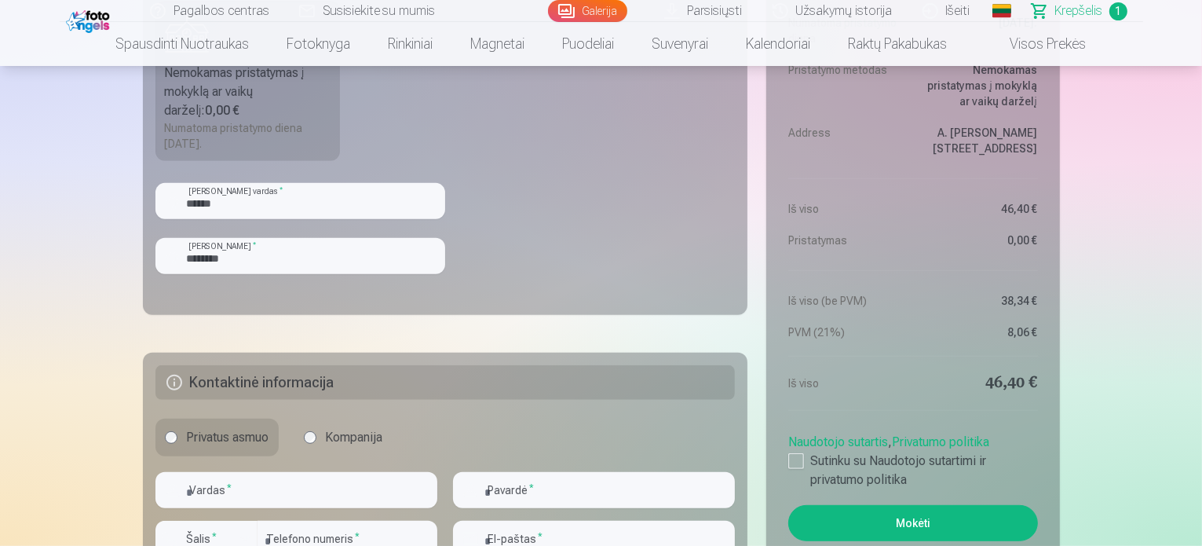
scroll to position [628, 0]
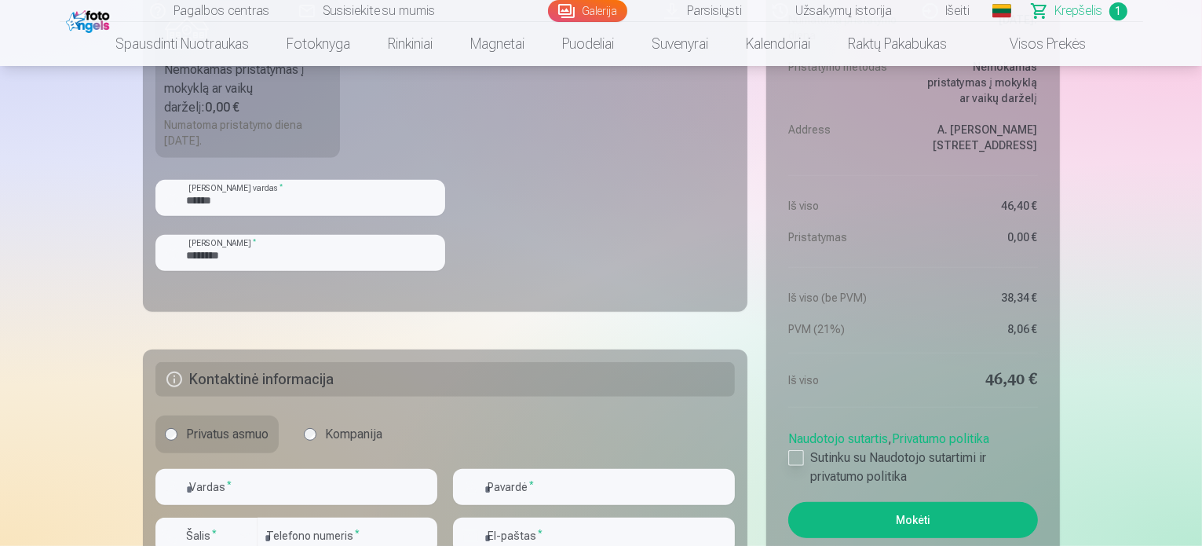
click at [805, 460] on label "Sutinku su Naudotojo sutartimi ir privatumo politika" at bounding box center [912, 467] width 249 height 38
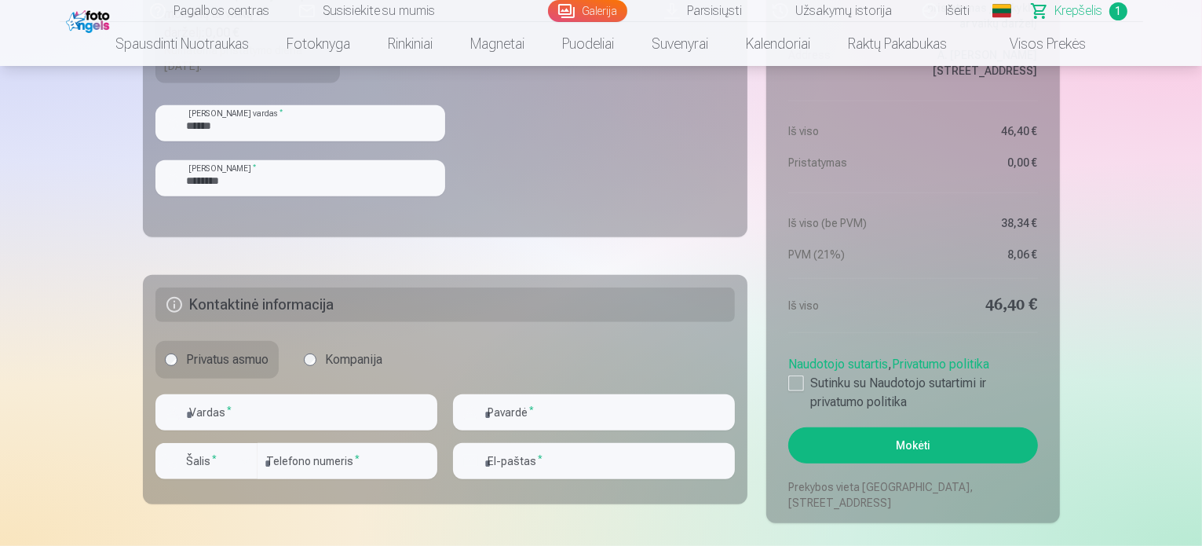
scroll to position [707, 0]
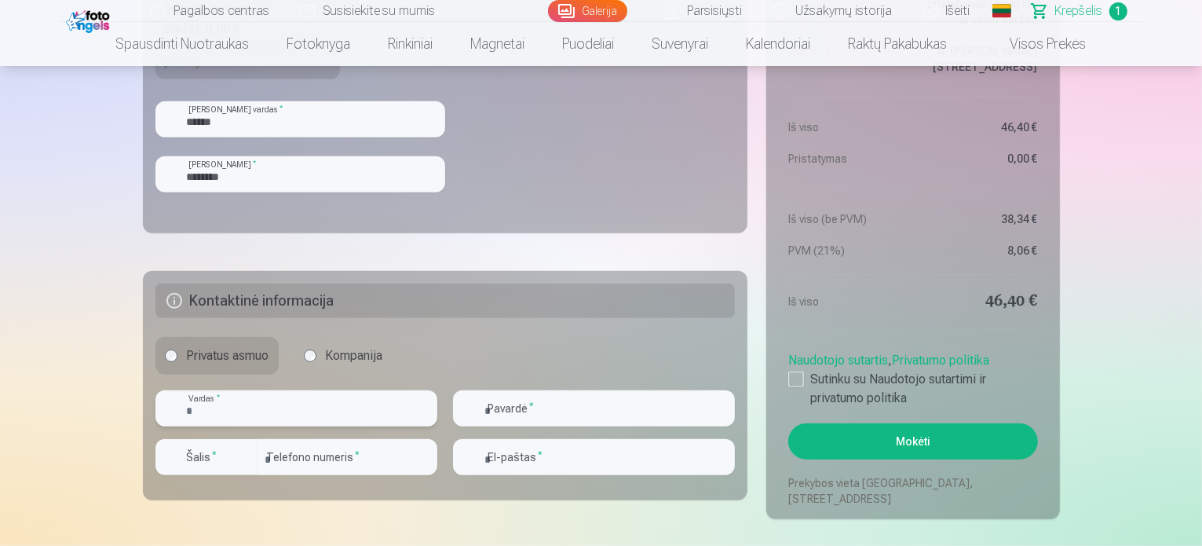
click at [243, 400] on input "text" at bounding box center [296, 408] width 282 height 36
type input "******"
type input "**********"
click at [203, 451] on label "Šalis *" at bounding box center [202, 457] width 43 height 16
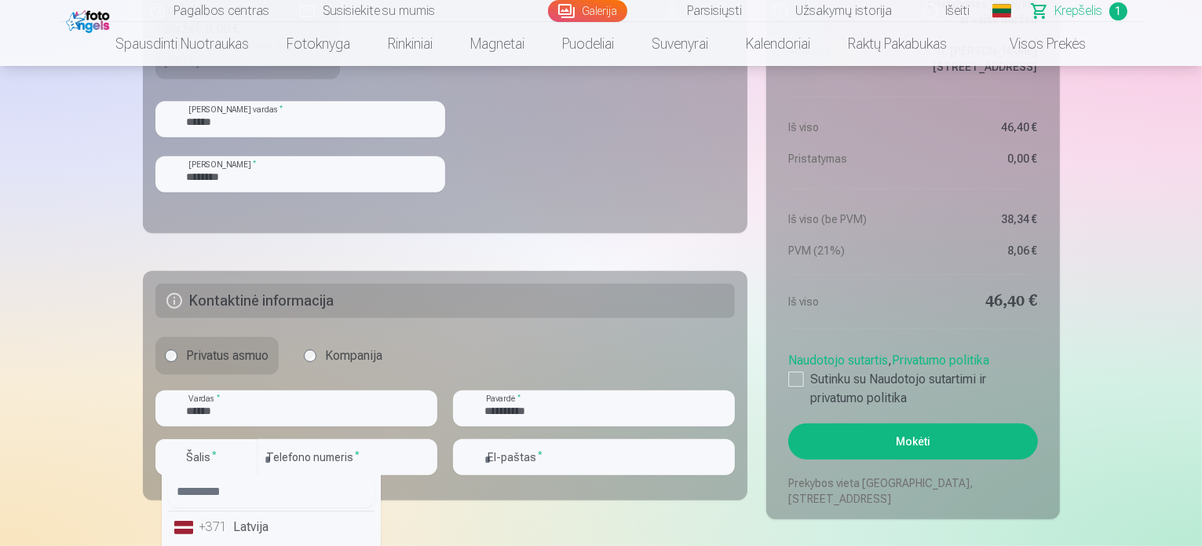
scroll to position [0, 0]
click at [229, 501] on input "text" at bounding box center [271, 496] width 207 height 31
type input "**"
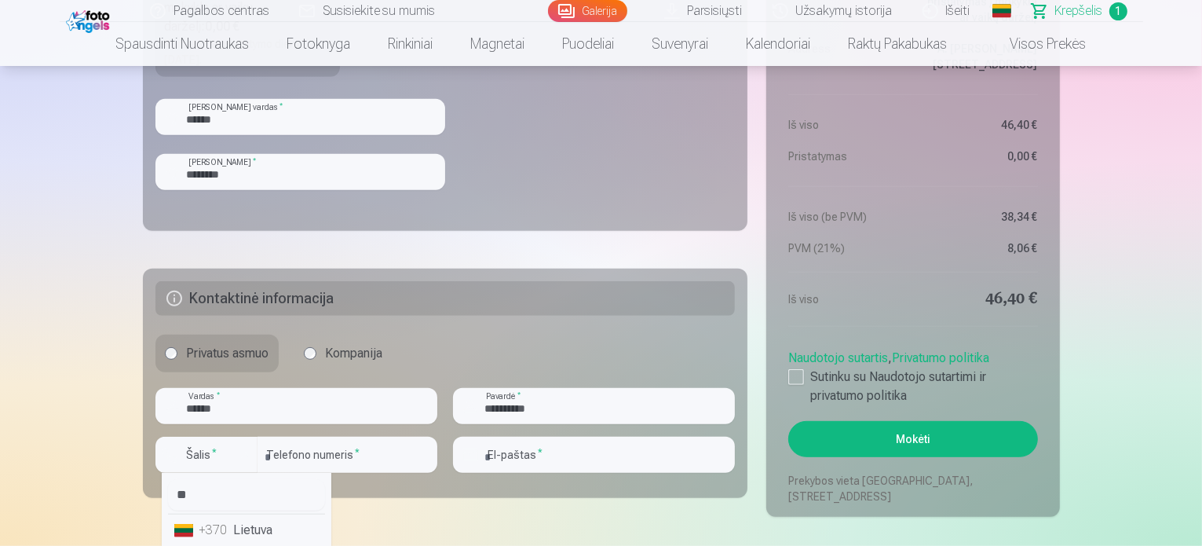
click at [242, 535] on li "+370 Lietuva" at bounding box center [246, 529] width 157 height 31
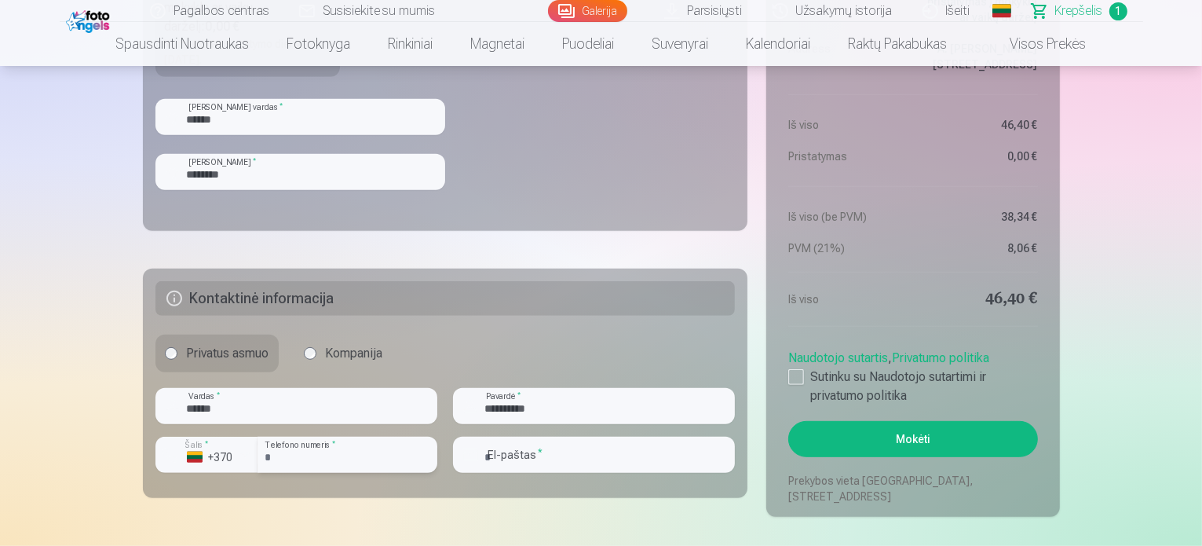
click at [303, 457] on input "number" at bounding box center [348, 455] width 180 height 36
type input "********"
click at [511, 443] on input "email" at bounding box center [594, 455] width 282 height 36
type input "**********"
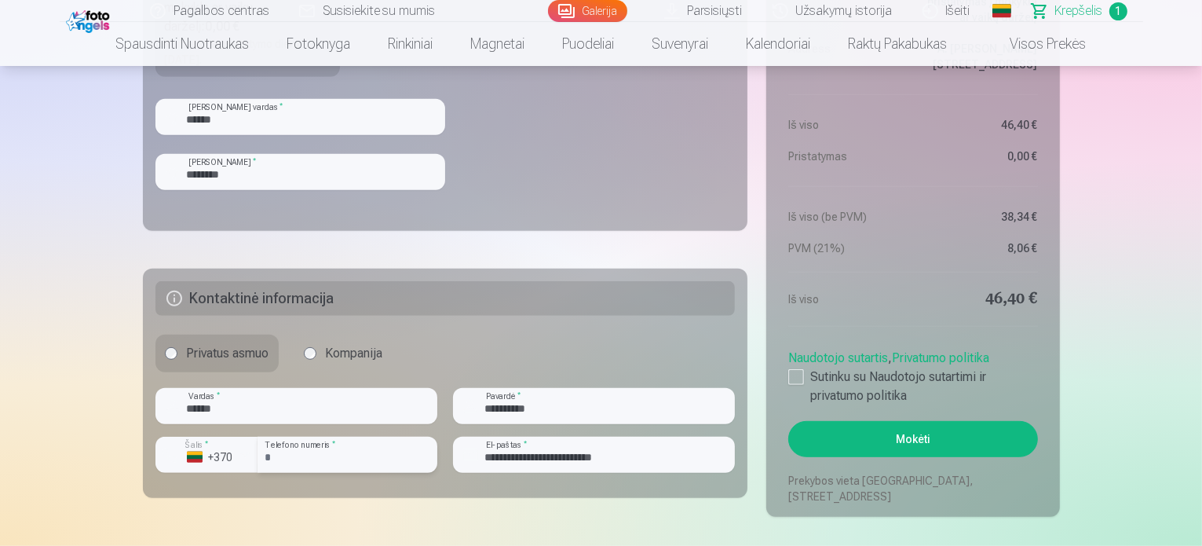
click at [302, 464] on input "********" at bounding box center [348, 455] width 180 height 36
click at [298, 465] on input "********" at bounding box center [348, 455] width 180 height 36
type input "********"
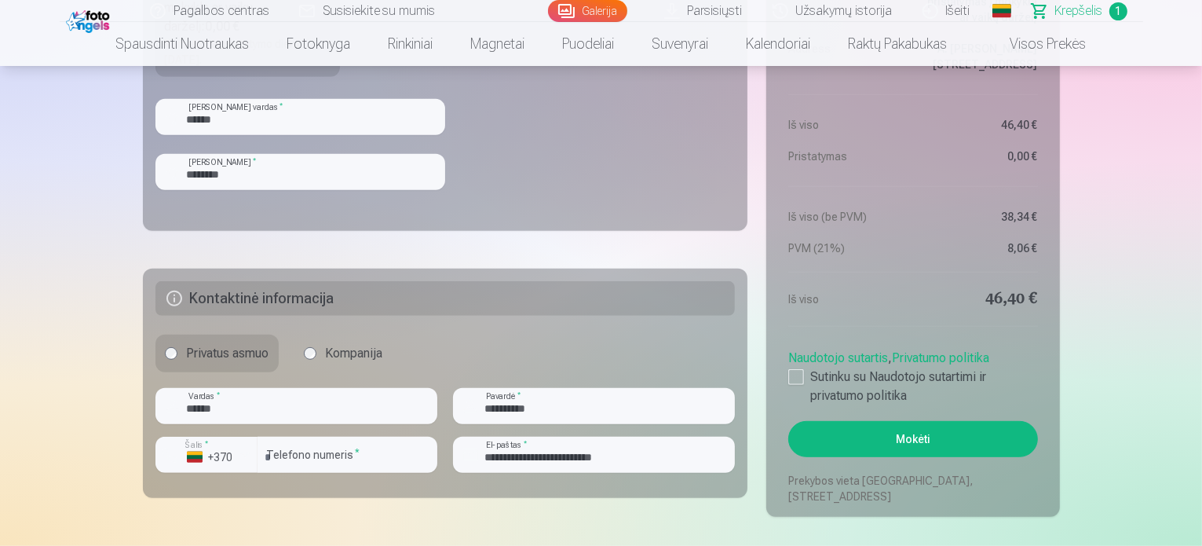
click at [921, 451] on button "Mokėti" at bounding box center [912, 439] width 249 height 36
